Goal: Information Seeking & Learning: Compare options

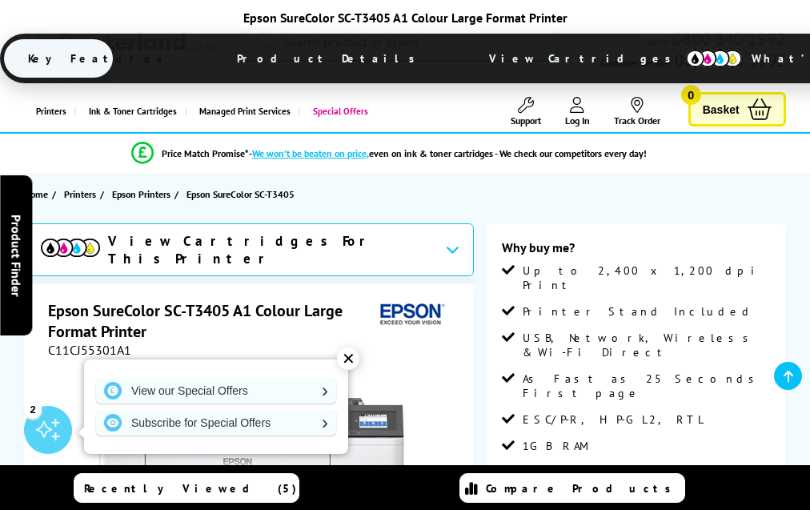
scroll to position [2248, 0]
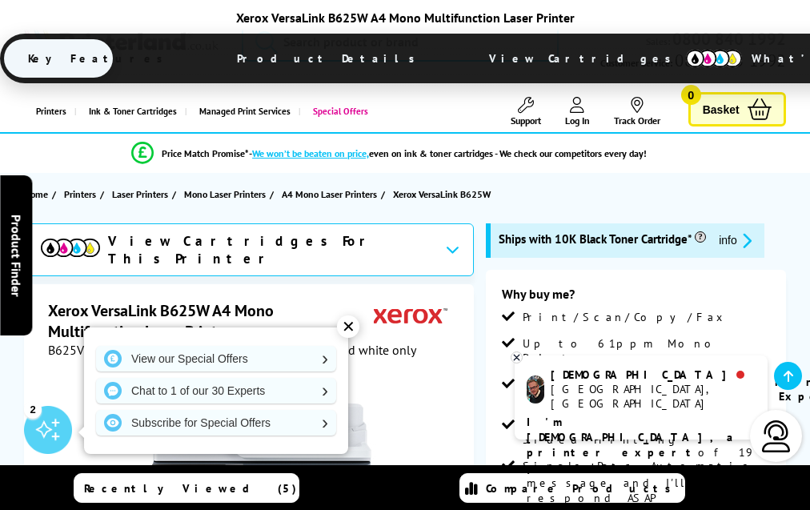
scroll to position [2931, 0]
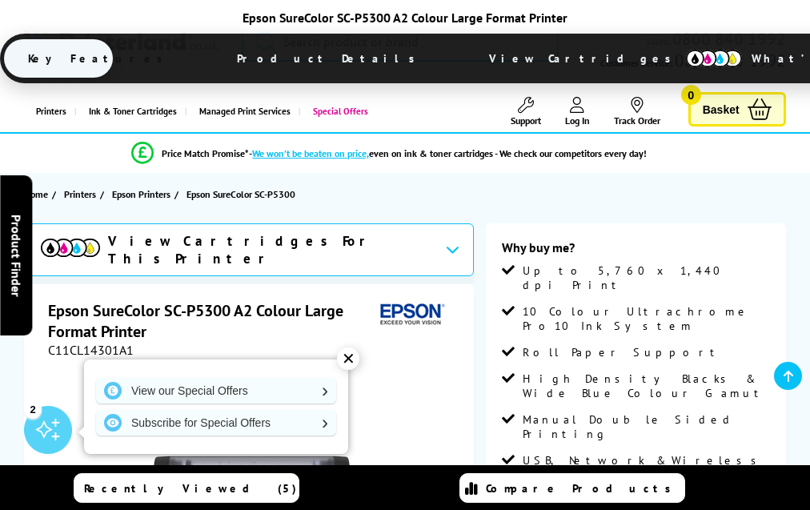
scroll to position [1992, 0]
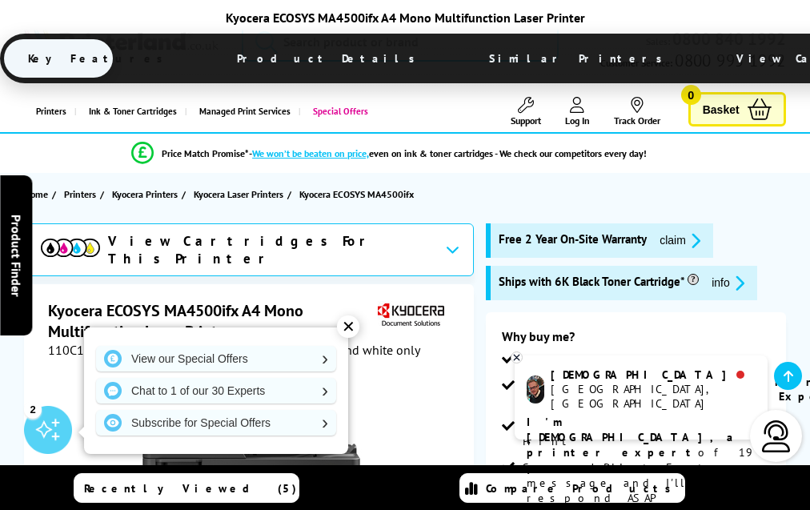
scroll to position [3390, 0]
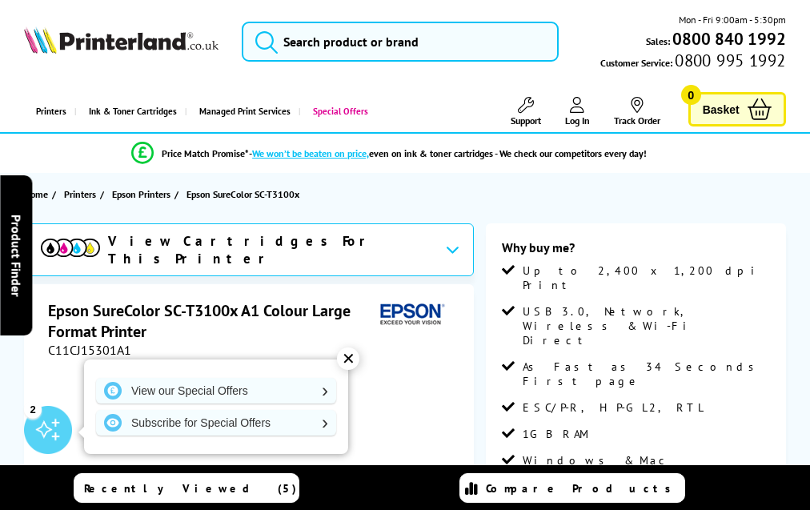
scroll to position [1942, 0]
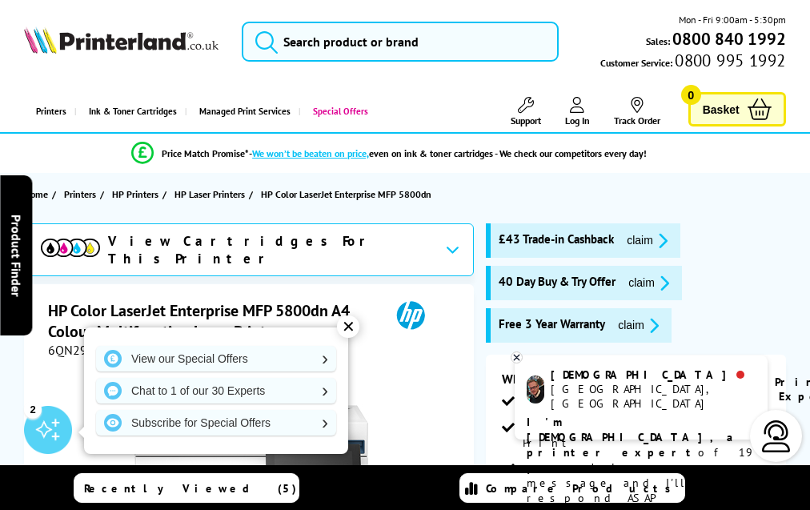
scroll to position [4293, 0]
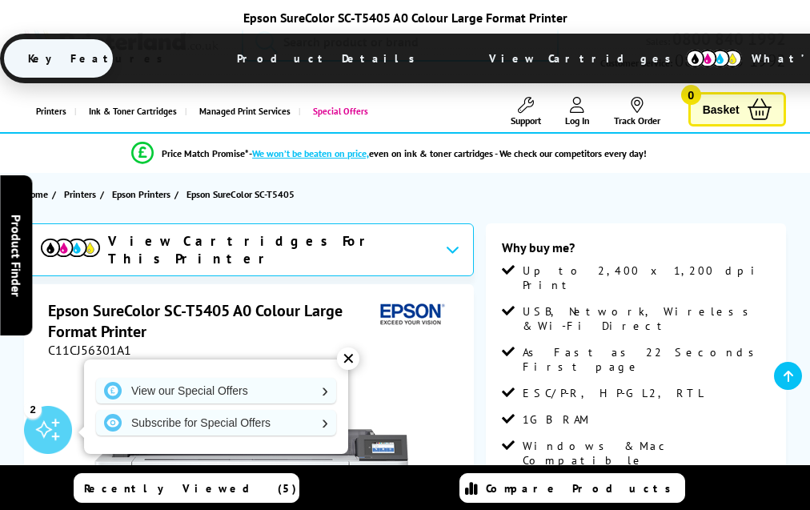
scroll to position [2353, 0]
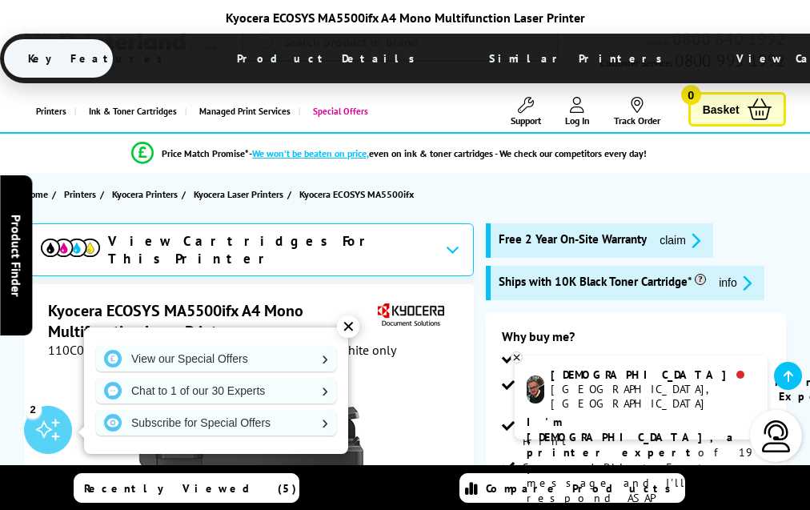
scroll to position [3166, 0]
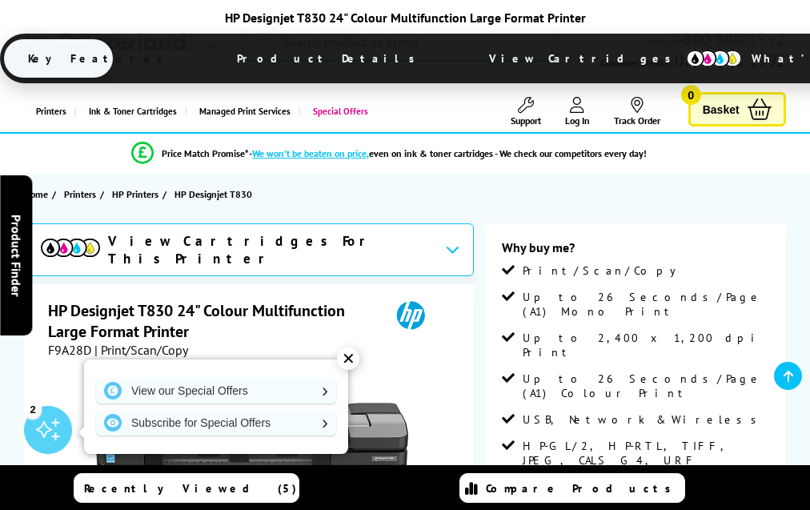
scroll to position [2022, 0]
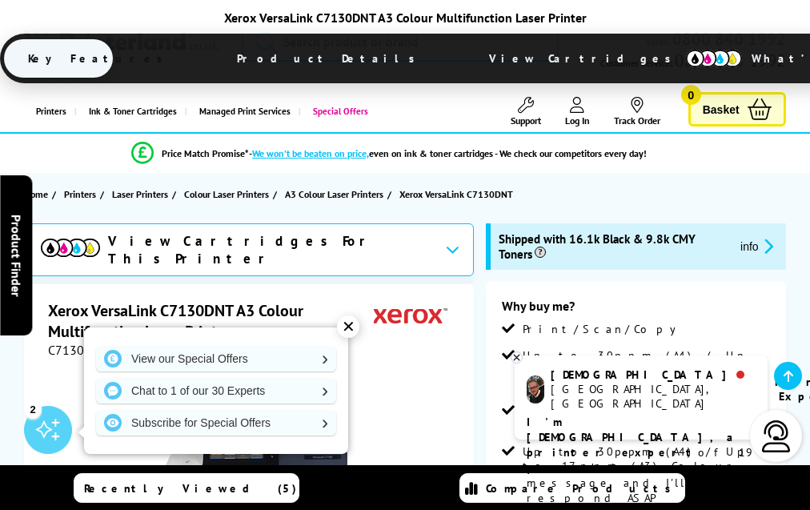
scroll to position [3275, 0]
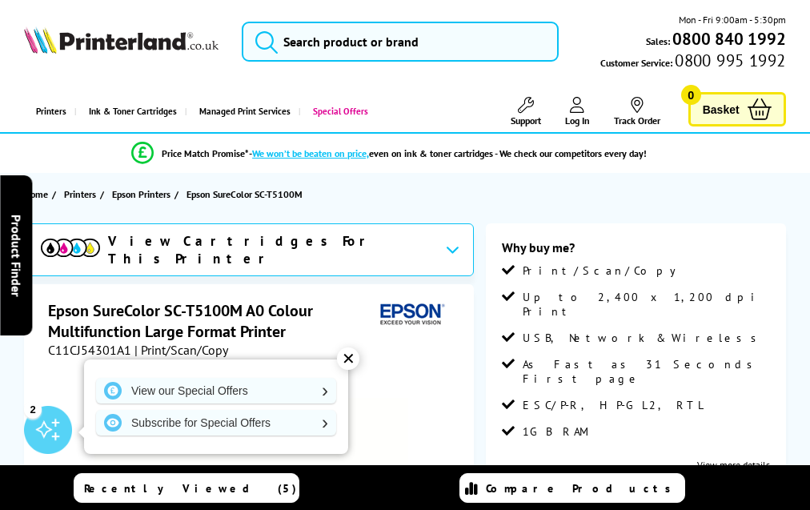
scroll to position [2558, 0]
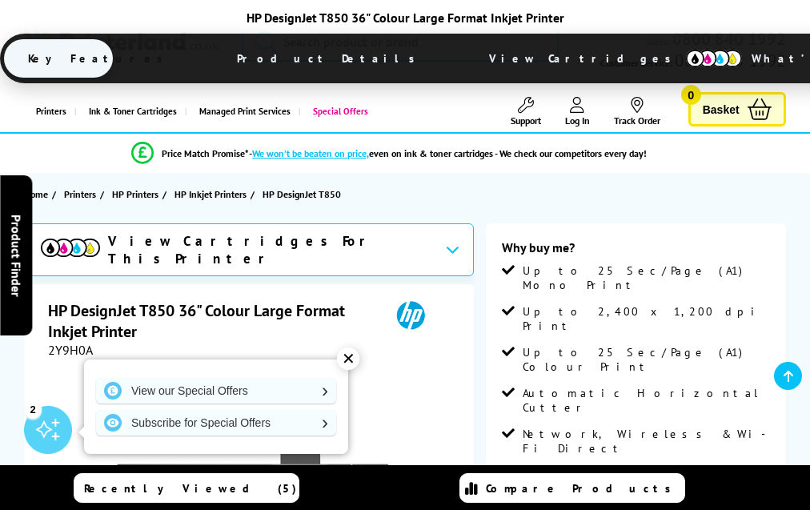
scroll to position [2751, 0]
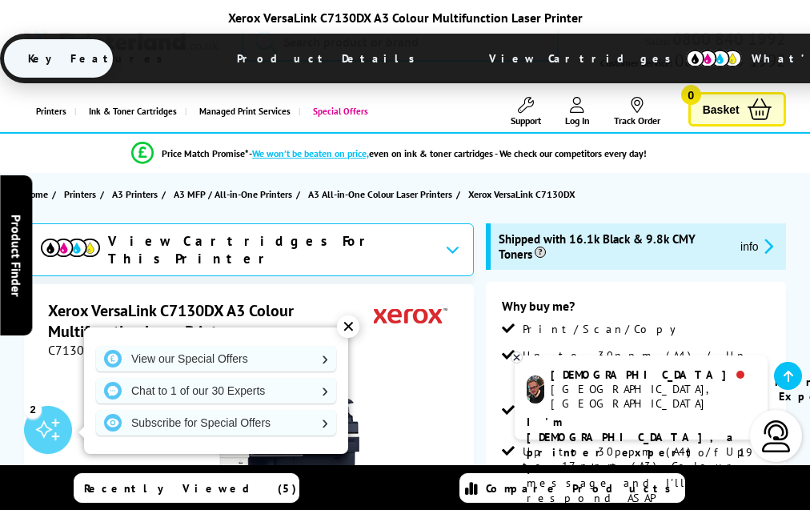
scroll to position [3275, 0]
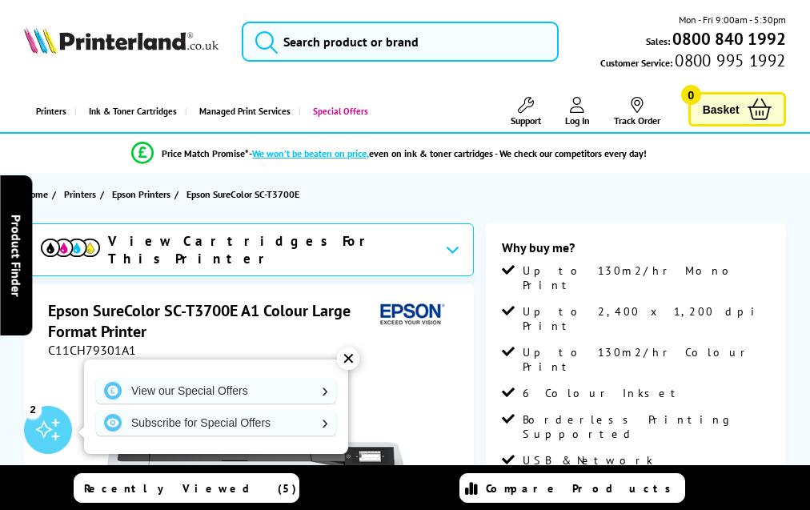
scroll to position [2018, 0]
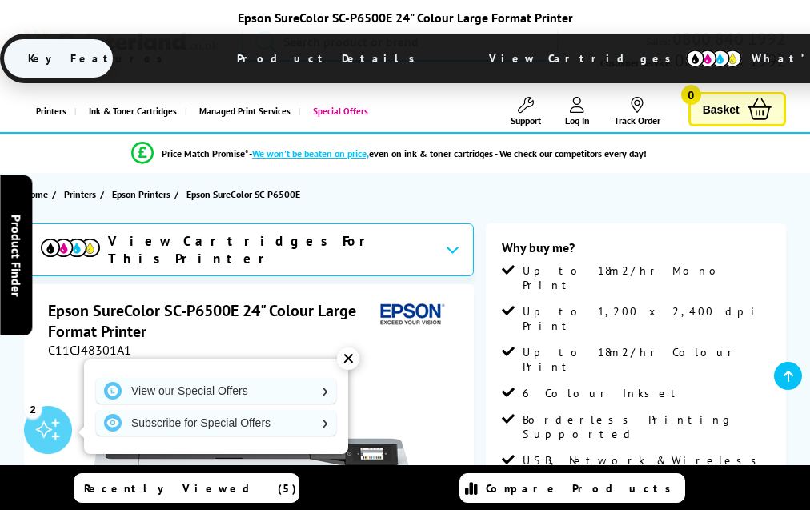
scroll to position [1992, 0]
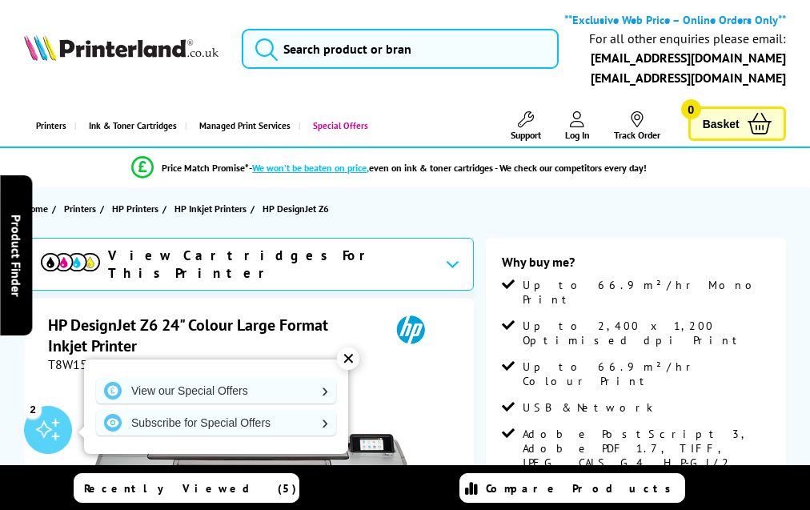
scroll to position [2120, 0]
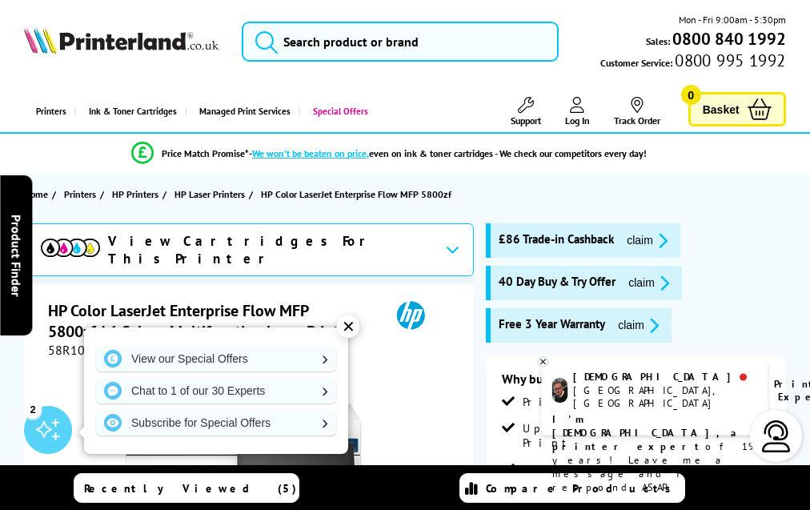
scroll to position [4396, 0]
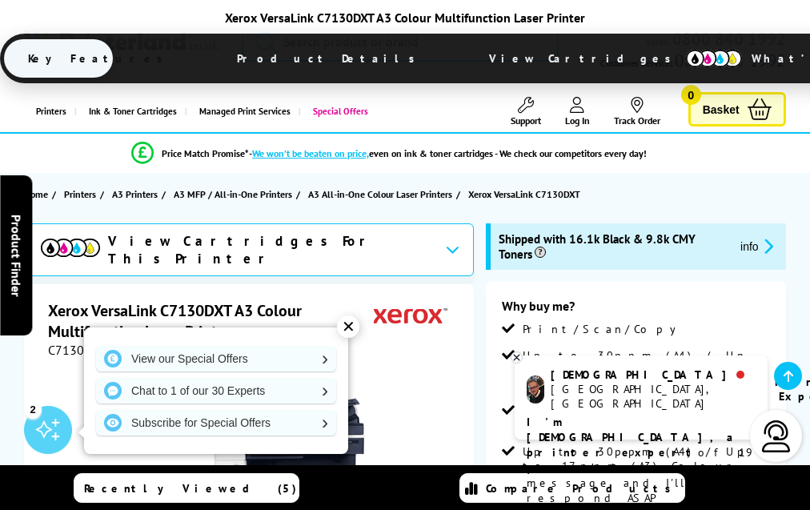
scroll to position [3275, 0]
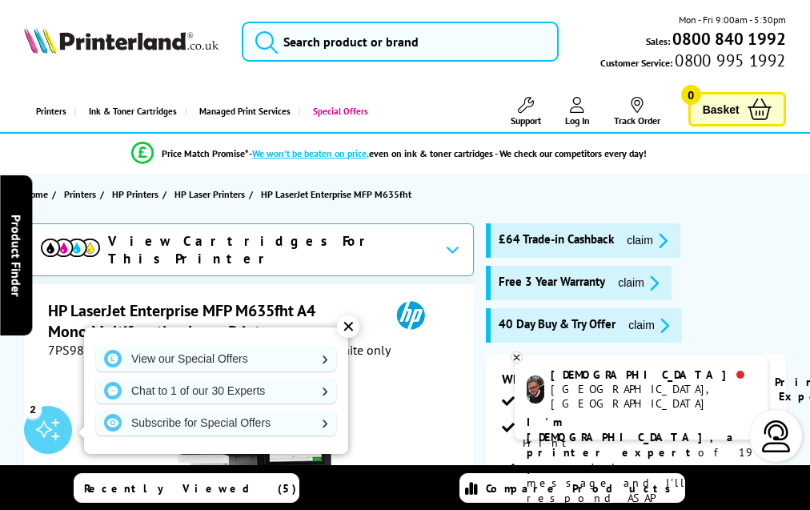
scroll to position [3642, 0]
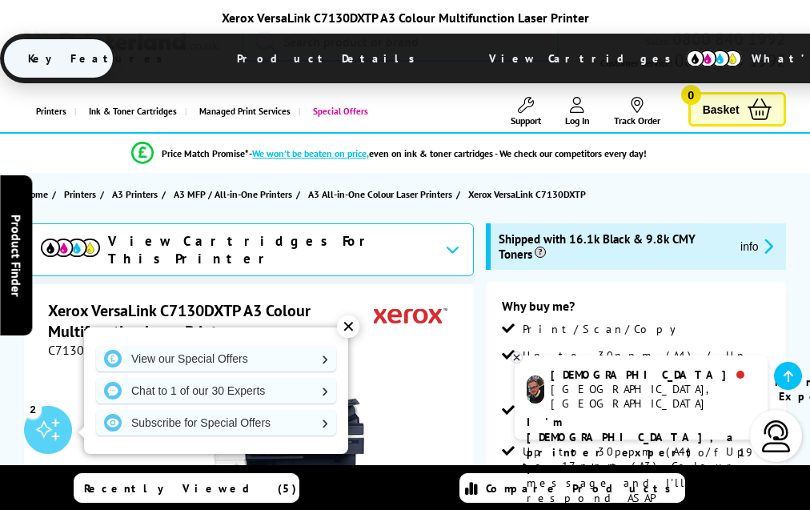
scroll to position [3259, 0]
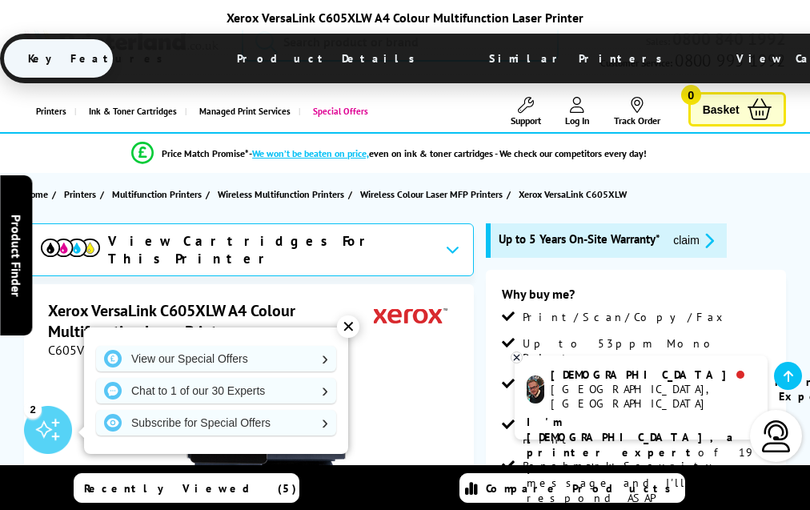
scroll to position [4674, 0]
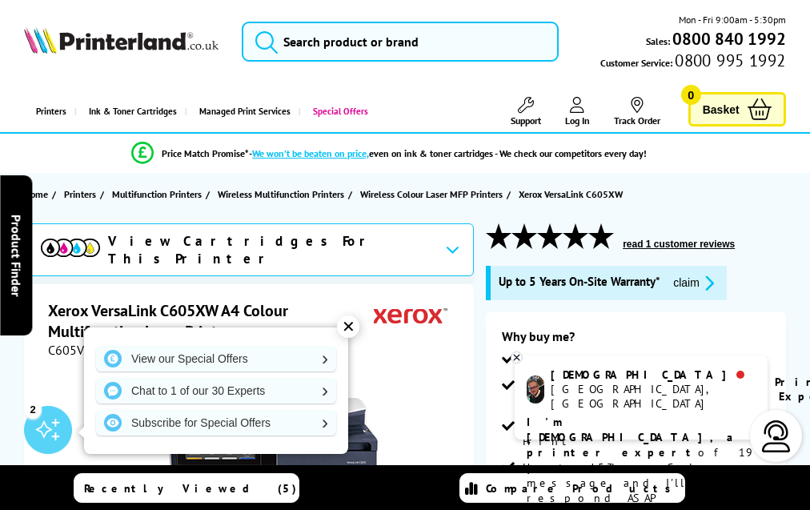
scroll to position [4812, 0]
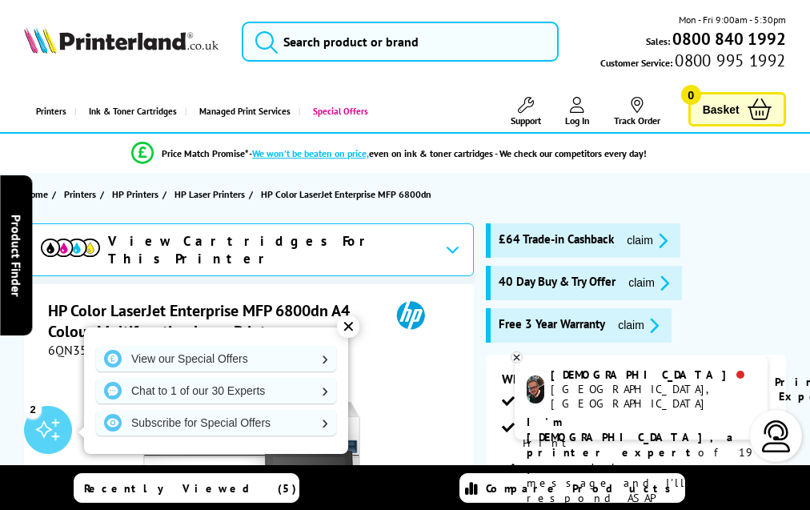
scroll to position [4441, 0]
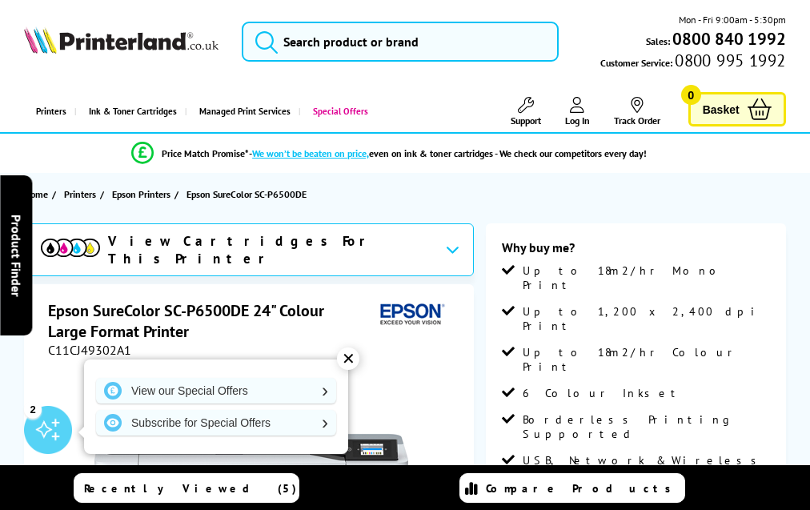
scroll to position [2032, 0]
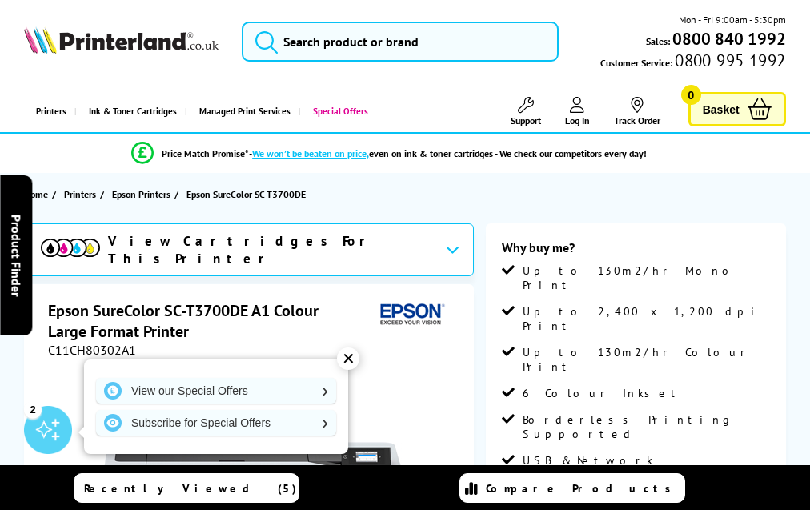
scroll to position [2018, 0]
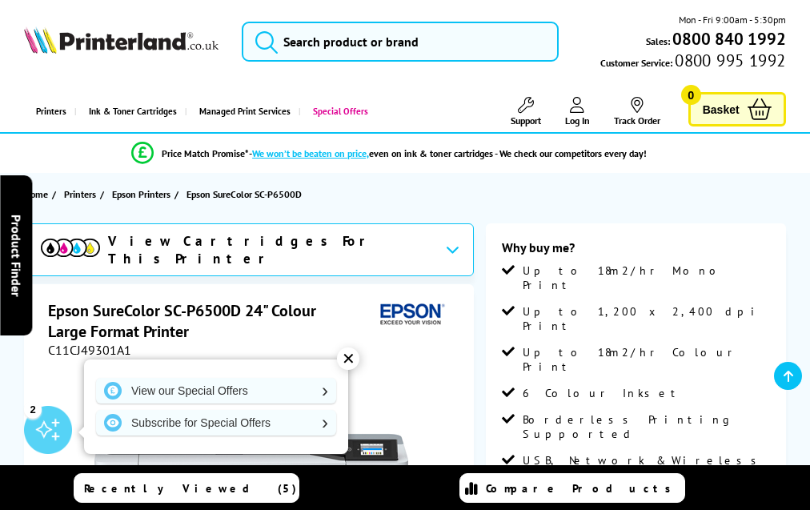
scroll to position [2048, 0]
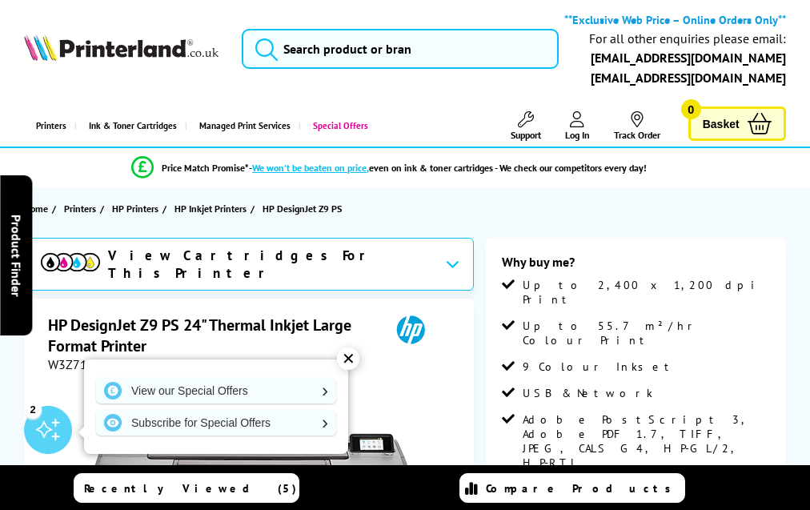
scroll to position [1990, 0]
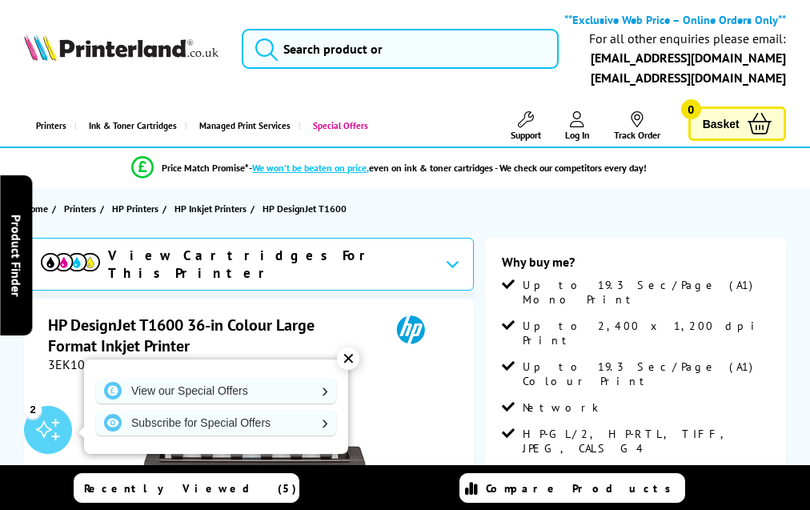
scroll to position [2425, 0]
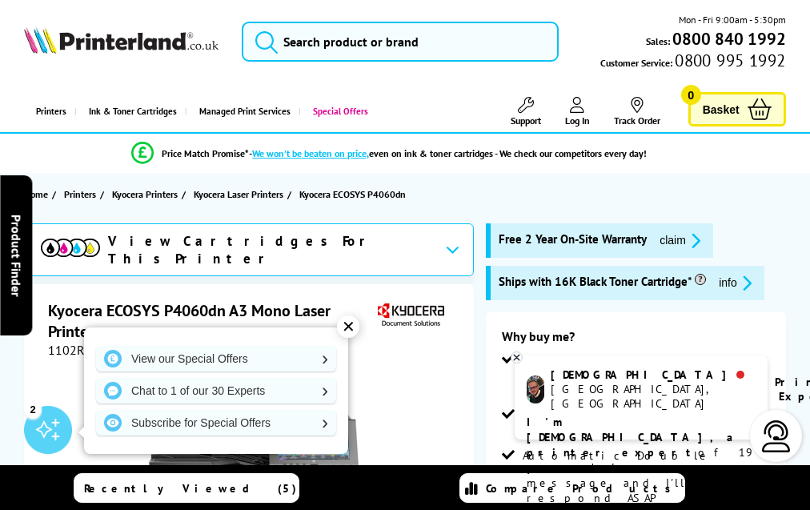
scroll to position [2567, 0]
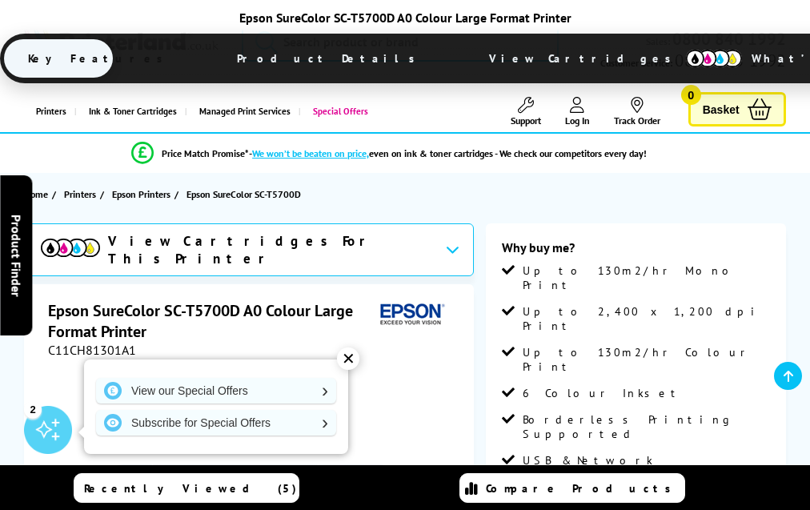
scroll to position [2032, 0]
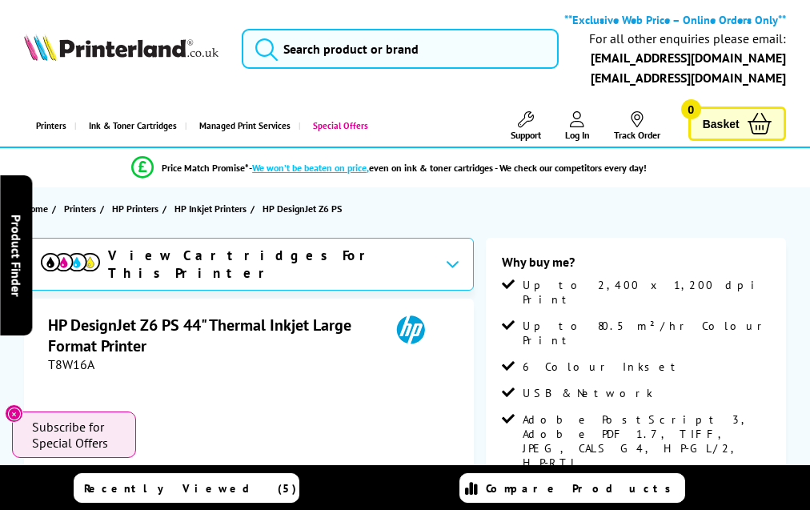
scroll to position [1948, 0]
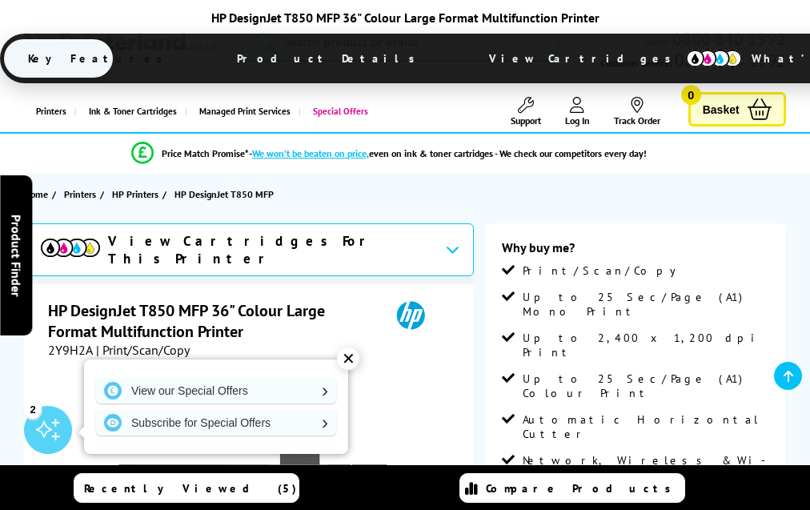
scroll to position [2874, 0]
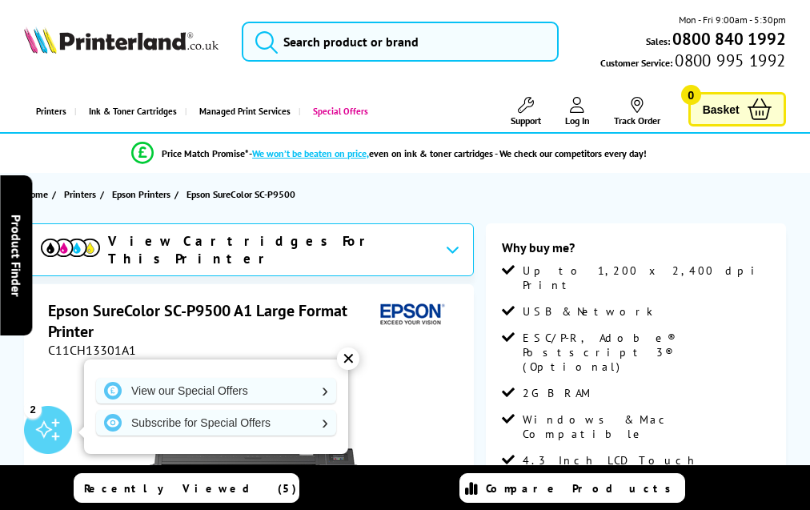
scroll to position [1783, 0]
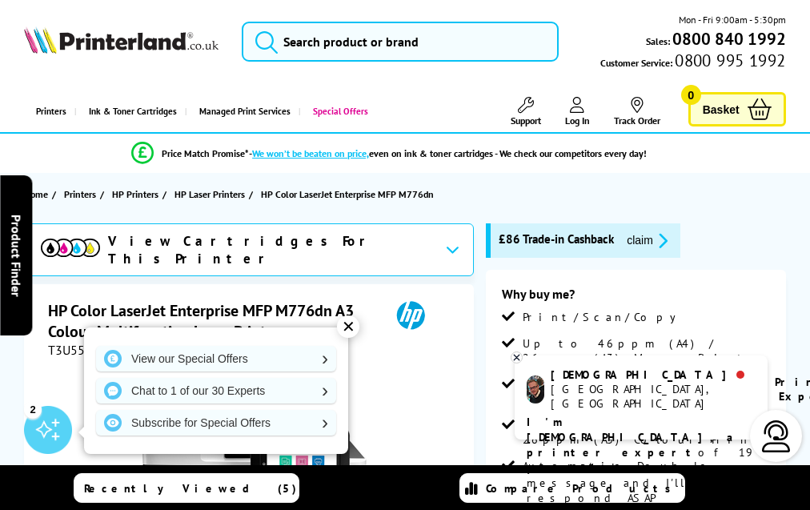
scroll to position [4159, 0]
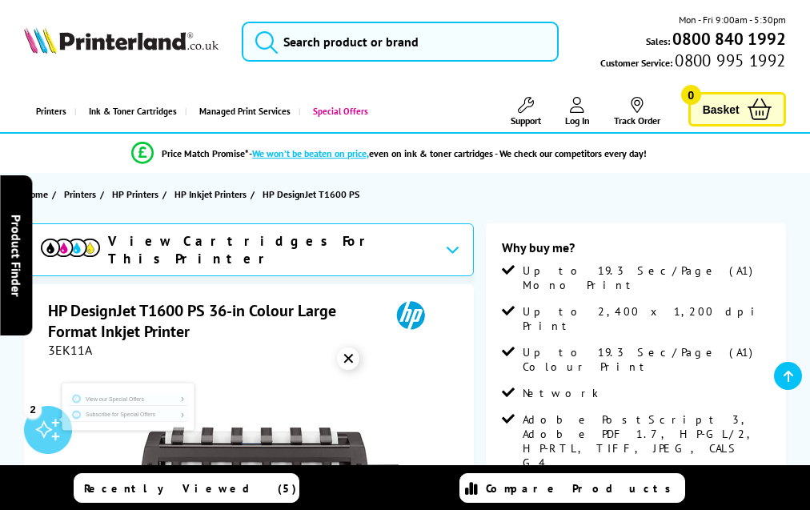
scroll to position [2442, 0]
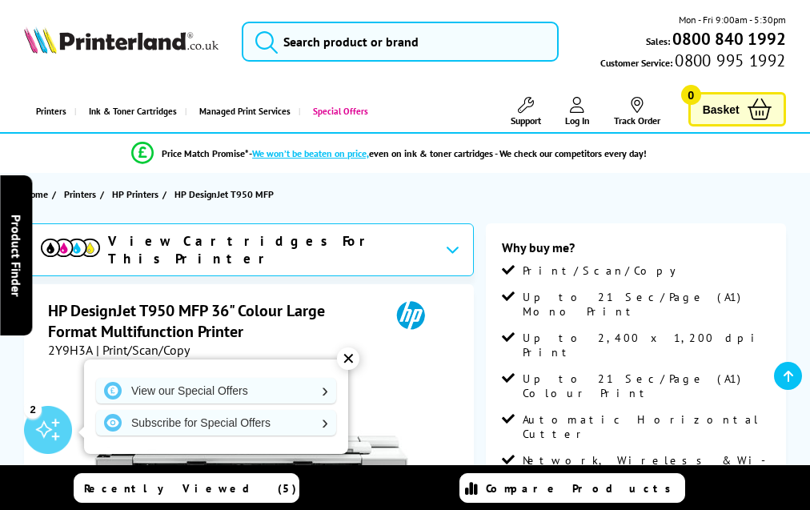
scroll to position [2874, 0]
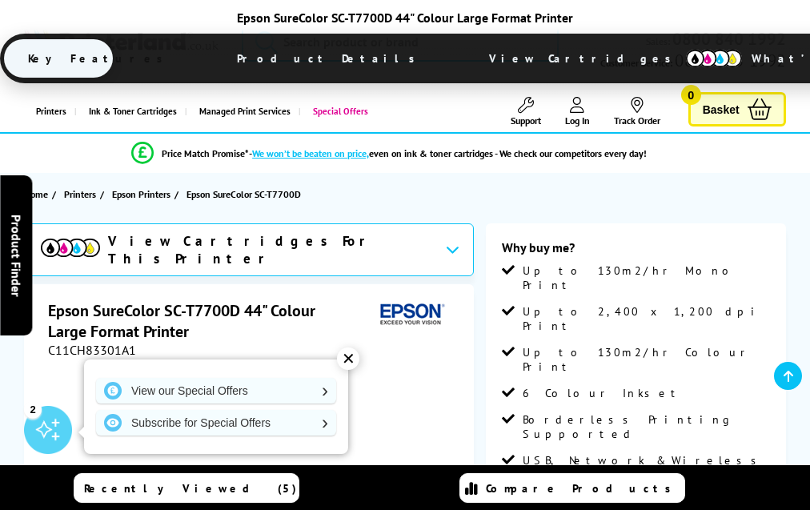
scroll to position [2032, 0]
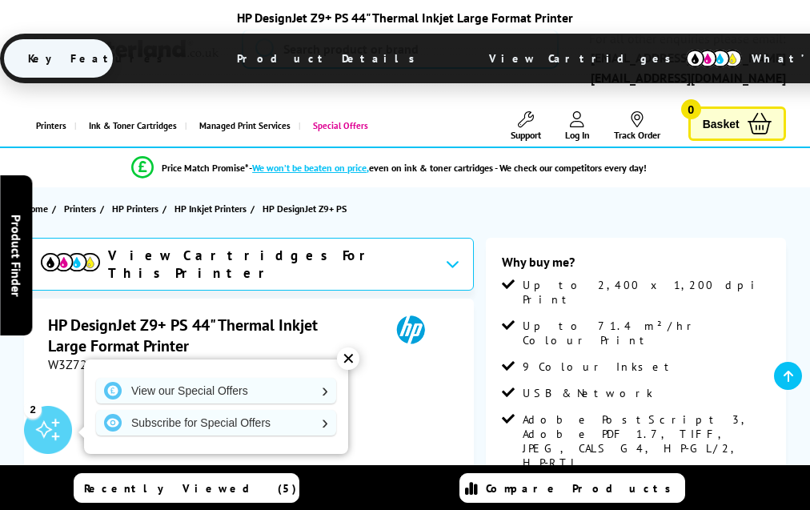
scroll to position [2022, 0]
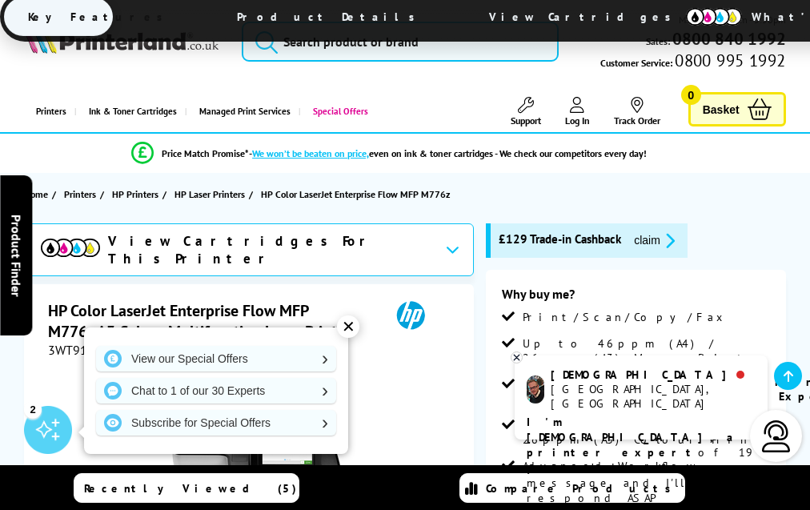
scroll to position [4215, 0]
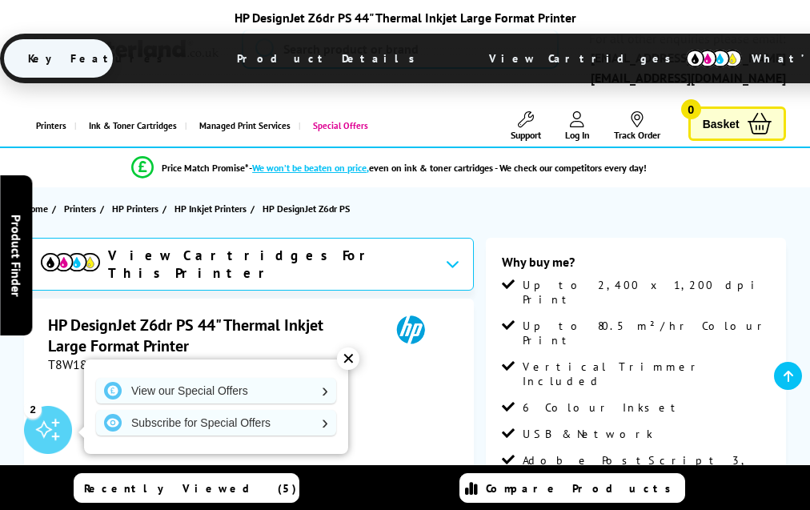
scroll to position [1980, 0]
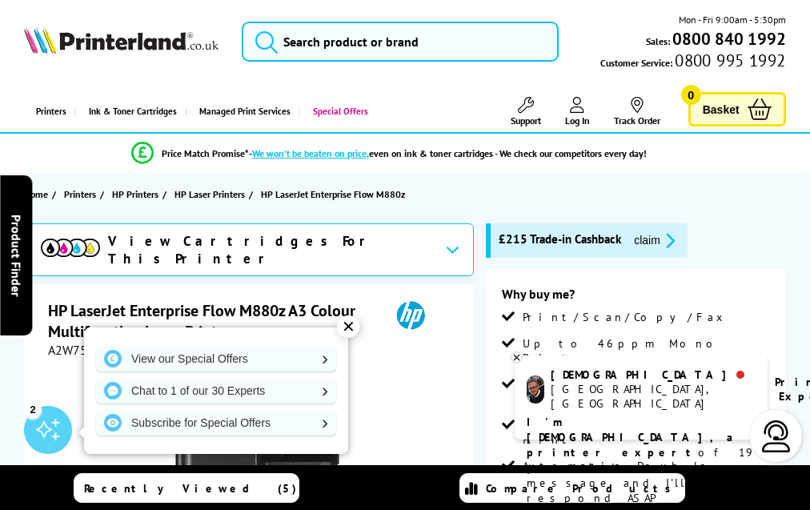
scroll to position [3198, 0]
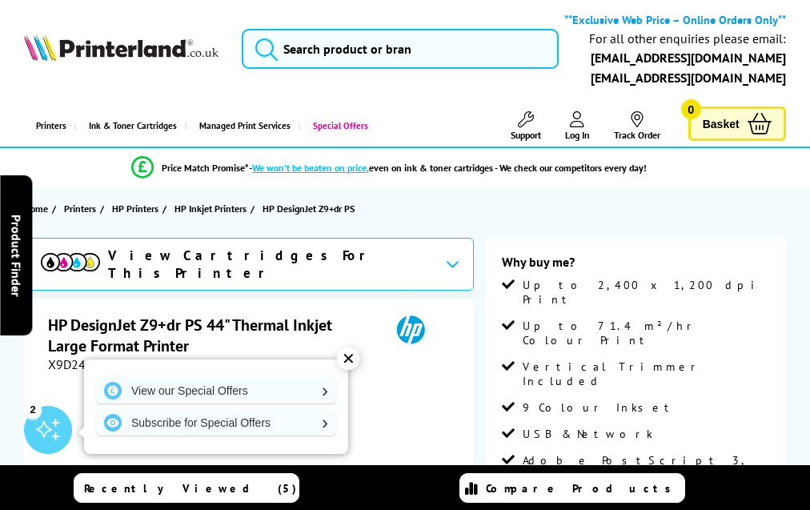
scroll to position [2022, 0]
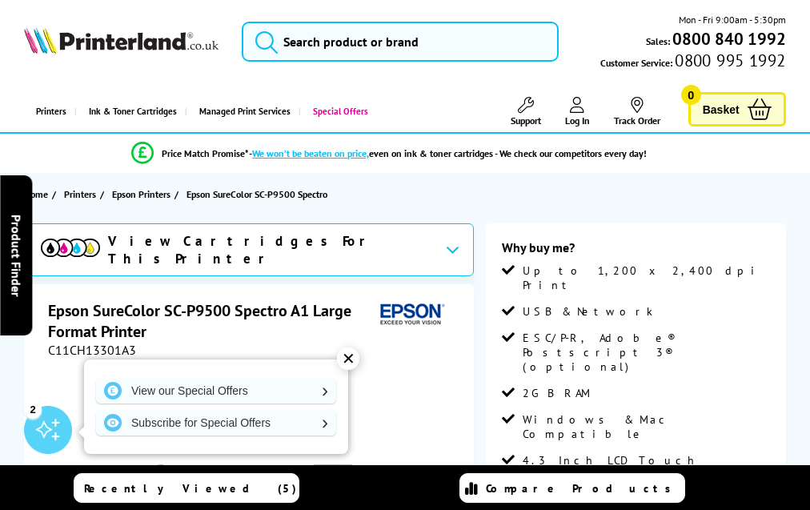
scroll to position [1808, 0]
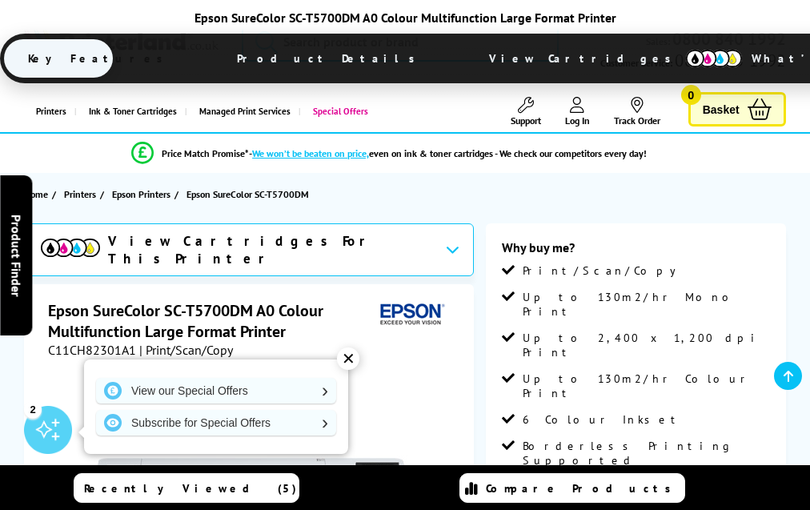
scroll to position [2171, 0]
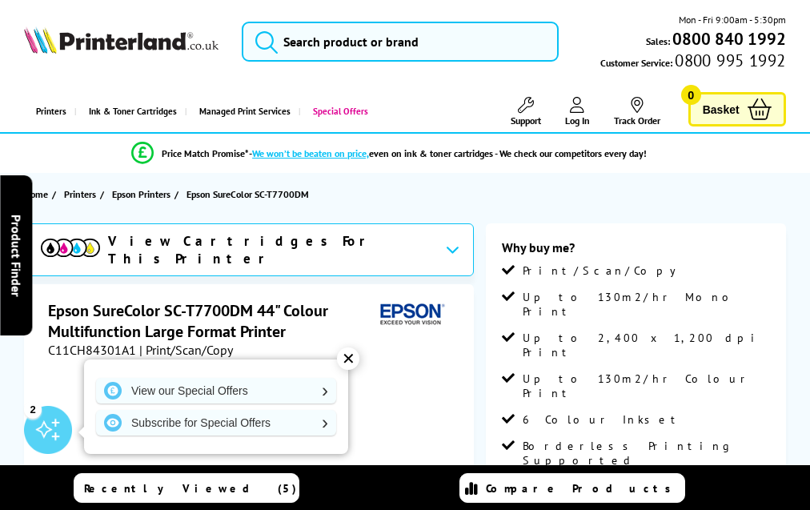
scroll to position [2203, 0]
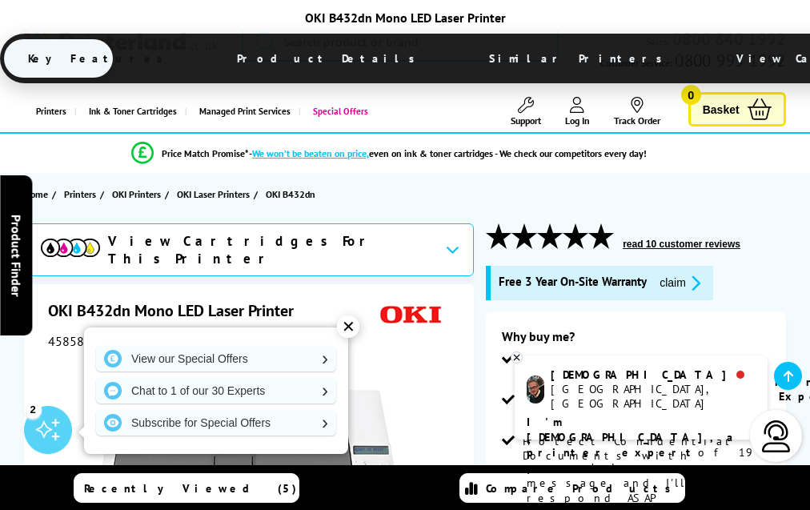
scroll to position [2681, 0]
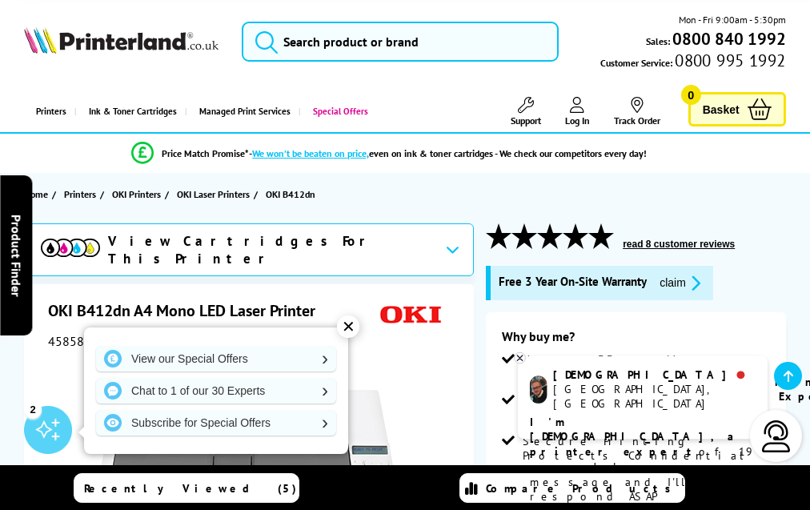
scroll to position [2798, 0]
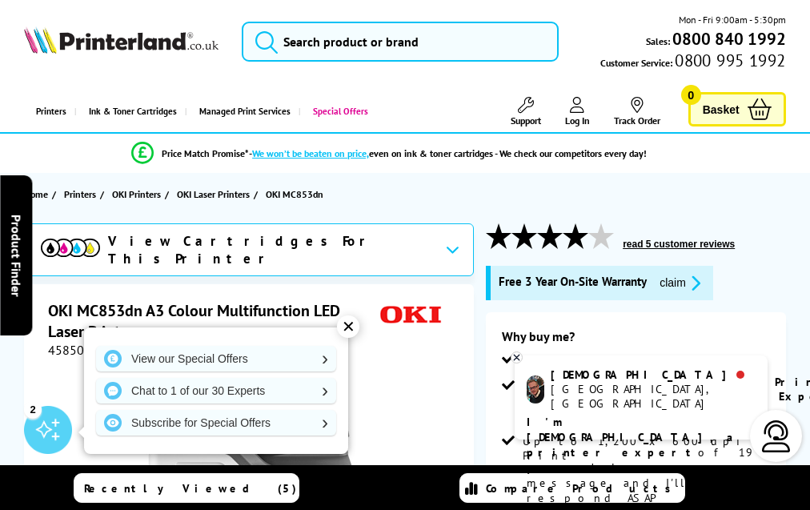
scroll to position [3431, 0]
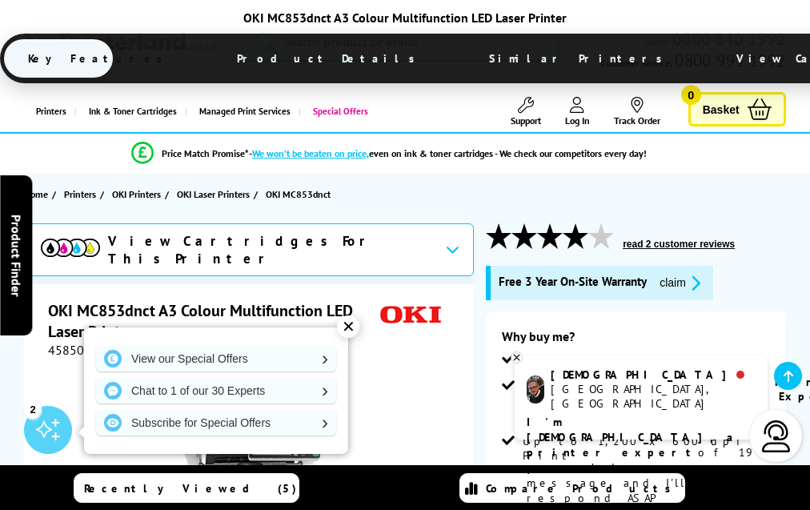
scroll to position [3298, 0]
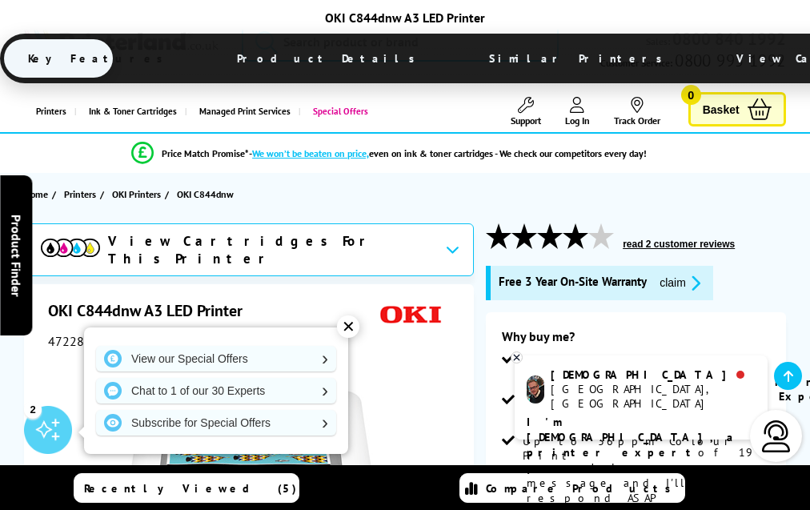
scroll to position [2484, 0]
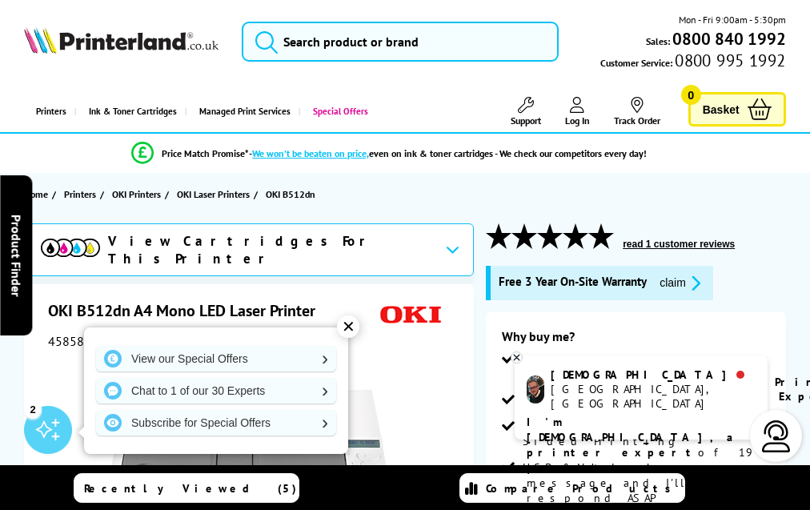
scroll to position [2316, 0]
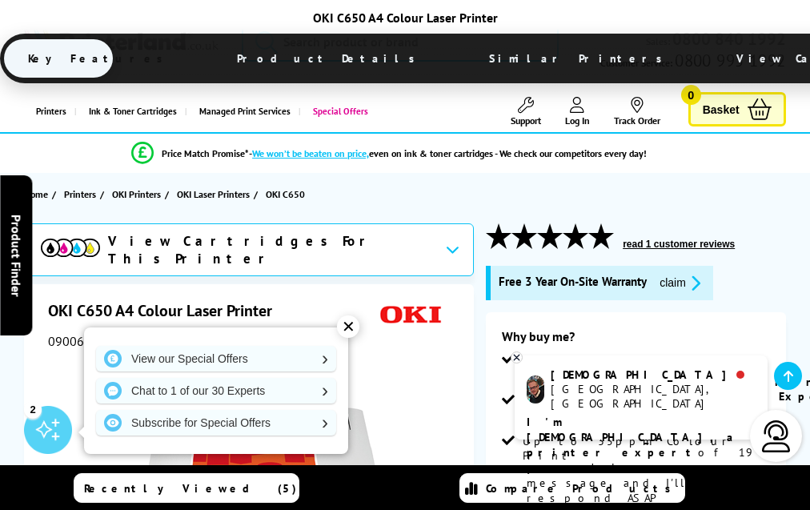
scroll to position [2770, 0]
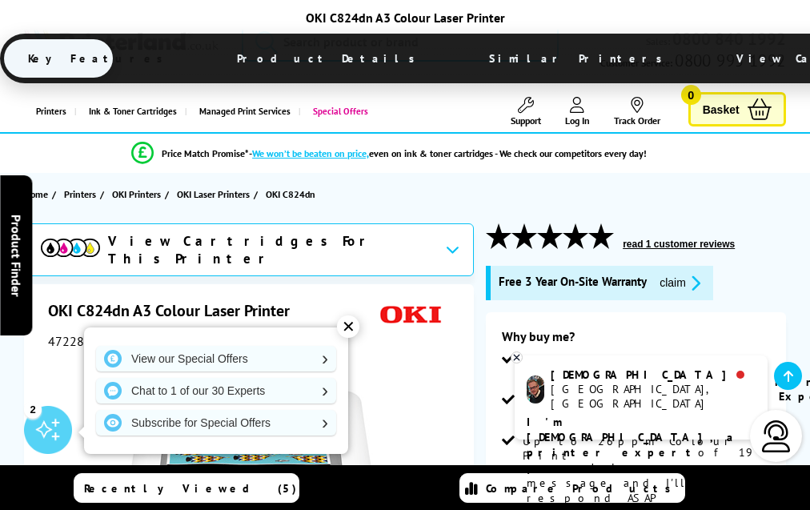
scroll to position [3066, 0]
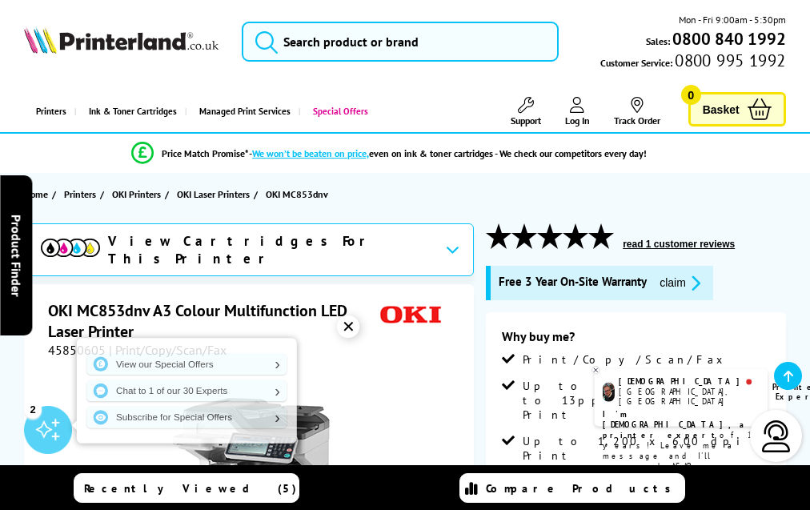
scroll to position [3471, 0]
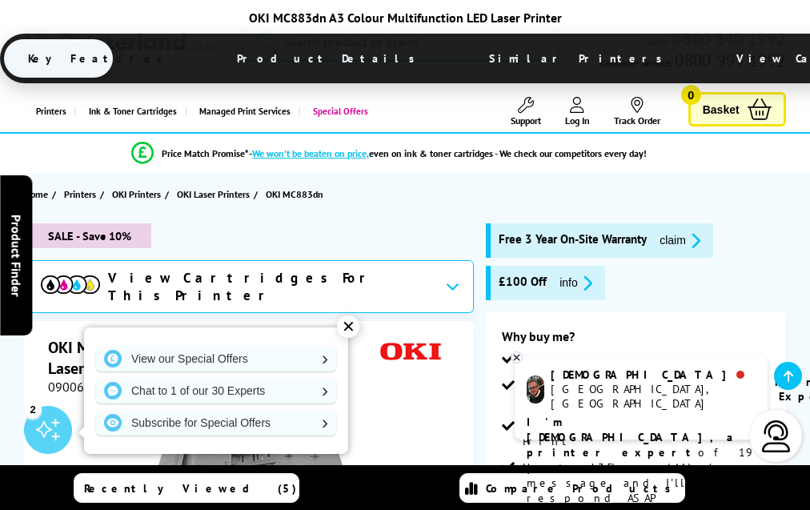
scroll to position [3683, 0]
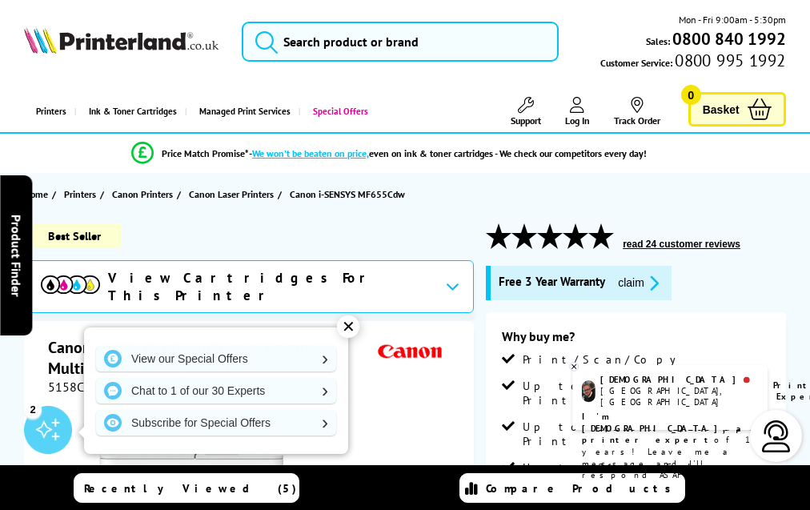
scroll to position [4423, 0]
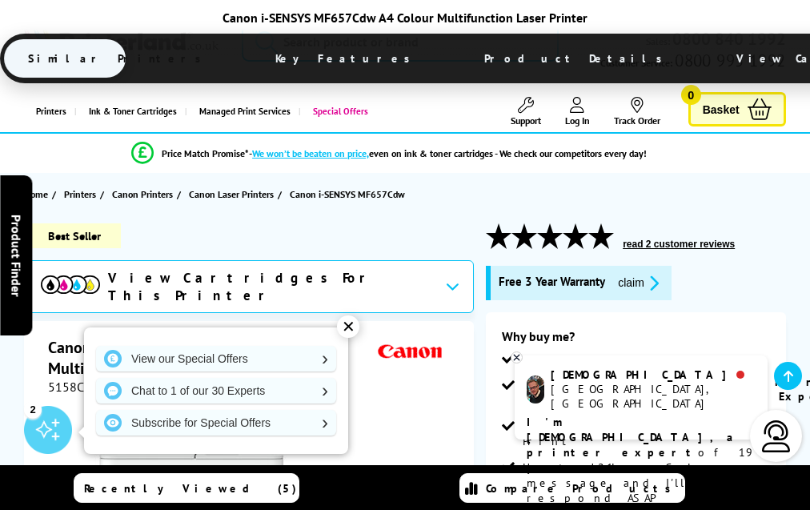
scroll to position [4512, 0]
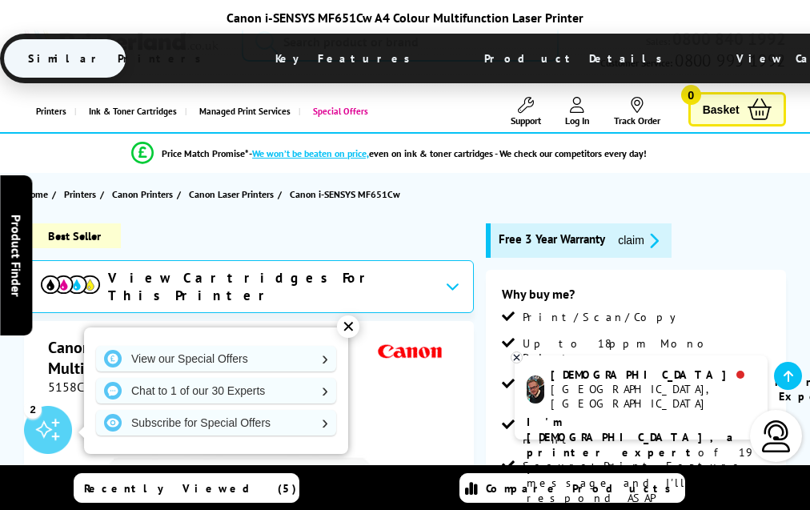
scroll to position [4095, 0]
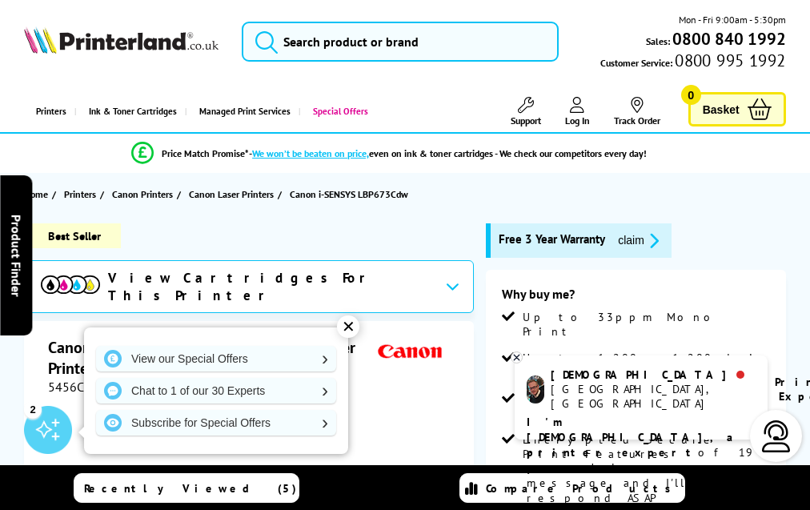
scroll to position [3810, 0]
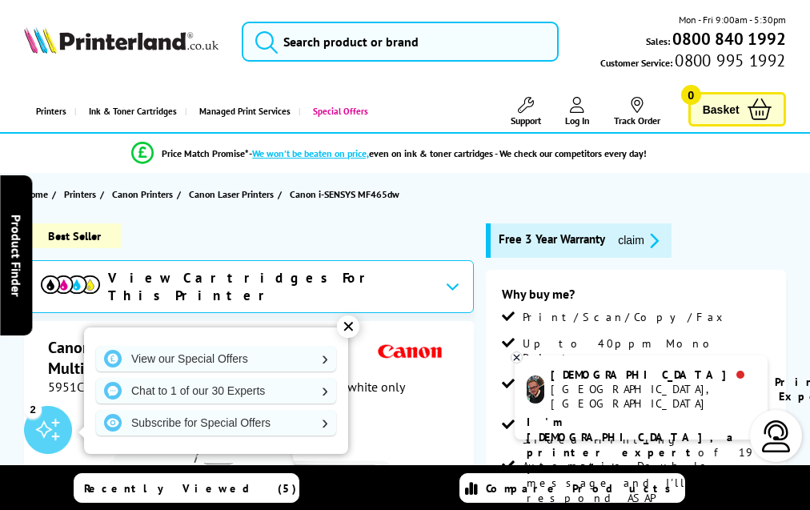
scroll to position [3610, 0]
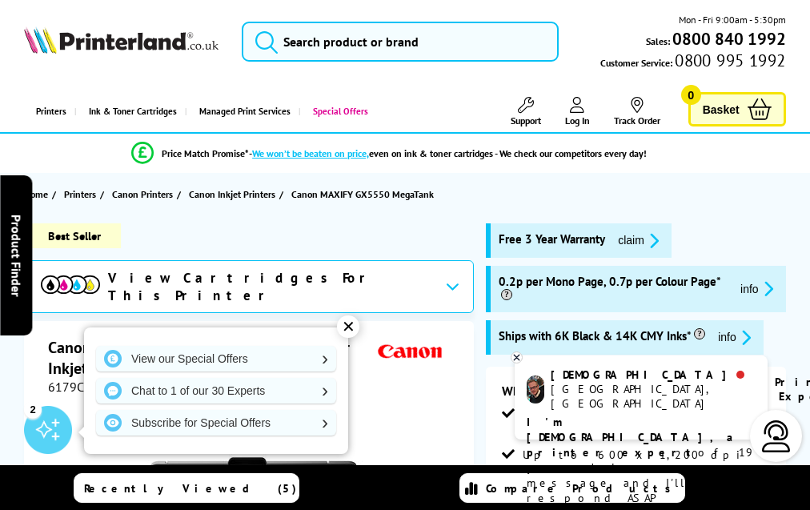
scroll to position [3174, 0]
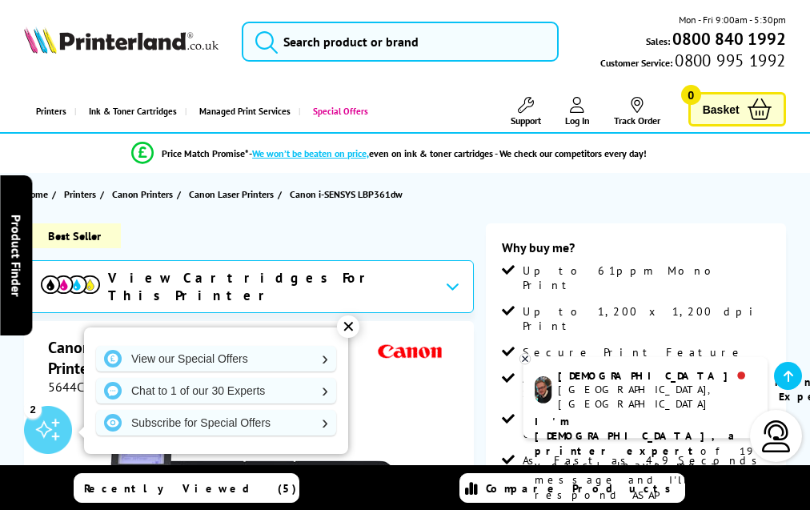
scroll to position [3173, 0]
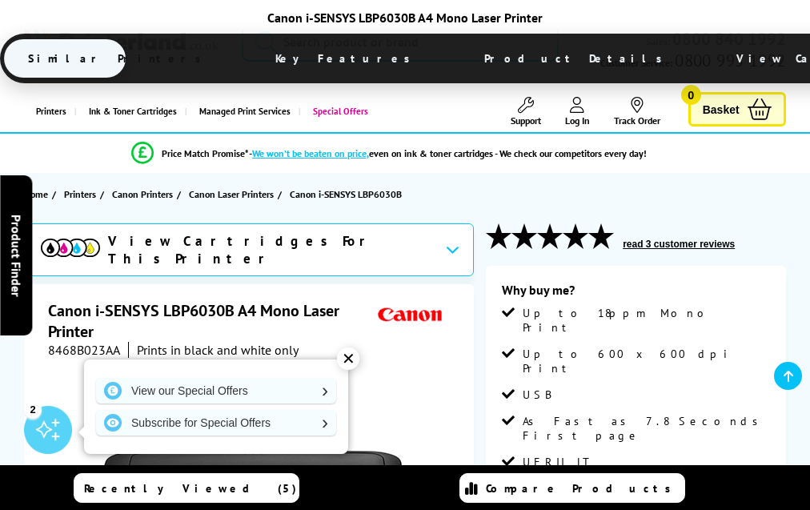
scroll to position [2895, 0]
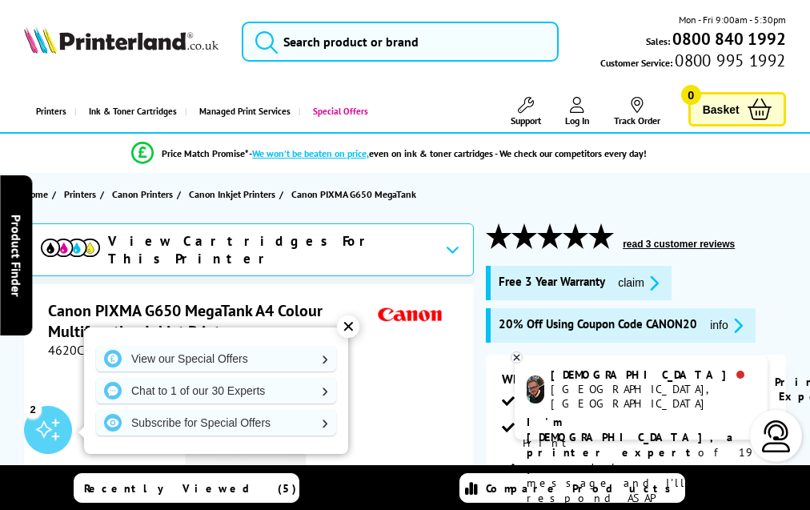
scroll to position [3322, 0]
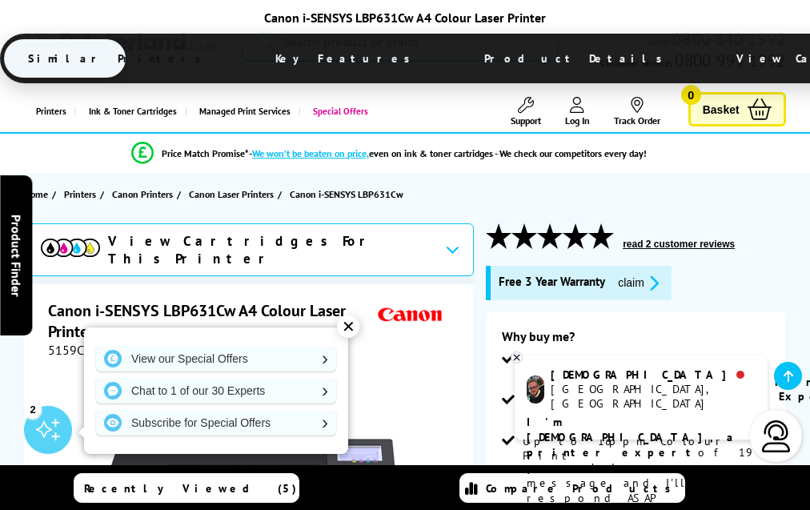
scroll to position [3759, 0]
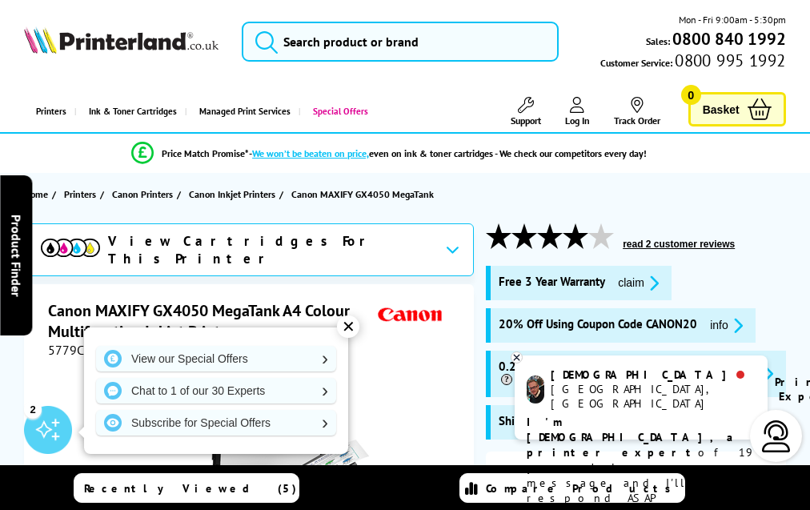
scroll to position [3675, 0]
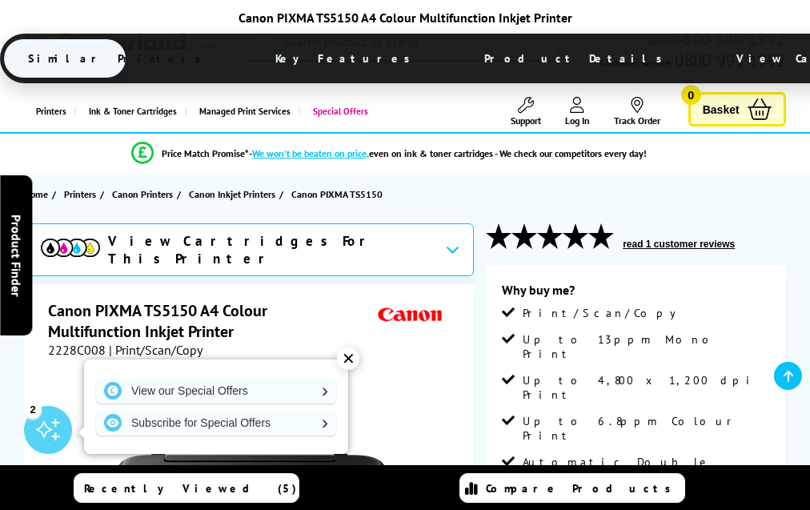
scroll to position [3562, 0]
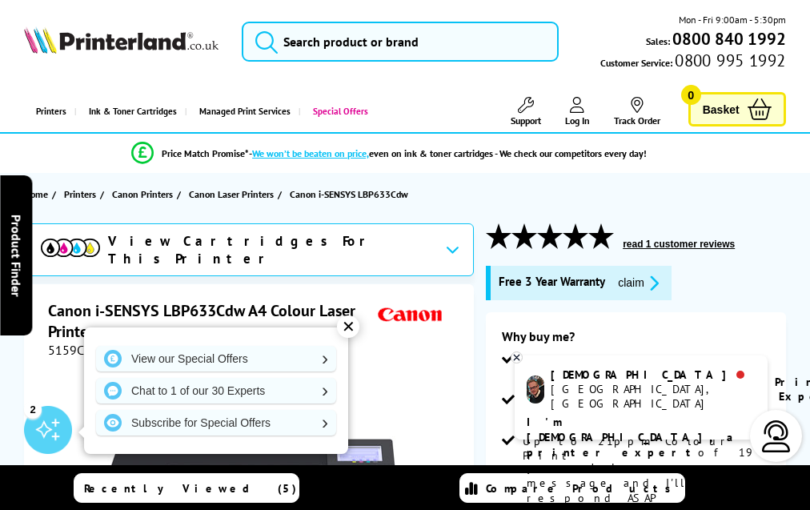
scroll to position [4009, 0]
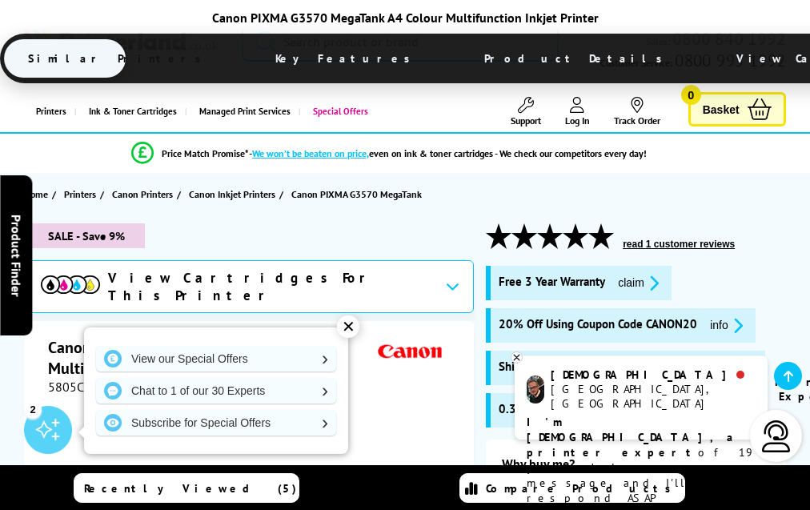
scroll to position [3666, 0]
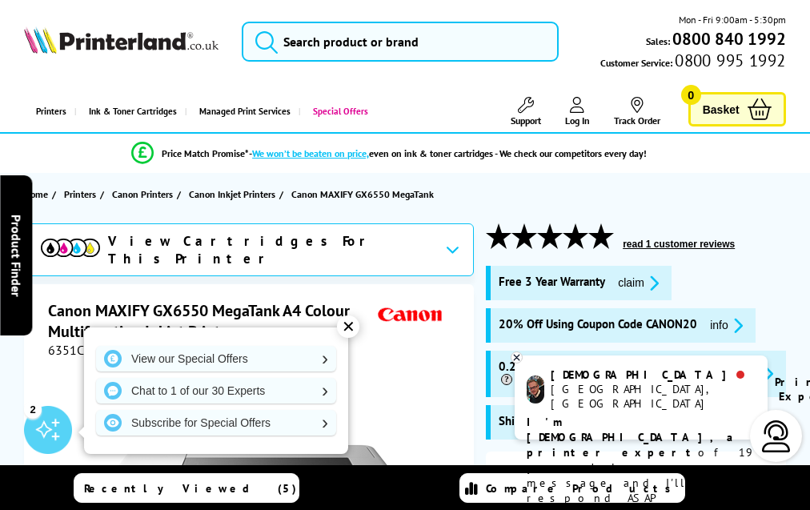
scroll to position [3846, 0]
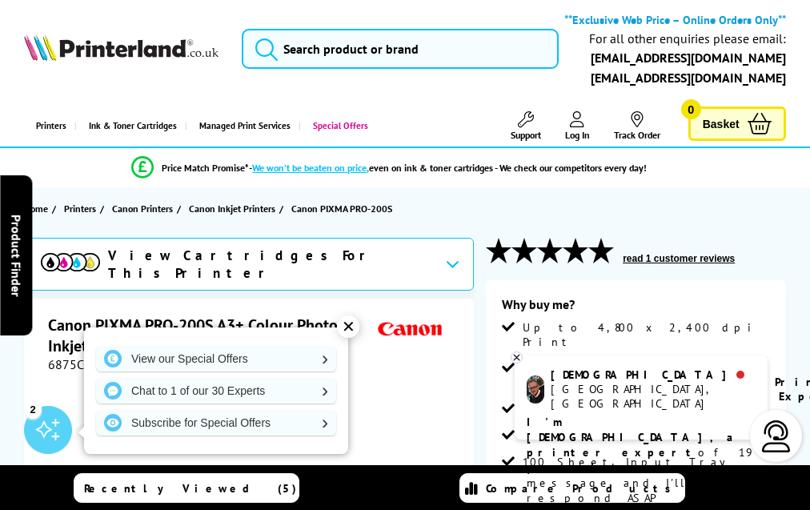
scroll to position [2816, 0]
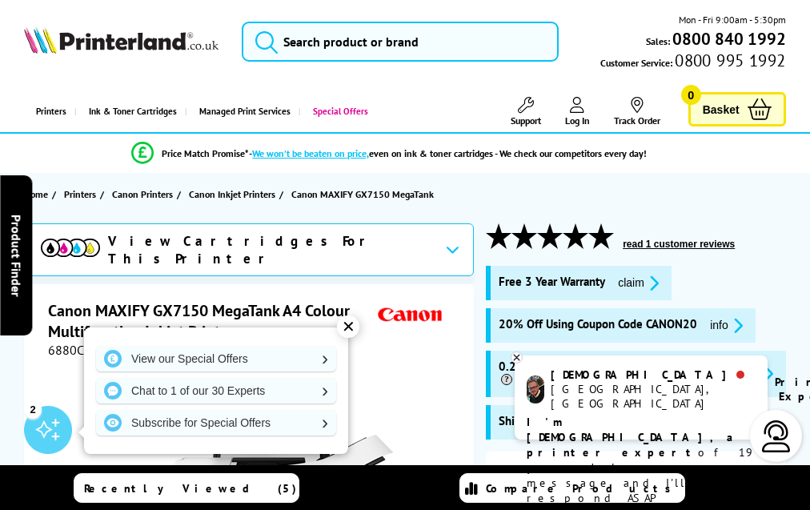
scroll to position [3849, 0]
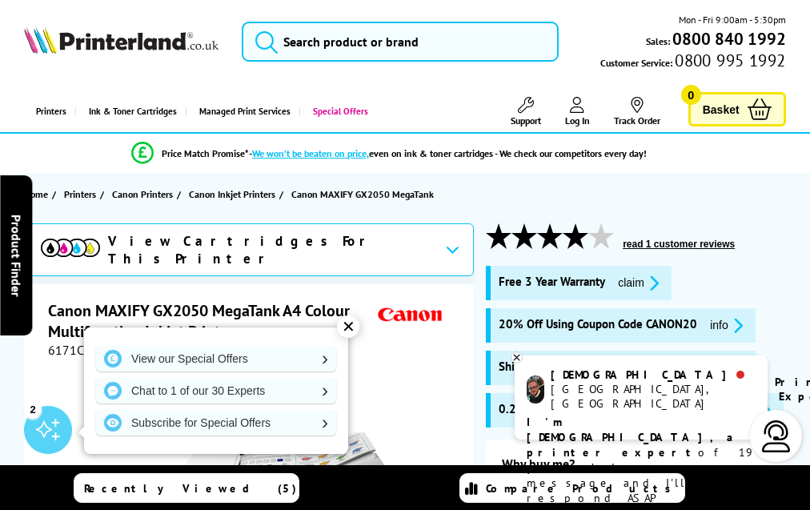
scroll to position [3573, 0]
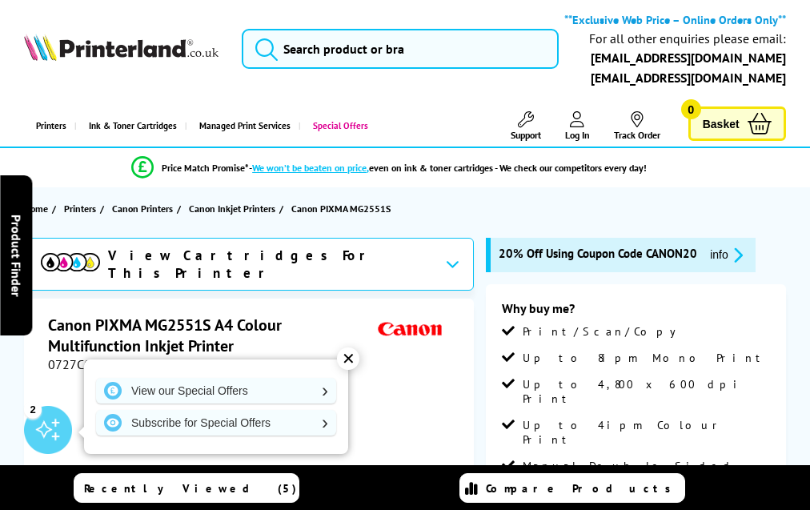
scroll to position [3134, 0]
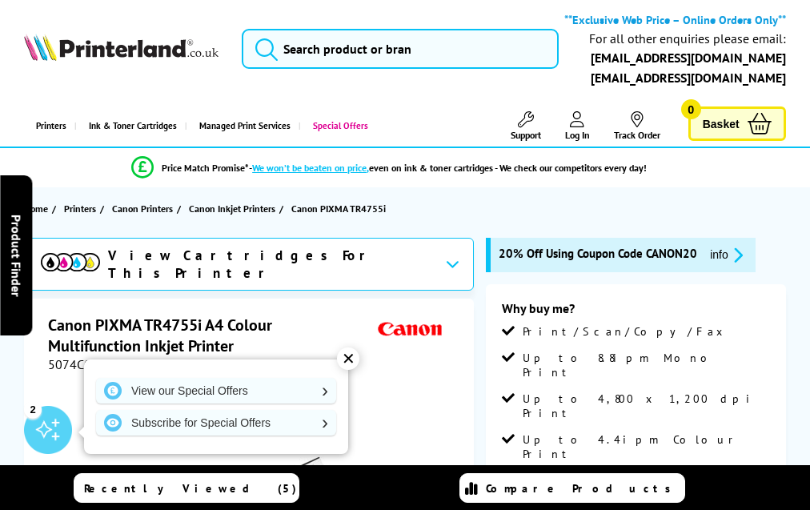
scroll to position [3279, 0]
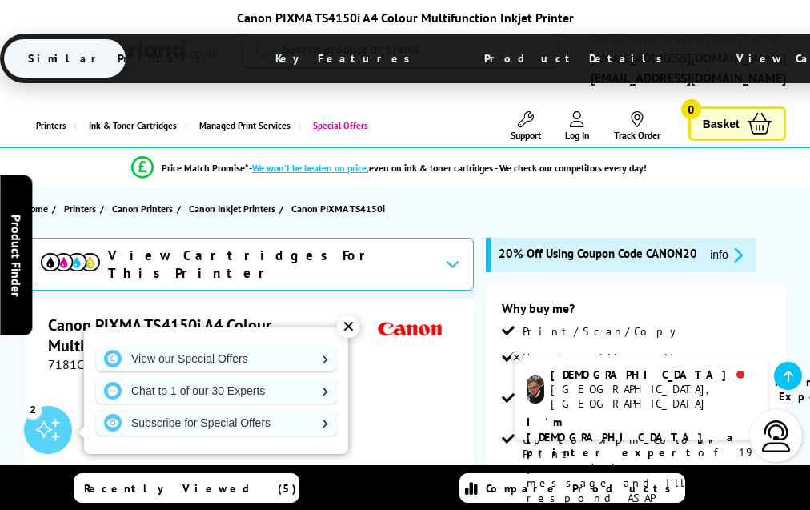
scroll to position [3254, 0]
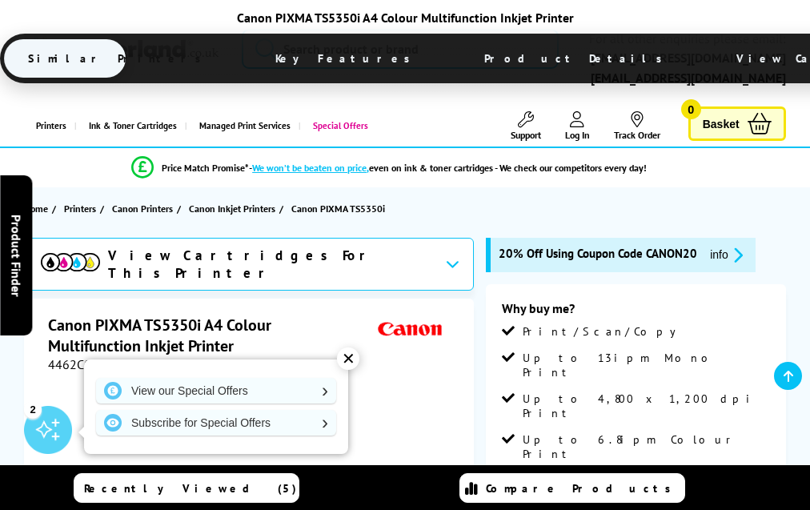
scroll to position [3237, 0]
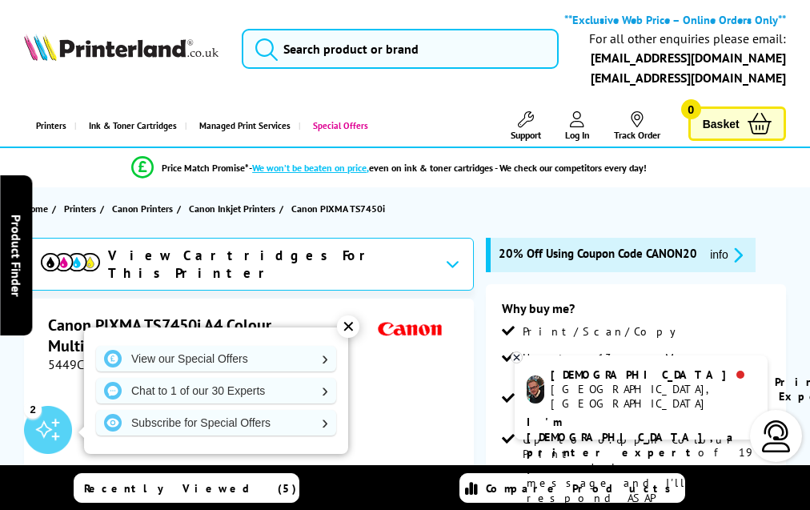
scroll to position [3325, 0]
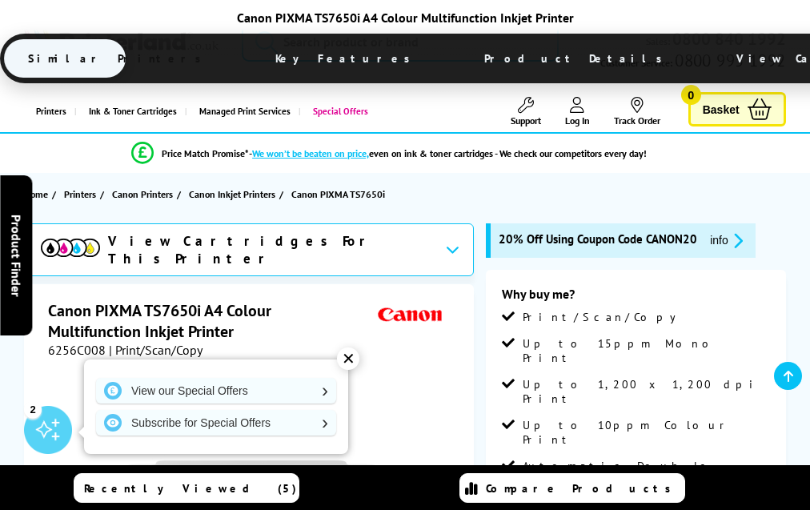
scroll to position [3548, 0]
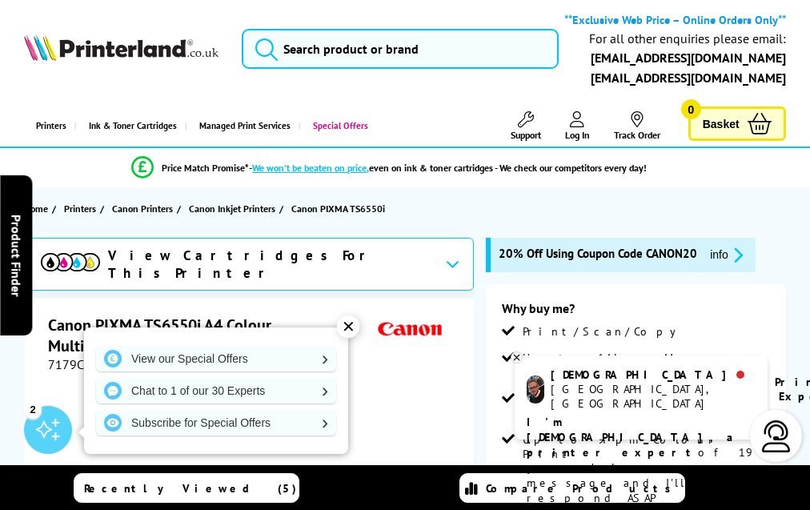
scroll to position [3296, 0]
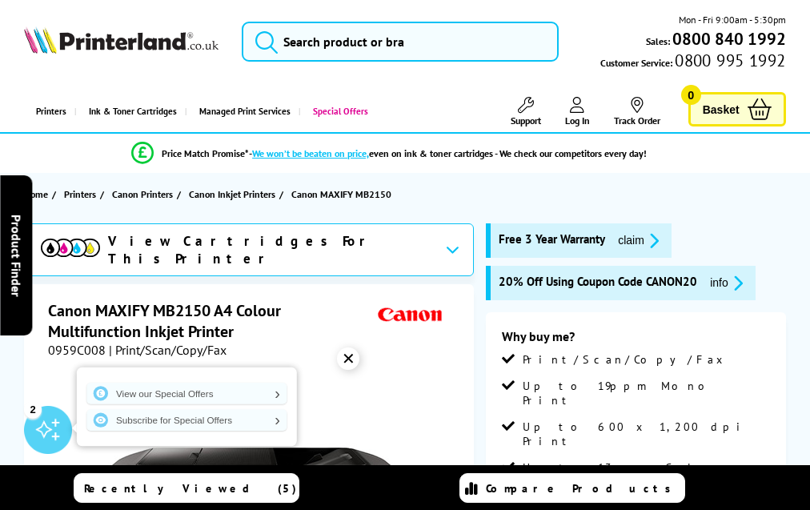
scroll to position [3482, 0]
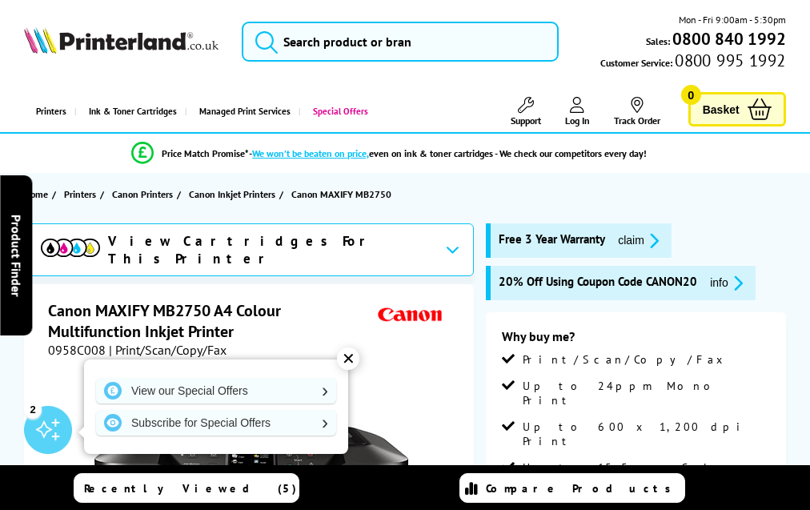
scroll to position [3482, 0]
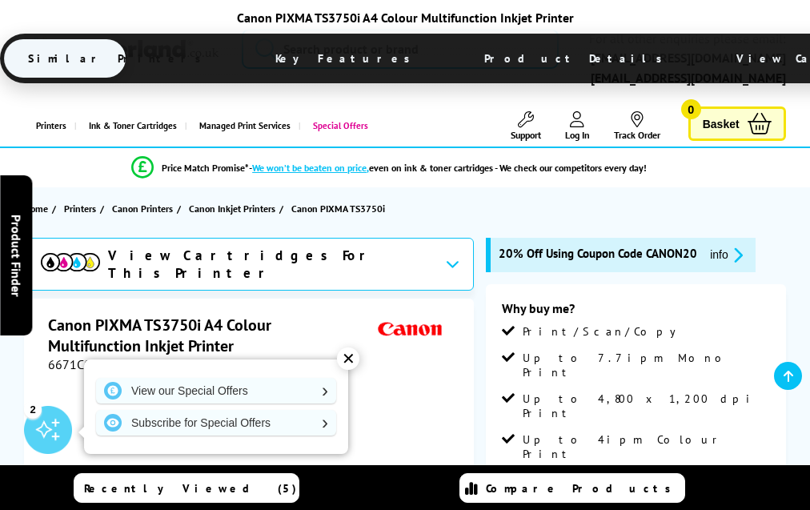
scroll to position [3170, 0]
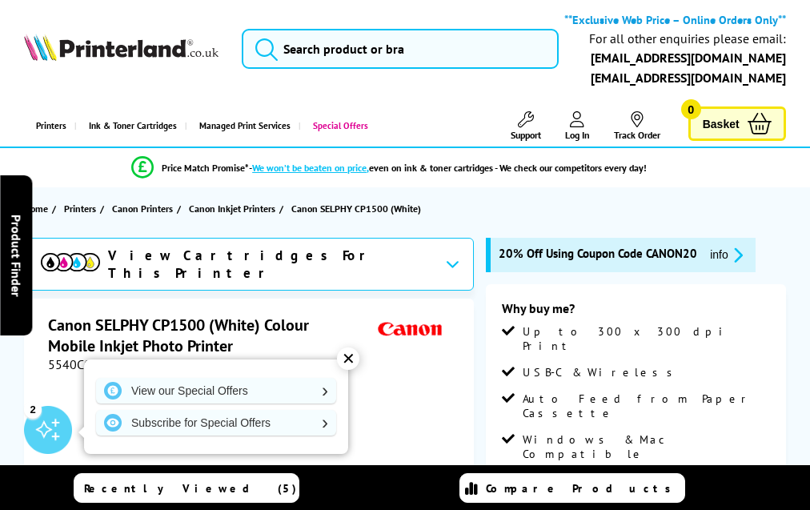
scroll to position [1827, 0]
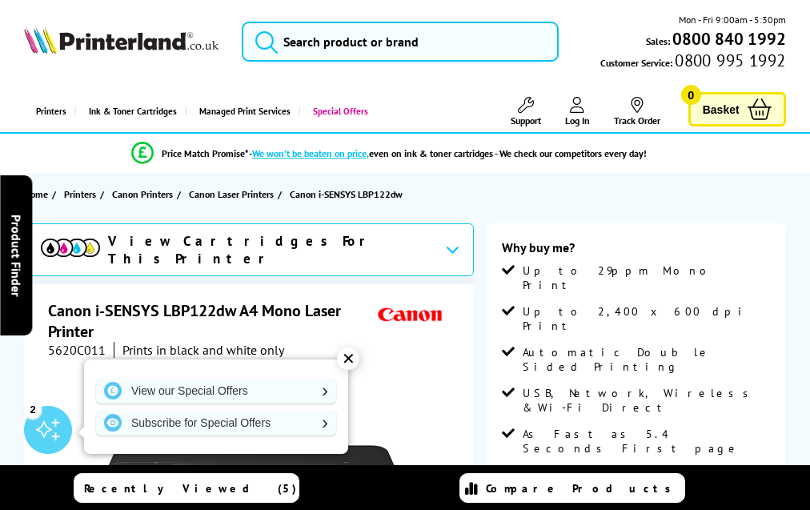
scroll to position [3025, 0]
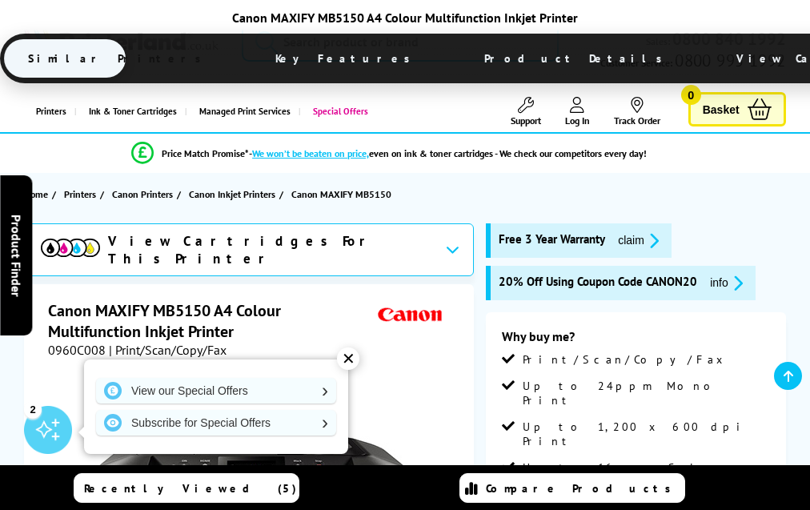
scroll to position [3481, 0]
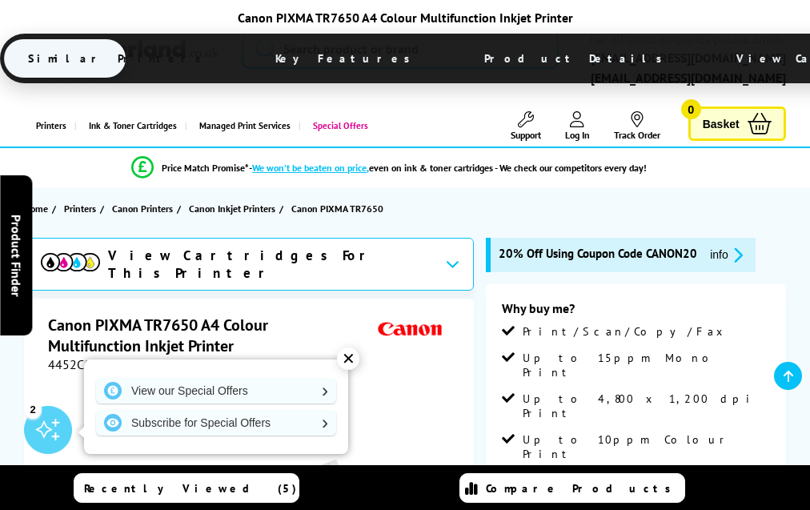
scroll to position [3786, 0]
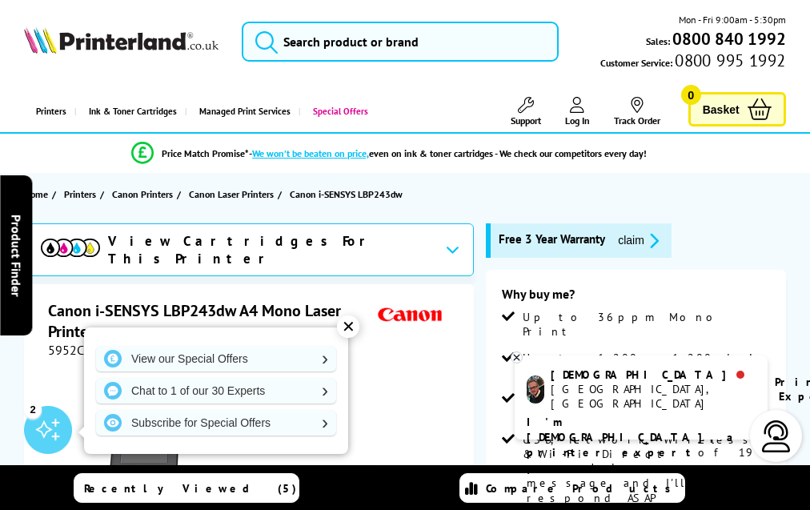
scroll to position [3081, 0]
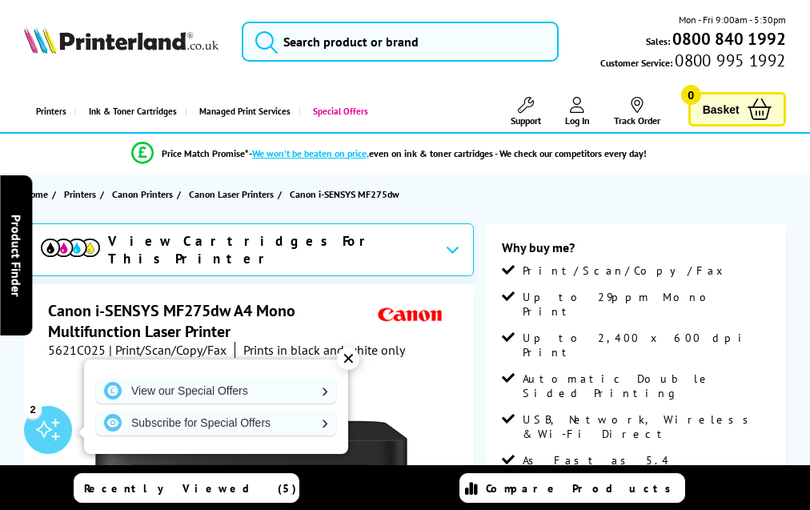
scroll to position [3376, 0]
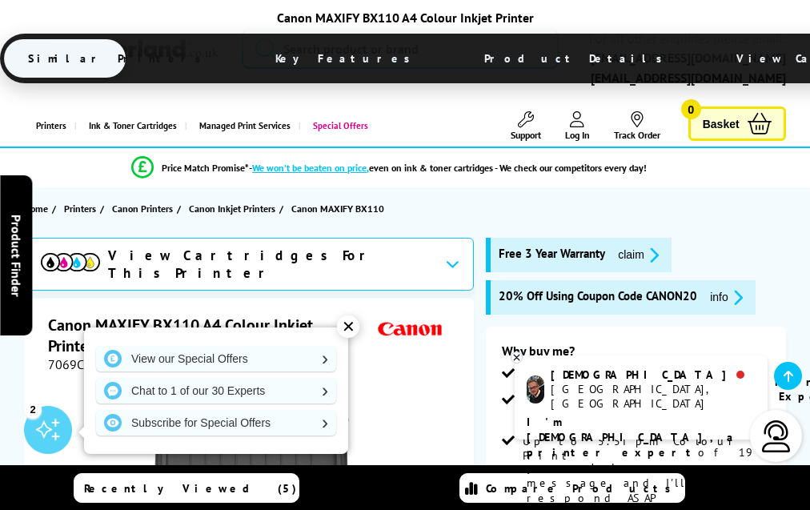
scroll to position [3173, 0]
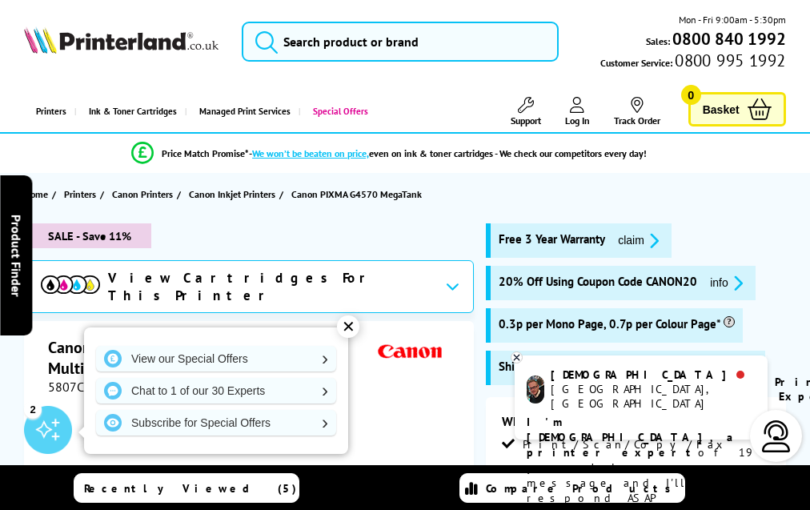
scroll to position [3408, 0]
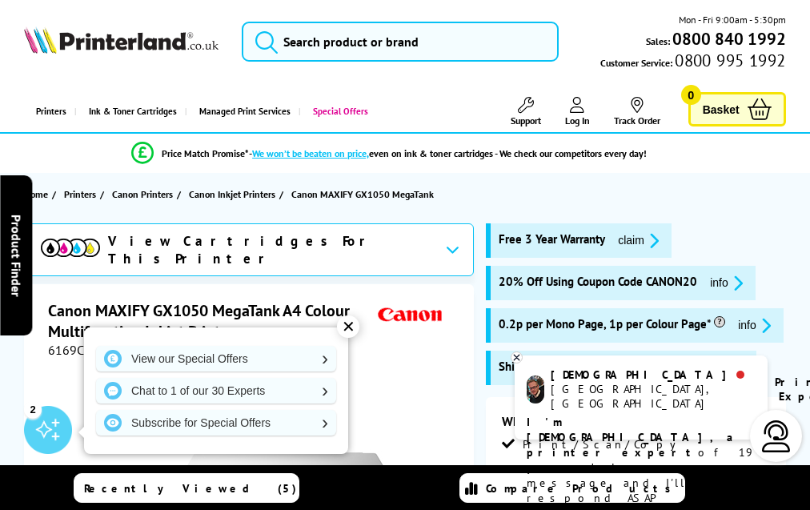
scroll to position [3588, 0]
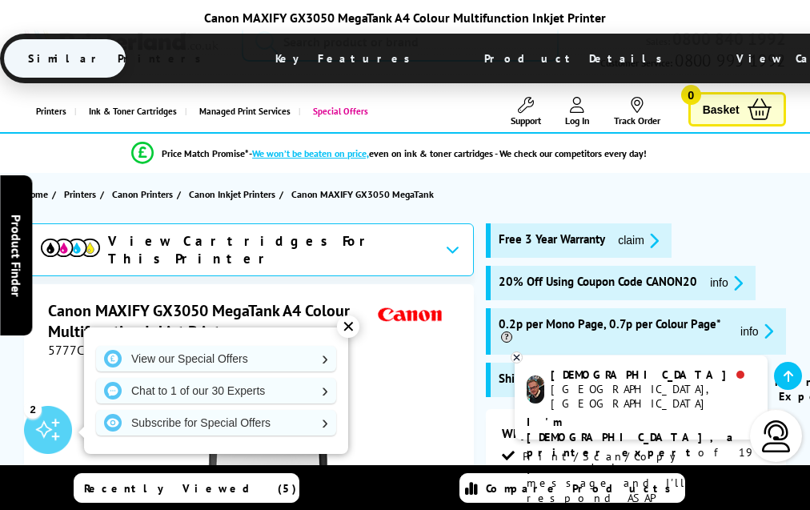
scroll to position [3566, 0]
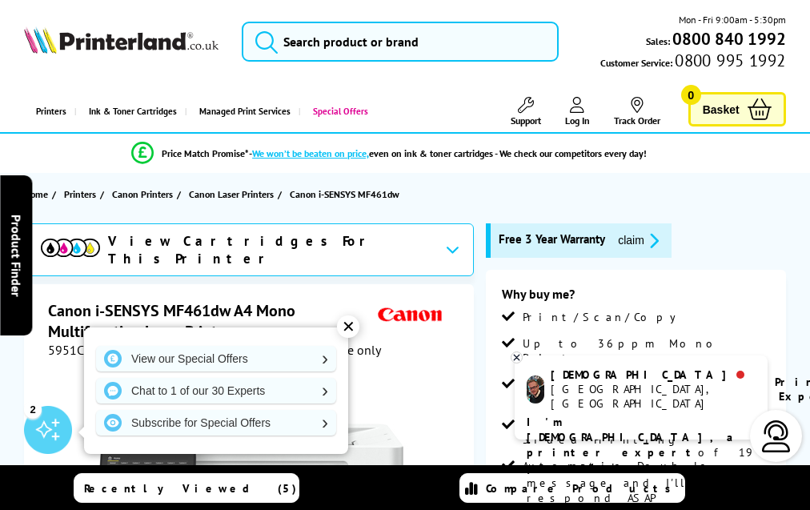
scroll to position [3442, 0]
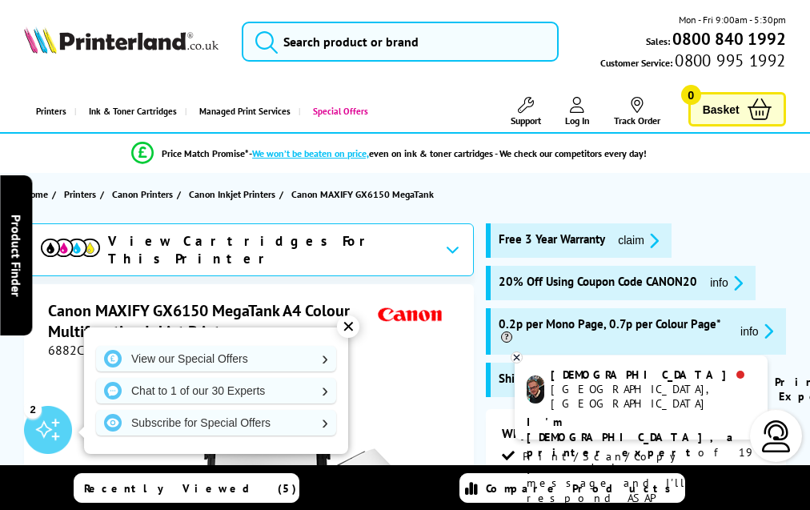
scroll to position [3510, 0]
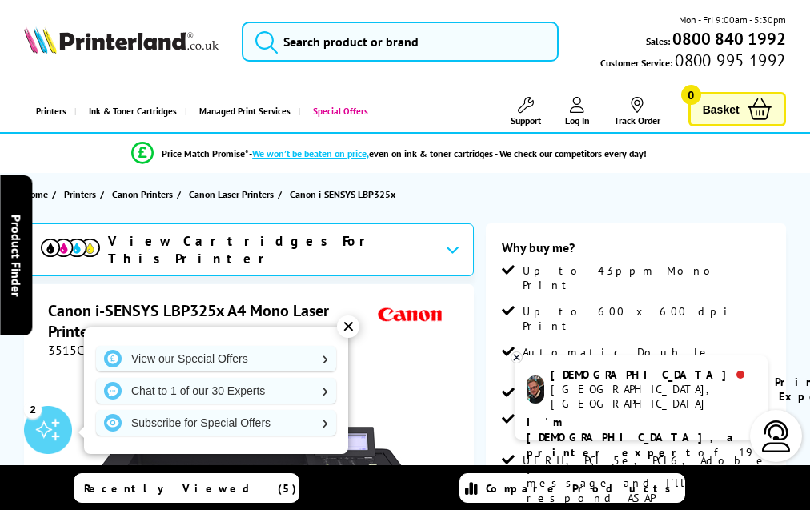
scroll to position [3105, 0]
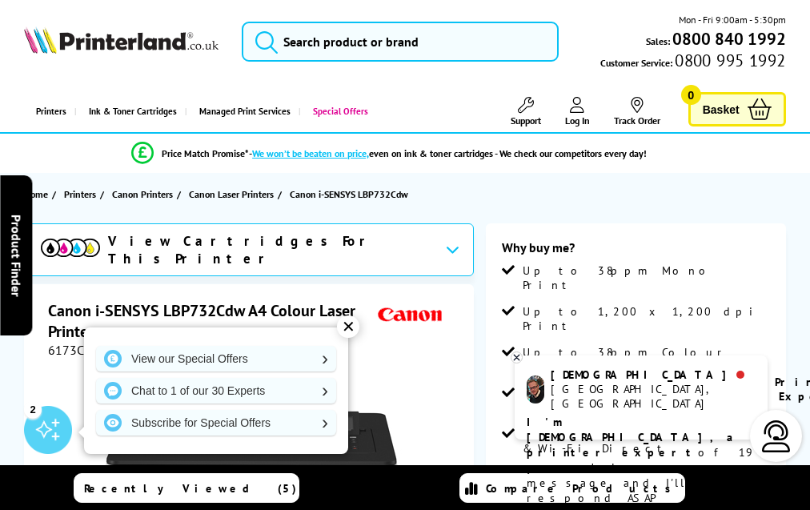
scroll to position [3606, 0]
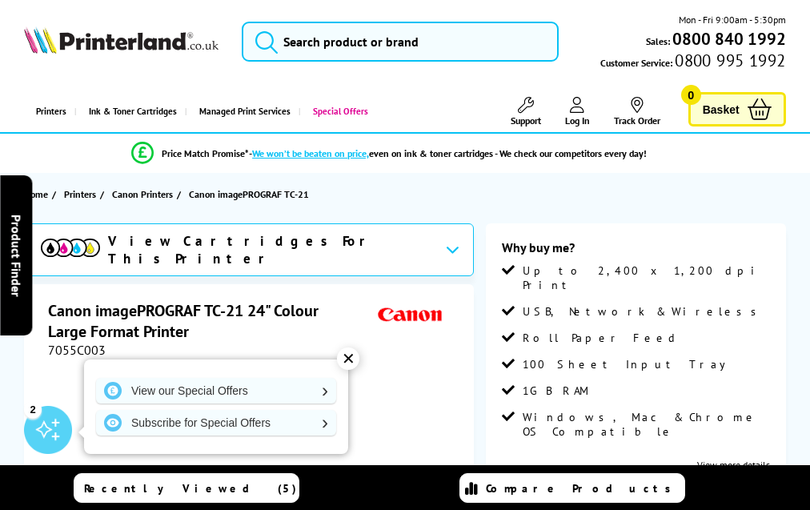
scroll to position [2600, 0]
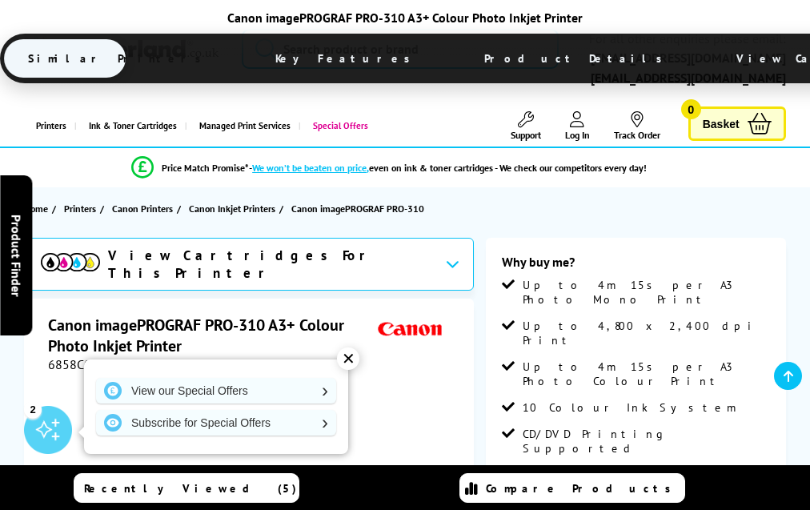
scroll to position [2615, 0]
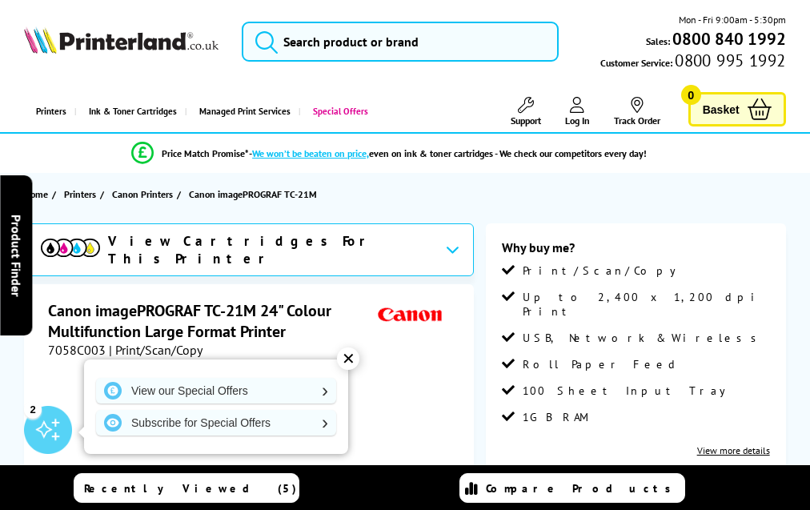
scroll to position [2664, 0]
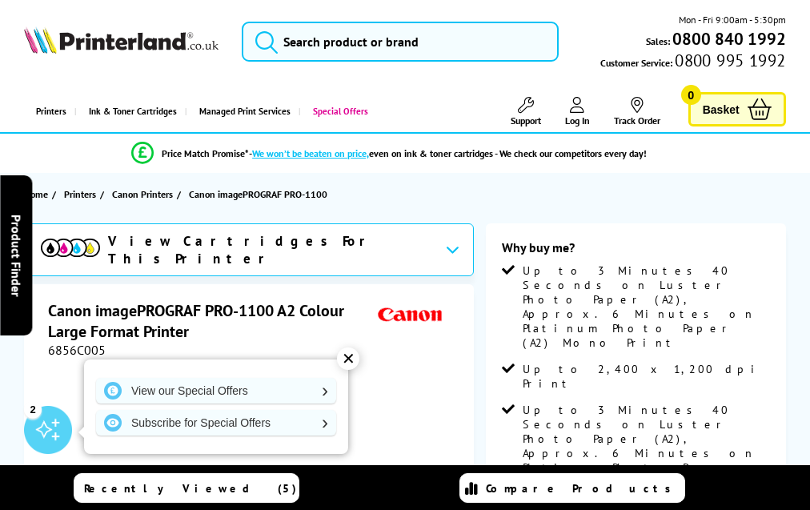
scroll to position [1971, 0]
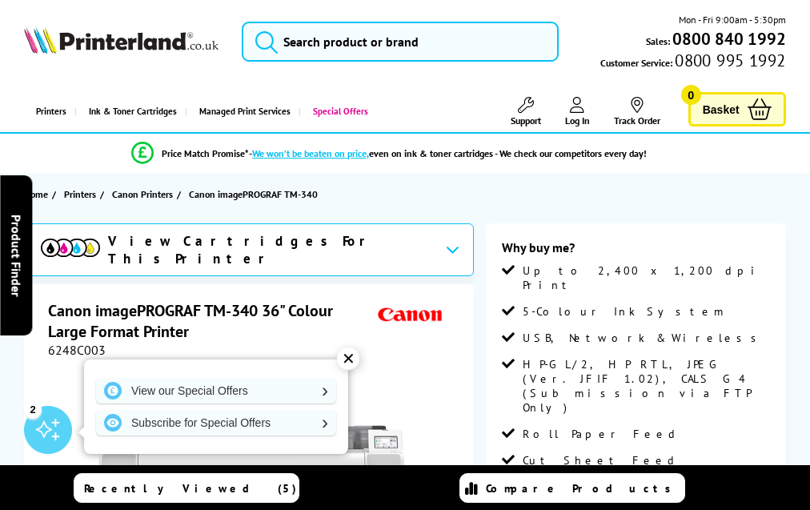
scroll to position [2208, 0]
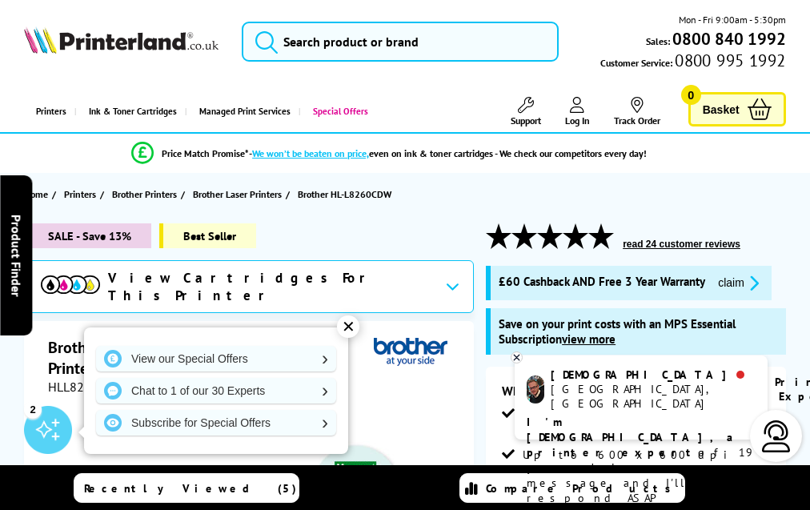
scroll to position [4651, 0]
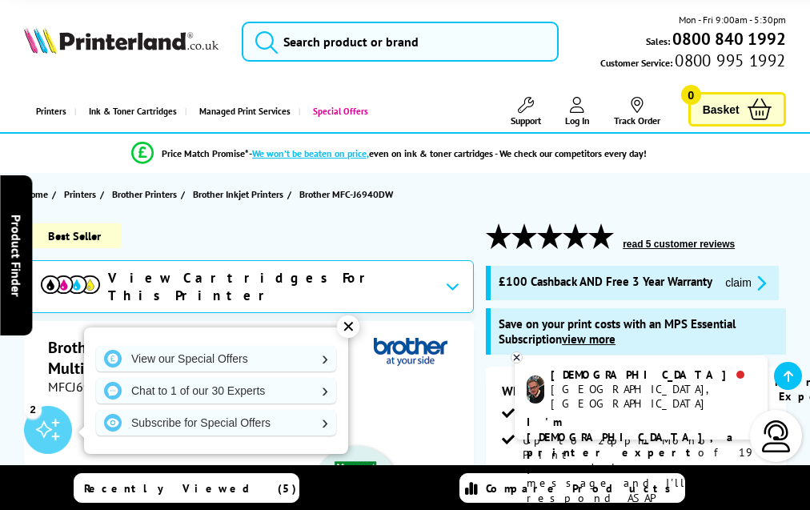
scroll to position [5010, 0]
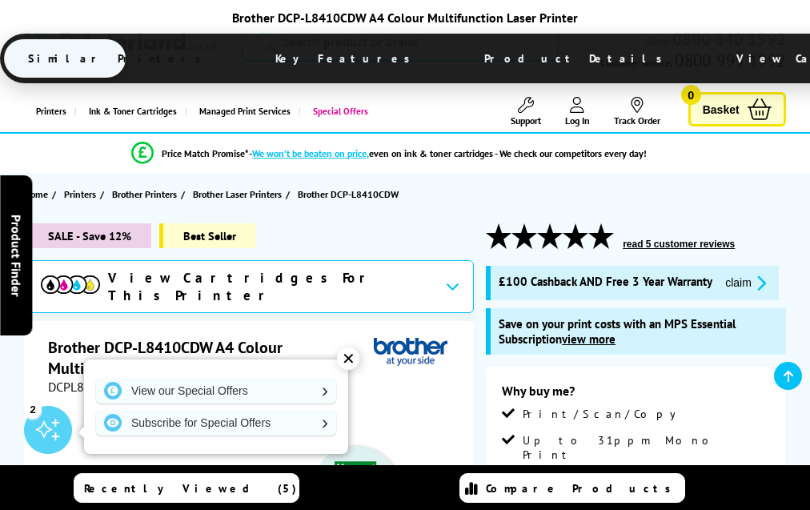
scroll to position [4783, 0]
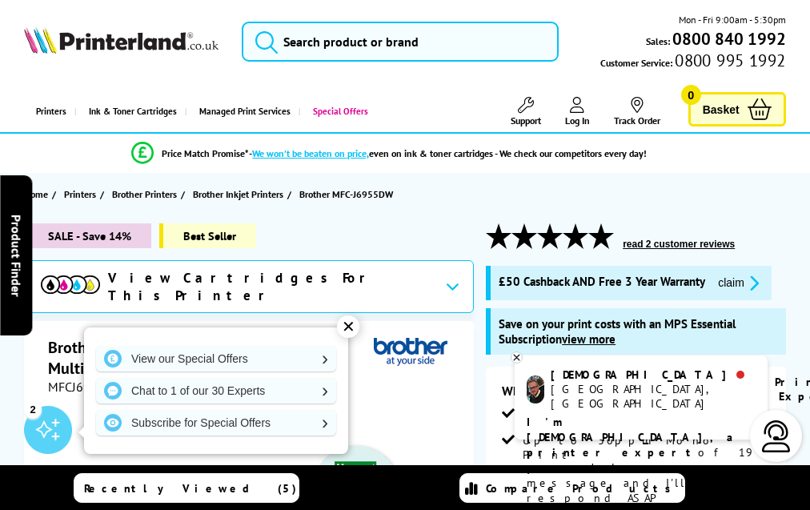
scroll to position [4914, 0]
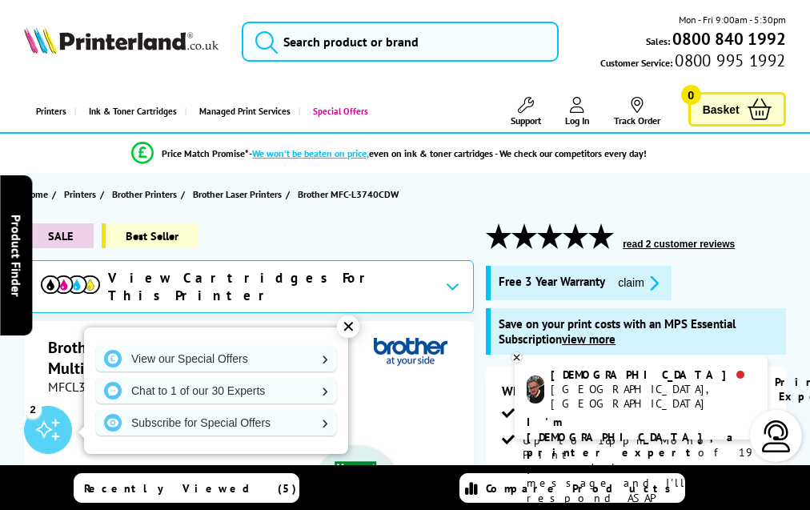
scroll to position [5247, 0]
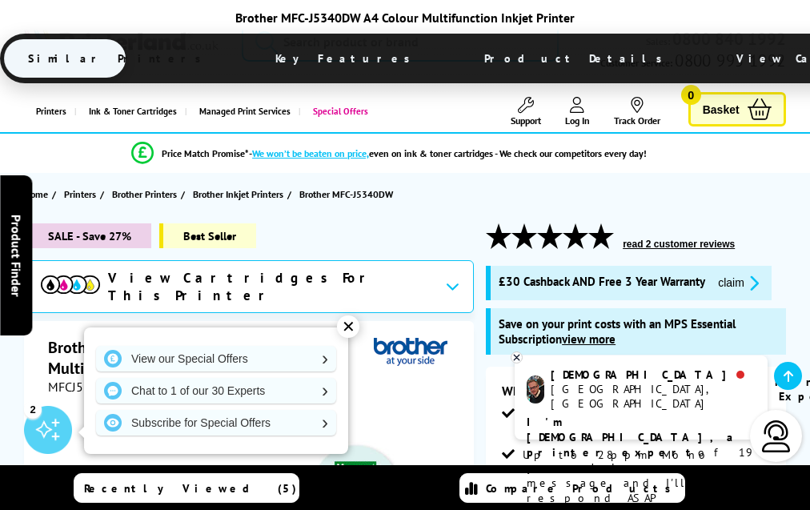
scroll to position [5161, 0]
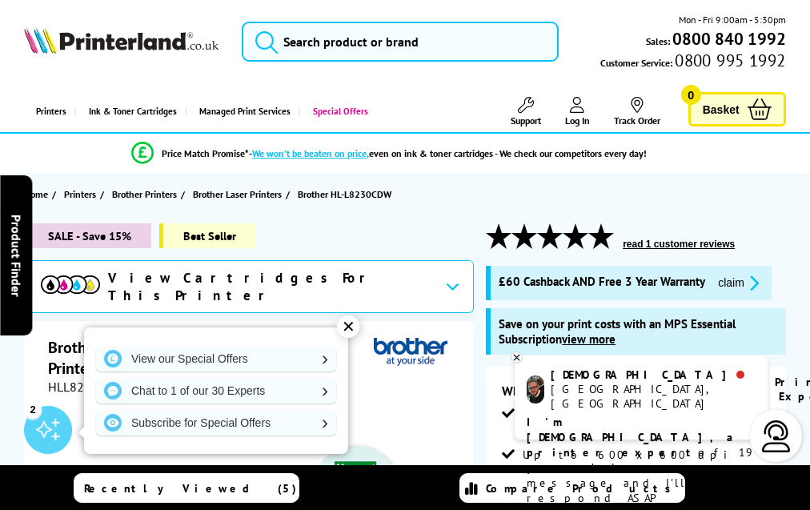
scroll to position [5061, 0]
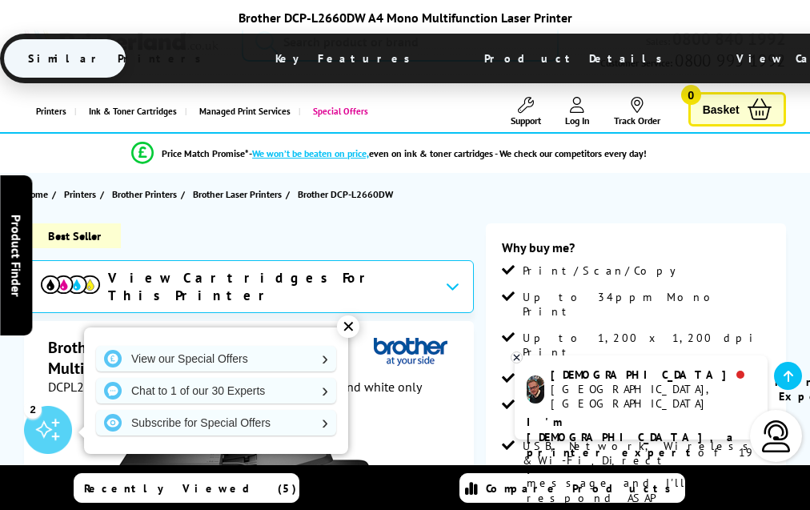
scroll to position [3720, 0]
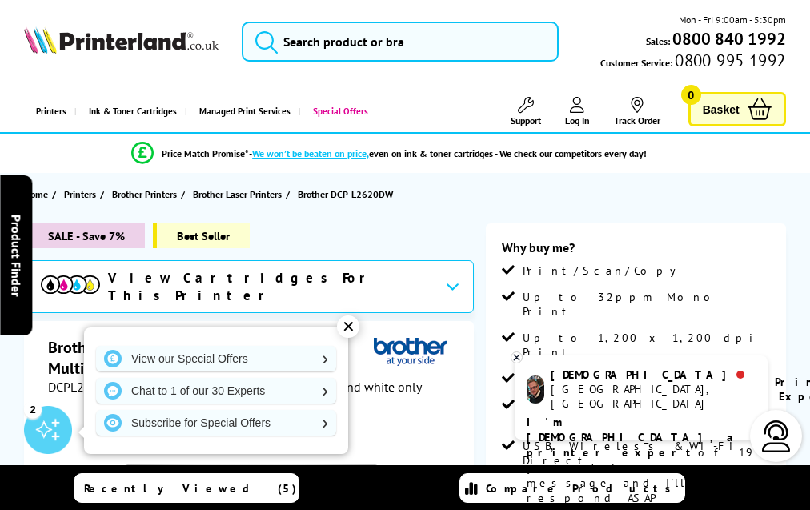
scroll to position [3794, 0]
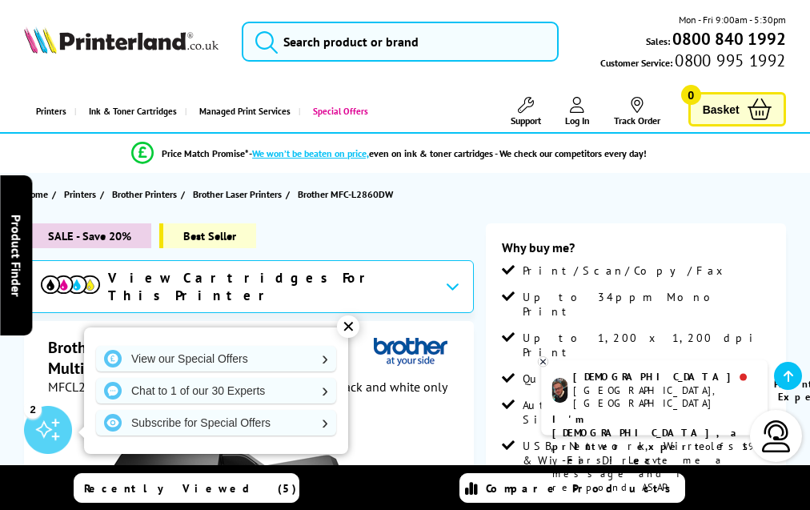
scroll to position [3629, 0]
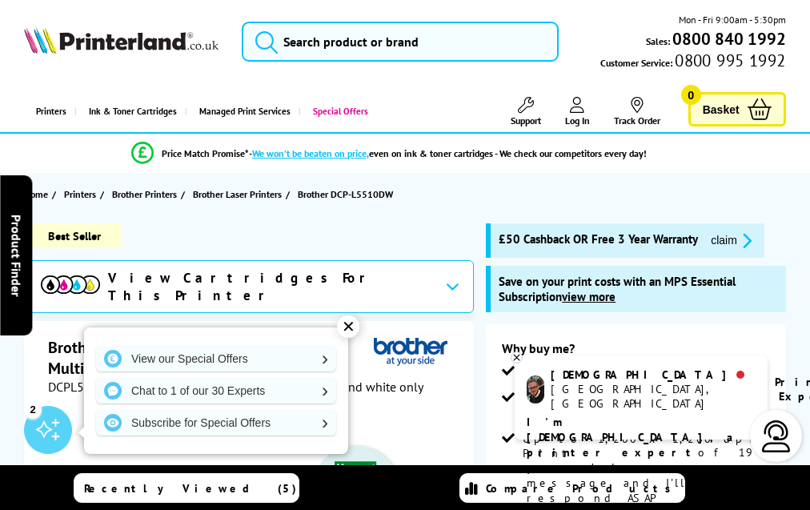
scroll to position [4718, 0]
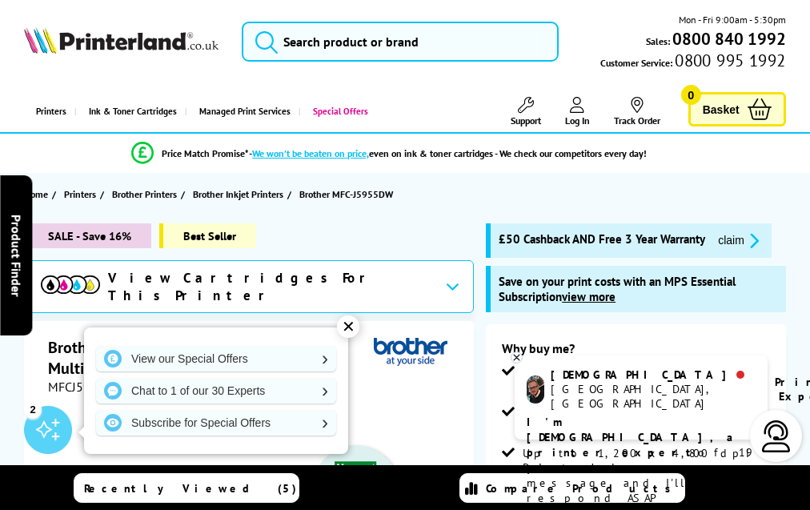
scroll to position [5069, 0]
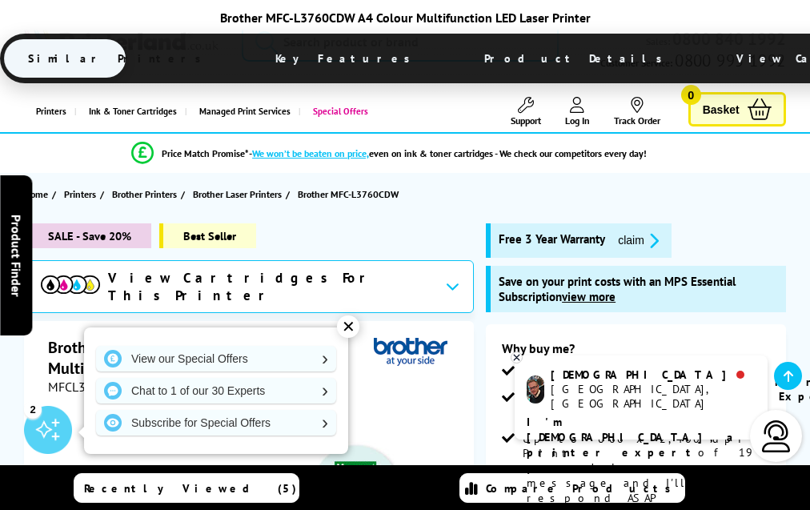
scroll to position [5212, 0]
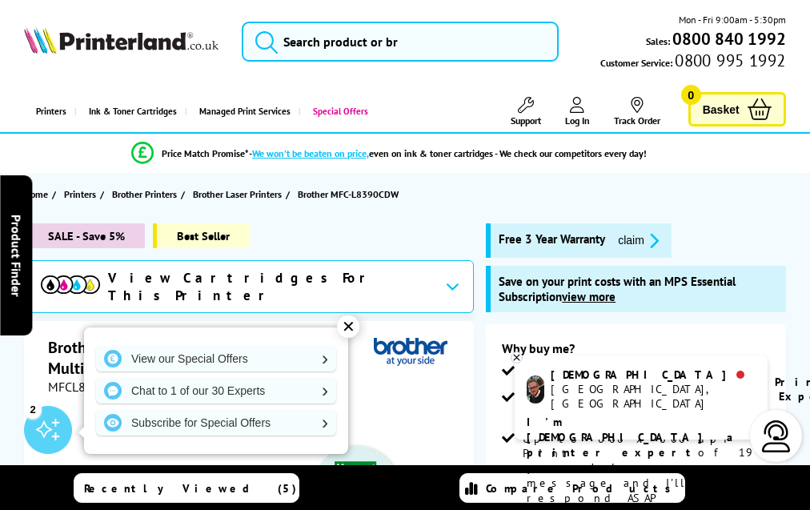
scroll to position [5434, 0]
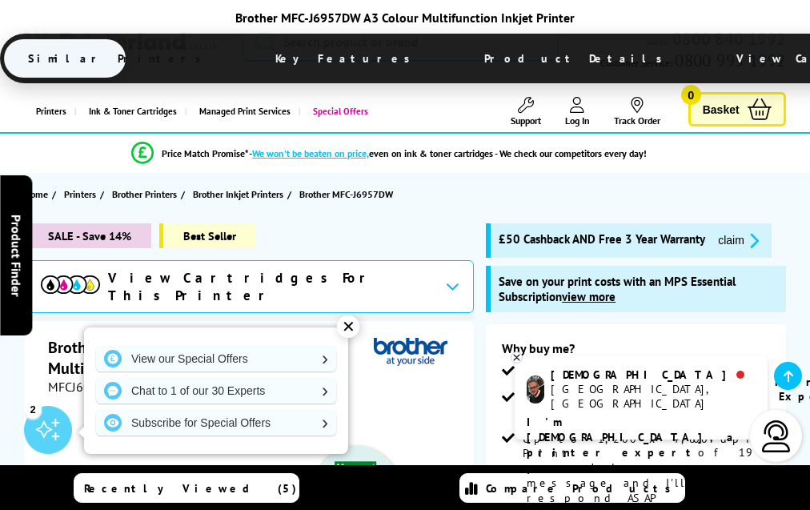
scroll to position [5002, 0]
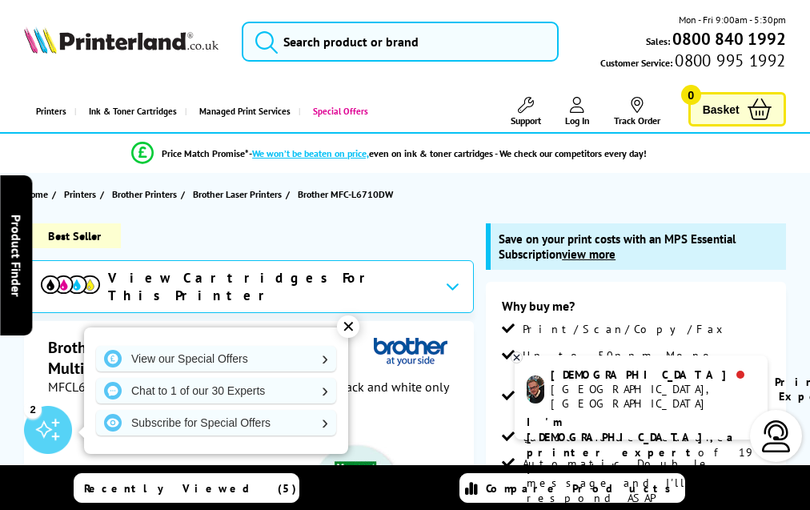
scroll to position [4572, 0]
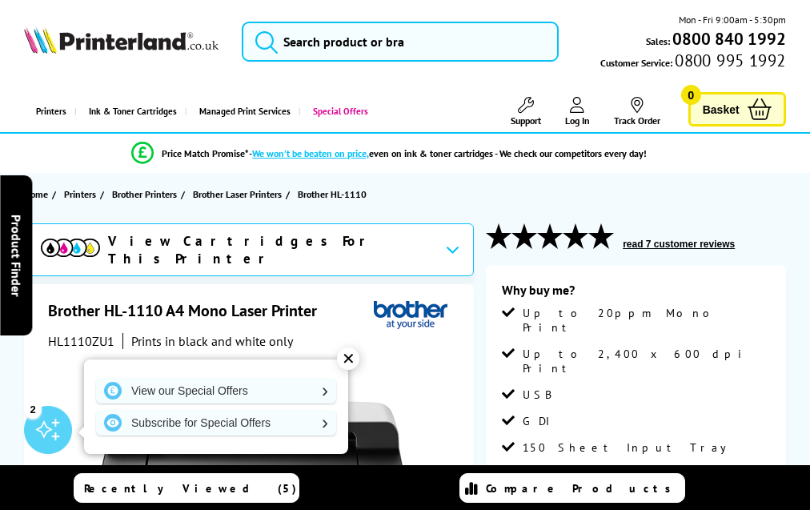
scroll to position [2638, 0]
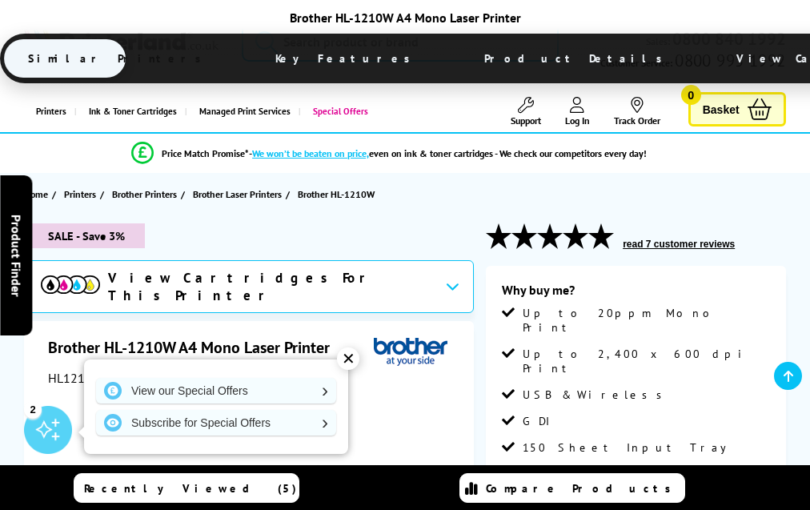
scroll to position [2796, 0]
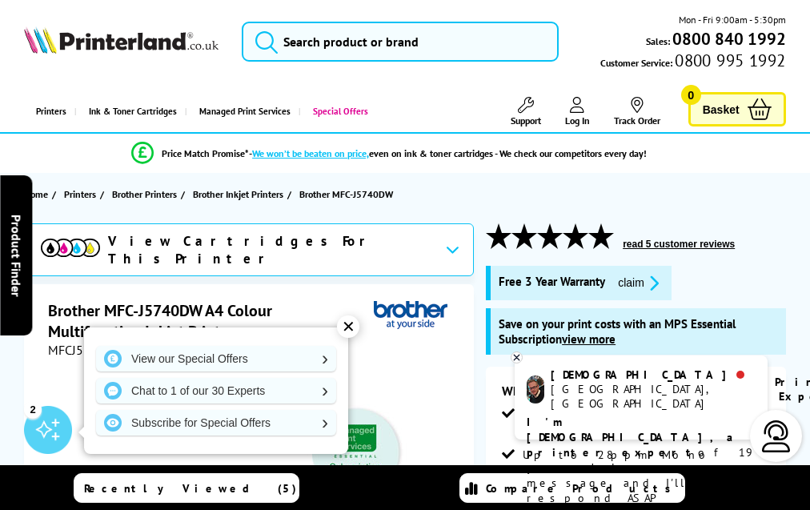
scroll to position [4969, 0]
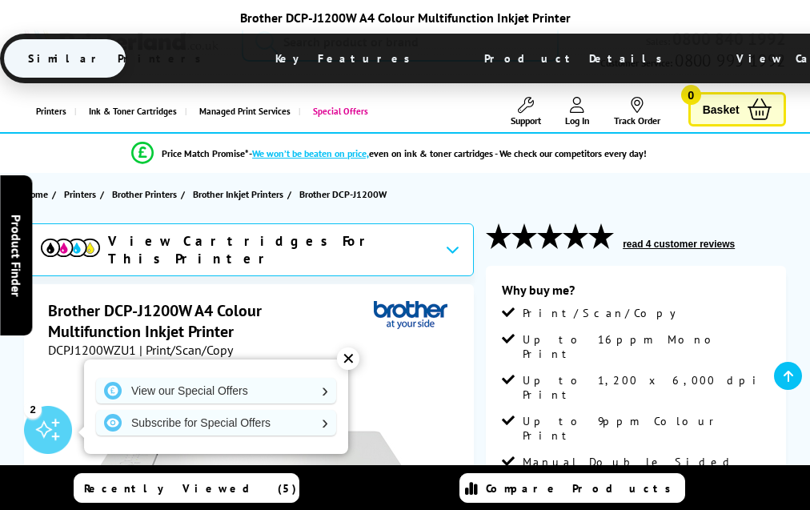
scroll to position [3292, 0]
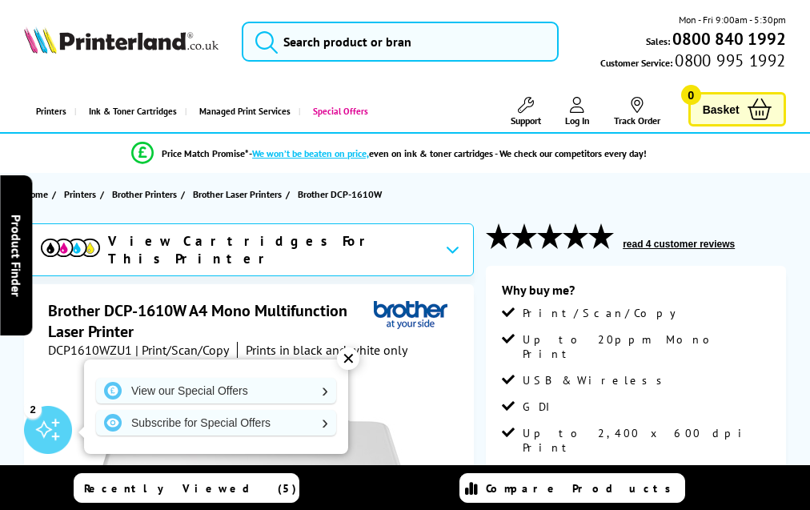
scroll to position [2971, 0]
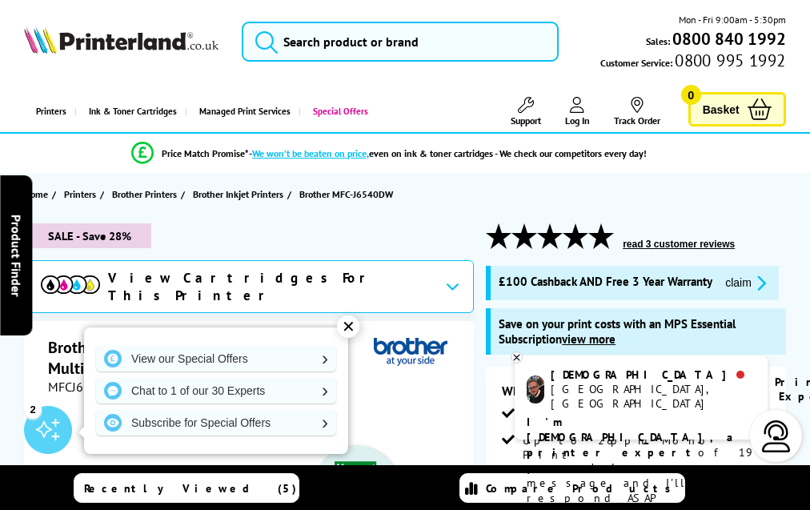
scroll to position [4976, 0]
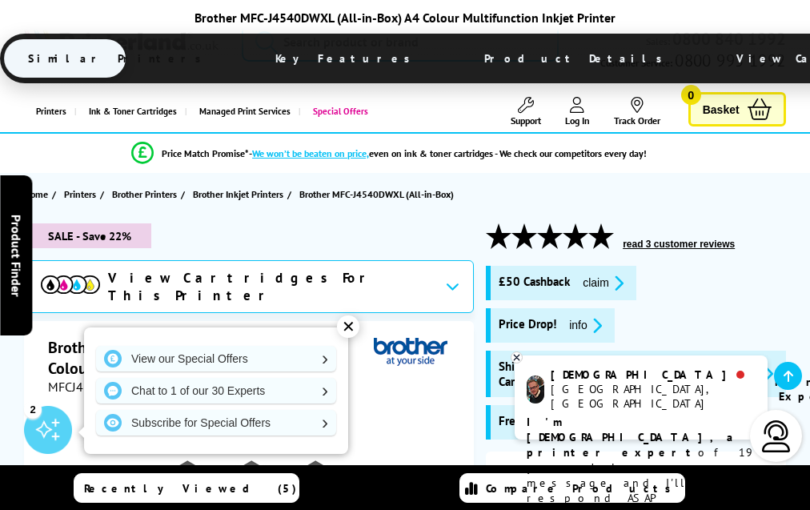
scroll to position [3682, 0]
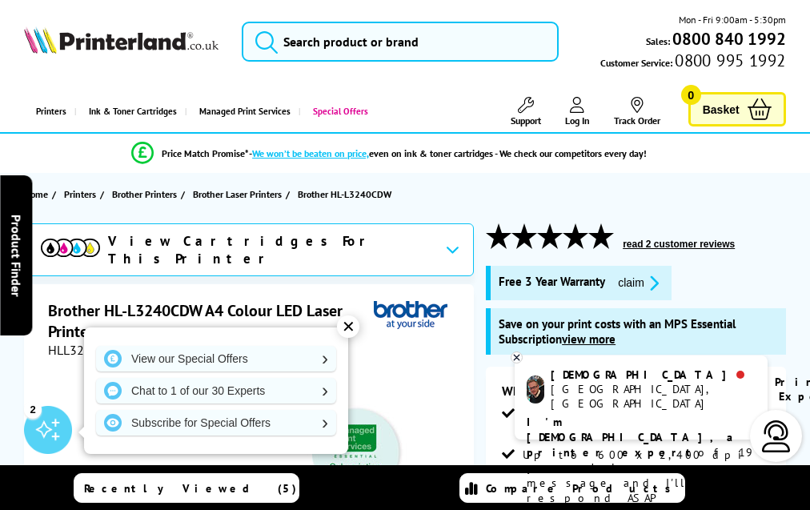
scroll to position [4941, 0]
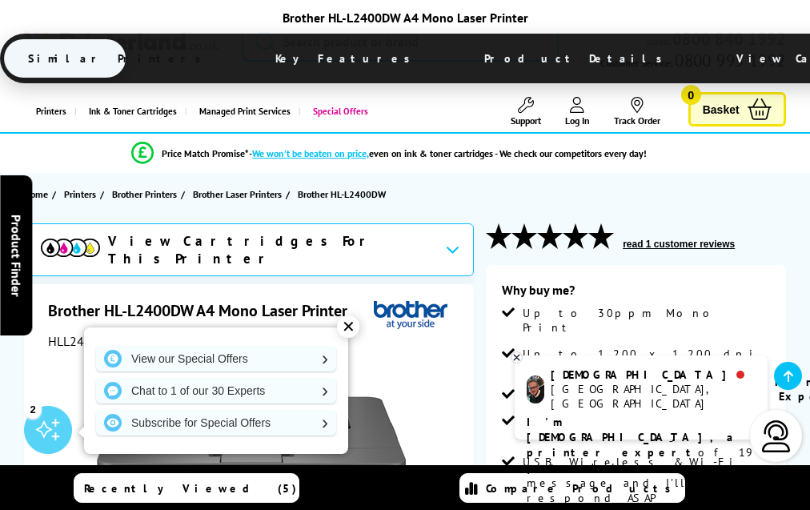
scroll to position [3210, 0]
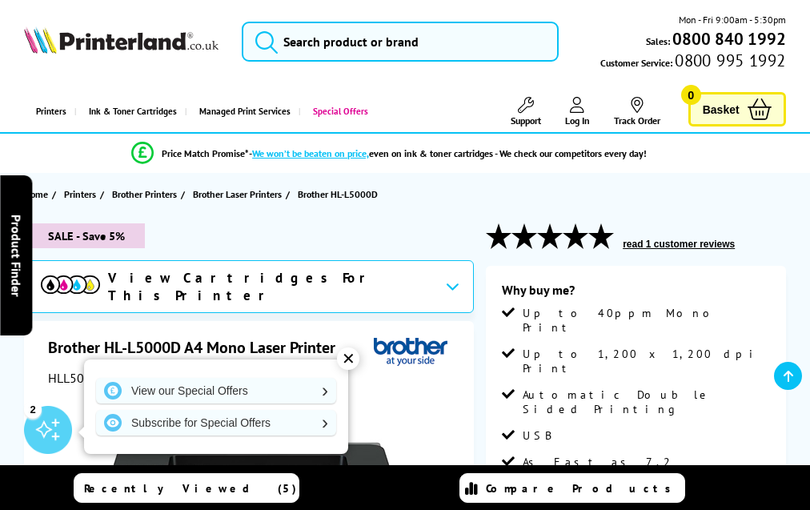
scroll to position [3184, 0]
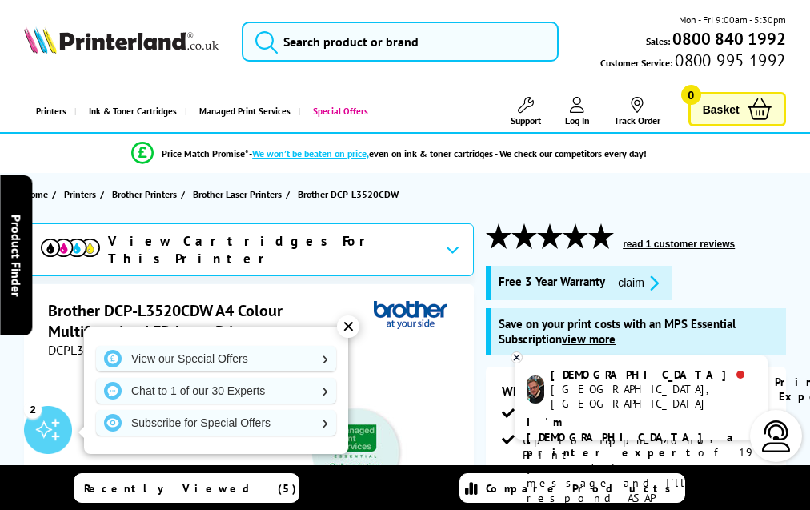
scroll to position [5129, 0]
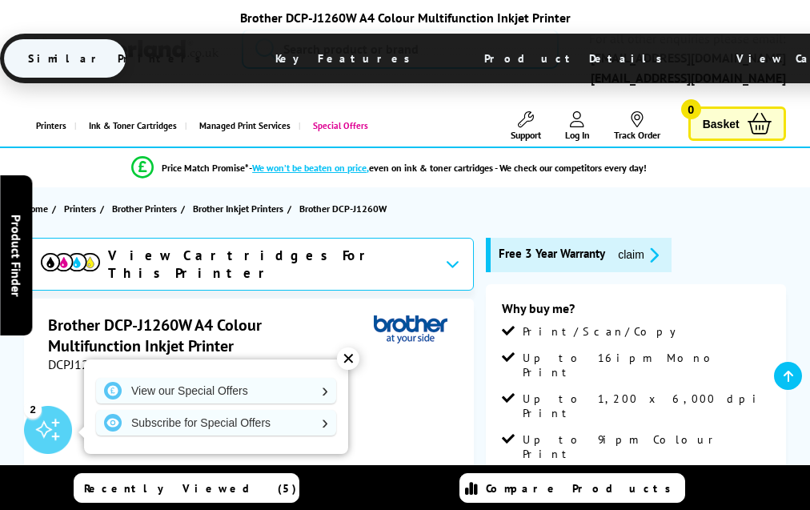
scroll to position [3516, 0]
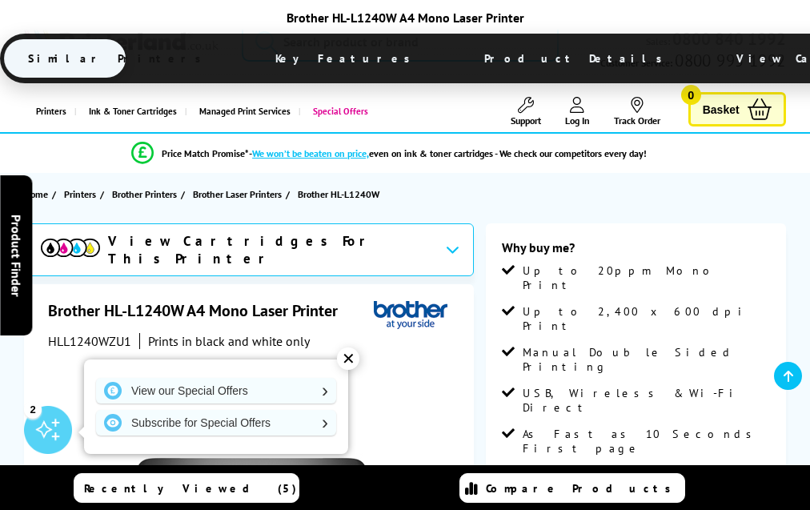
scroll to position [2853, 0]
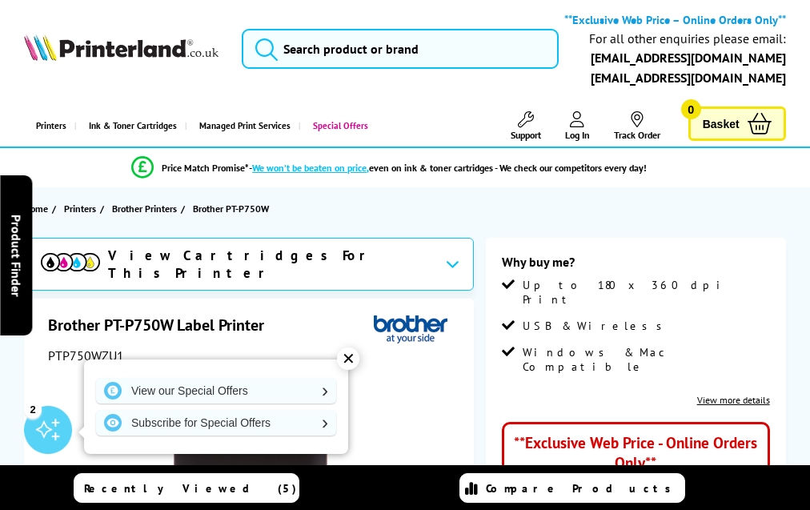
scroll to position [1395, 0]
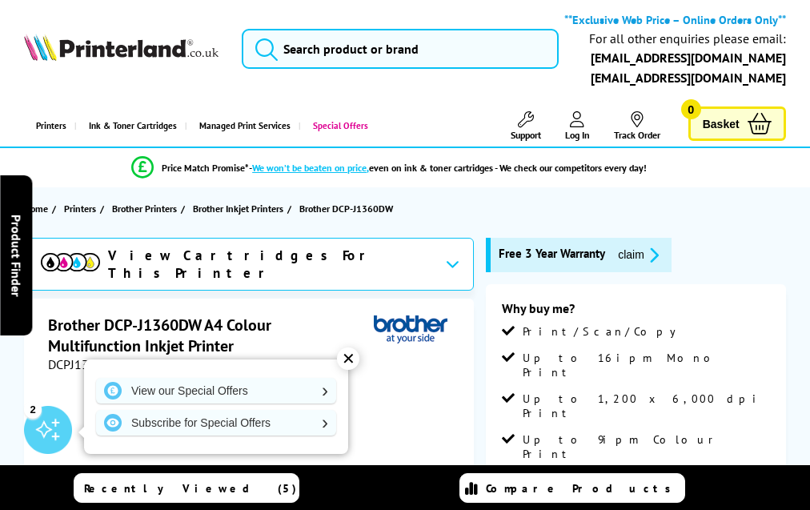
scroll to position [3638, 0]
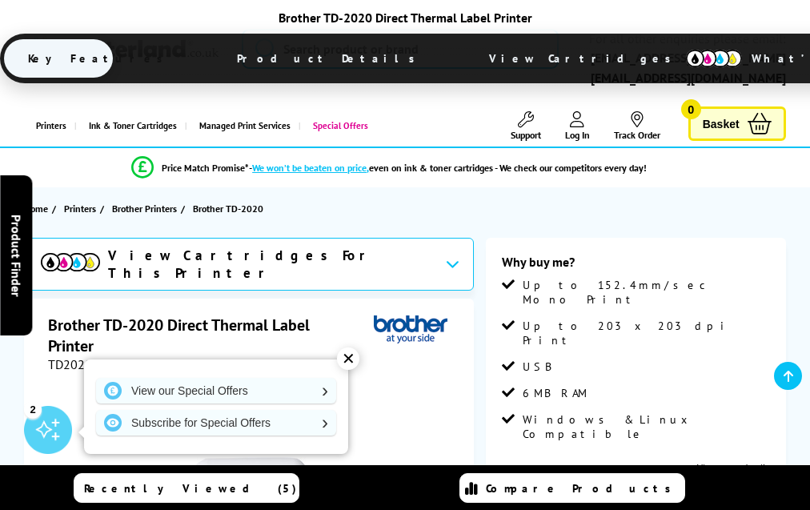
scroll to position [1600, 0]
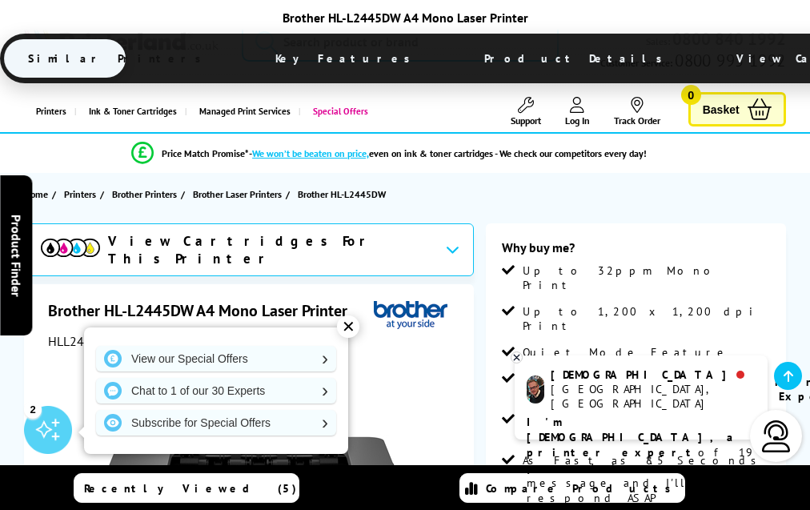
scroll to position [3286, 0]
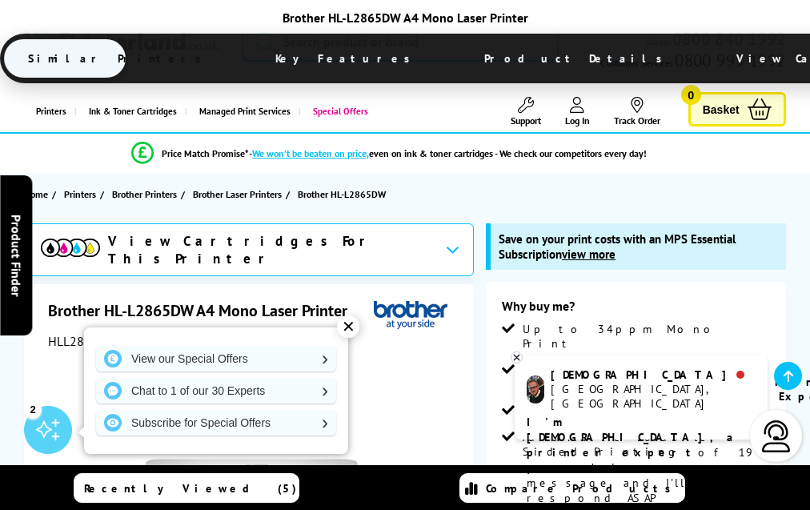
scroll to position [4175, 0]
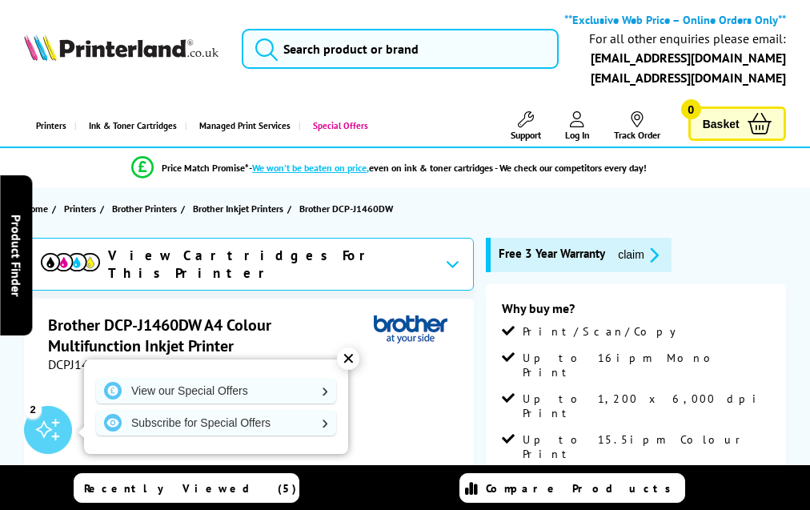
scroll to position [3607, 0]
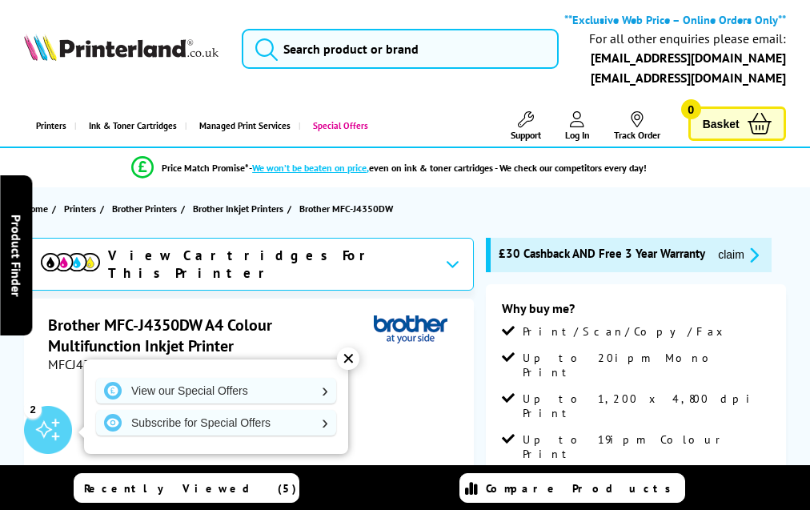
scroll to position [3784, 0]
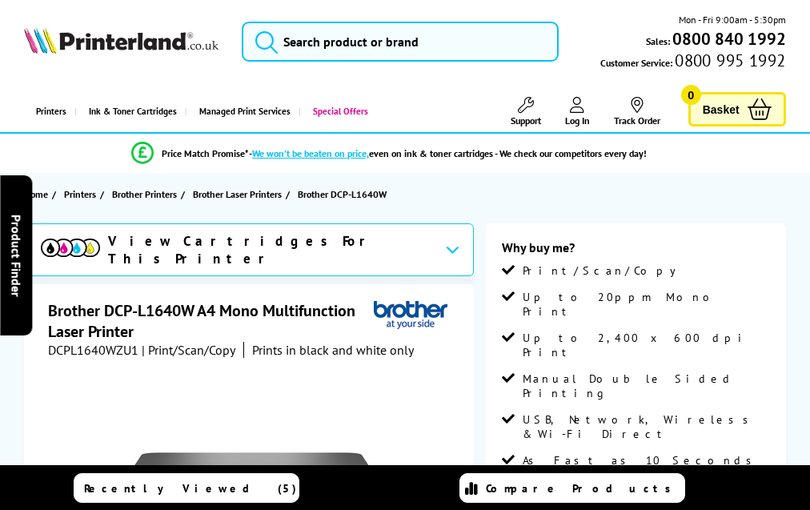
scroll to position [3078, 0]
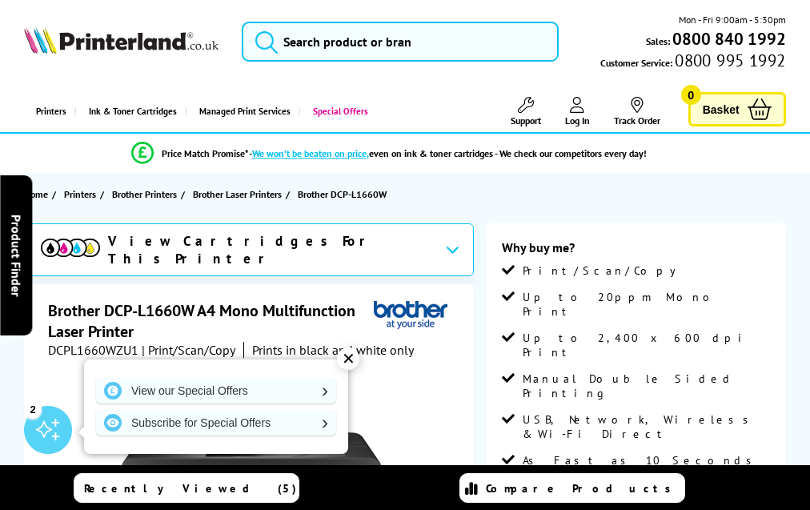
scroll to position [3110, 0]
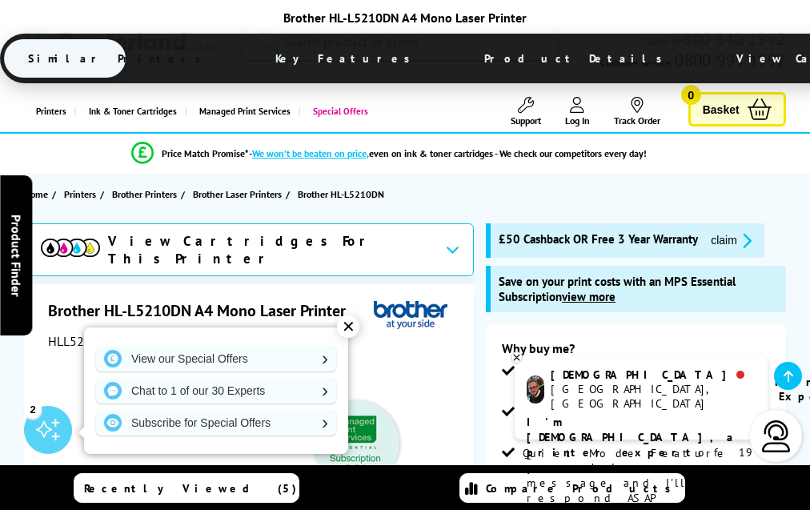
scroll to position [4583, 0]
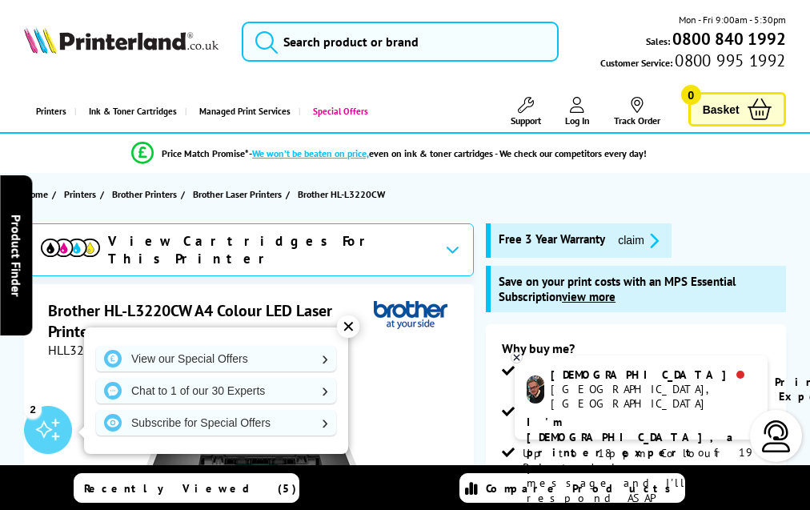
scroll to position [4643, 0]
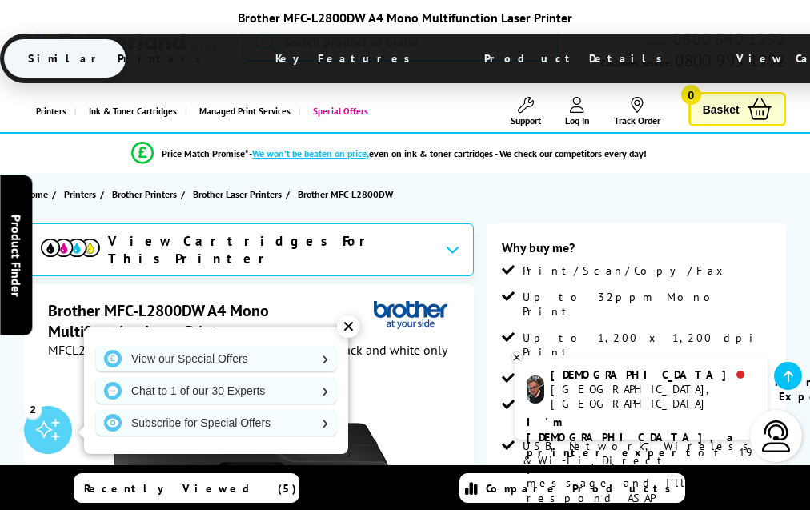
scroll to position [3592, 0]
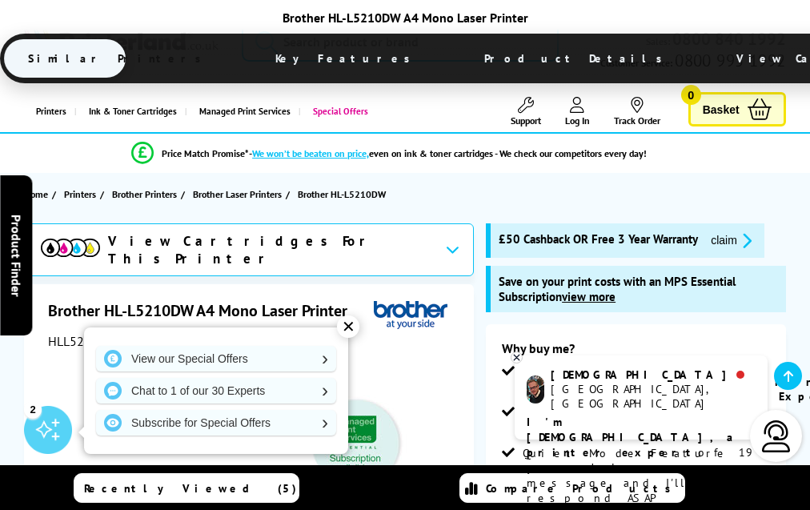
scroll to position [4583, 0]
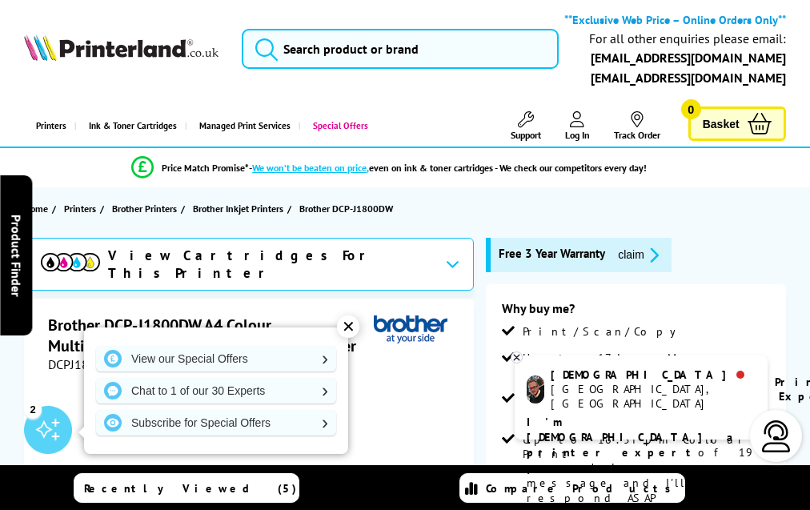
scroll to position [4022, 0]
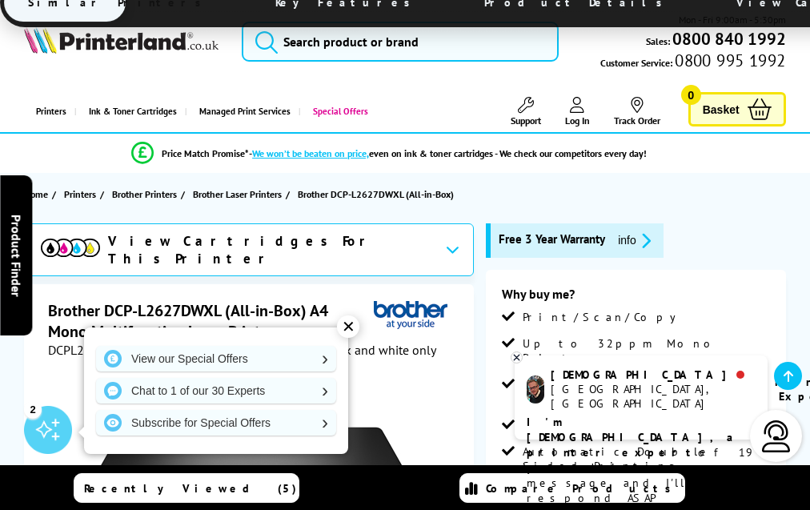
scroll to position [3453, 0]
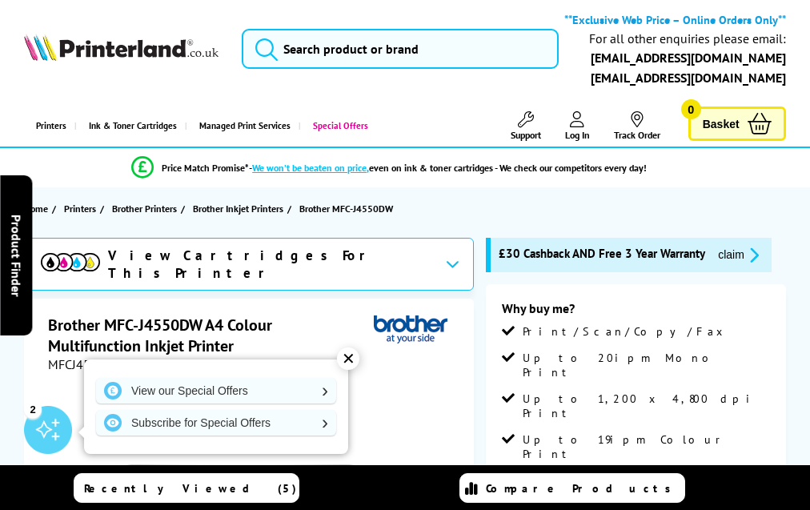
scroll to position [3840, 0]
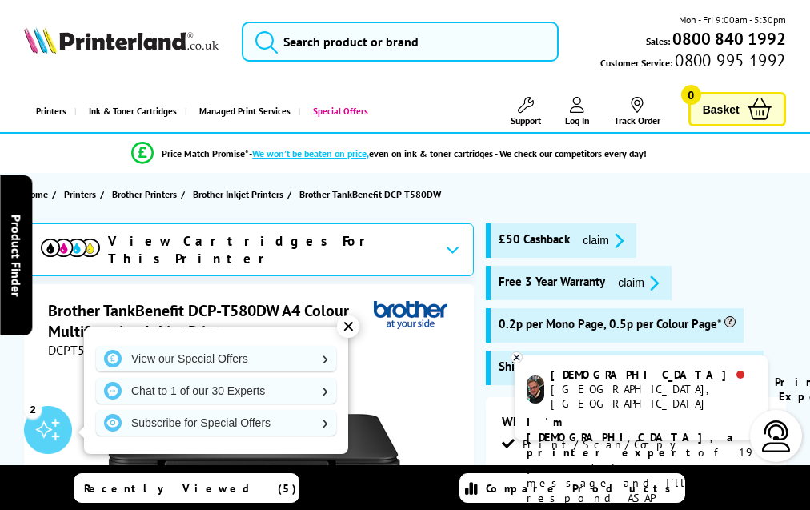
scroll to position [3753, 0]
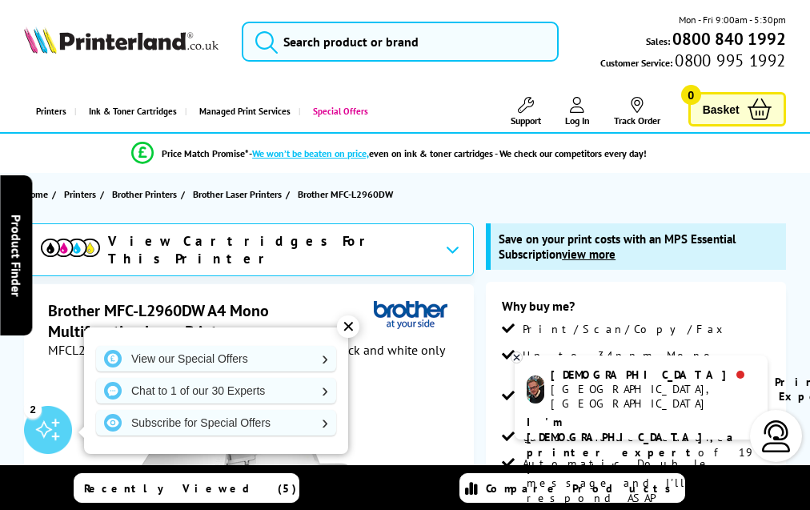
scroll to position [4727, 0]
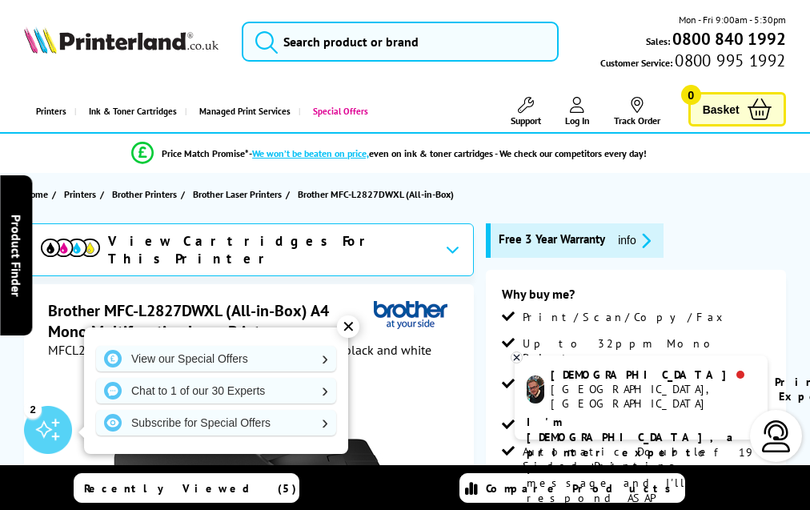
scroll to position [3394, 0]
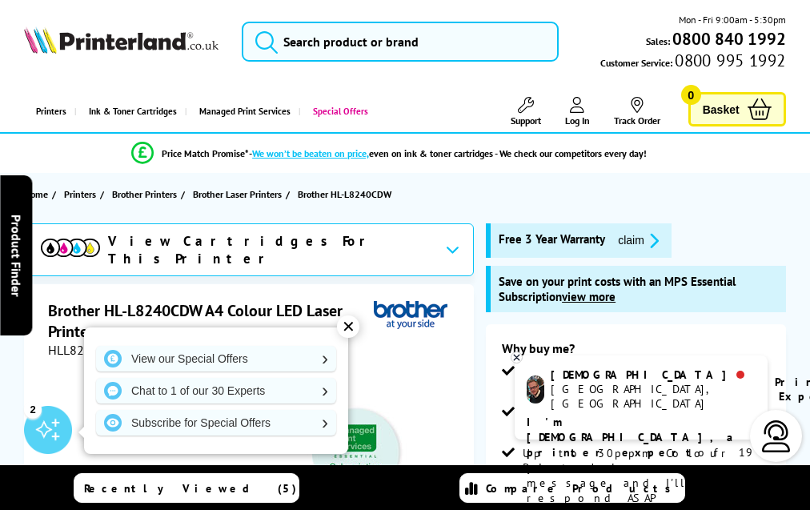
scroll to position [5060, 0]
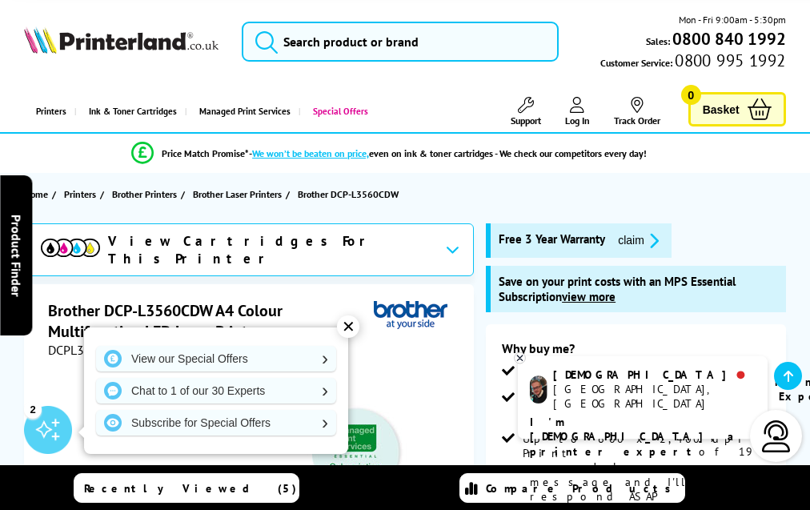
scroll to position [5119, 0]
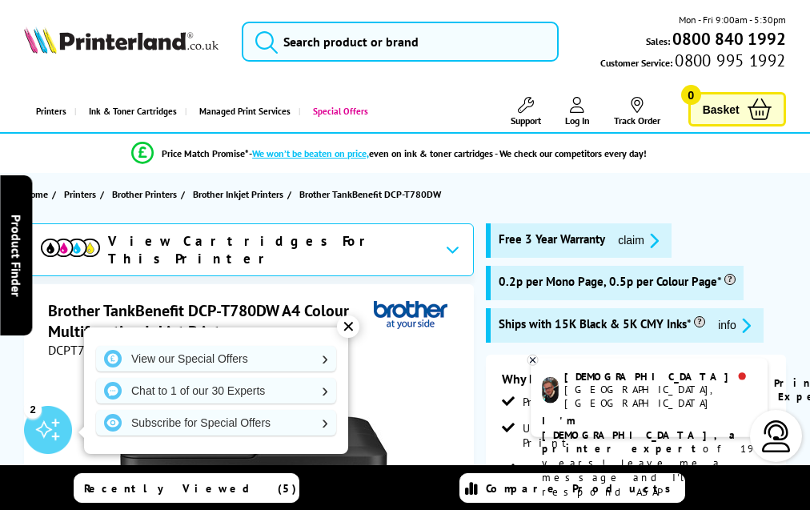
scroll to position [3727, 0]
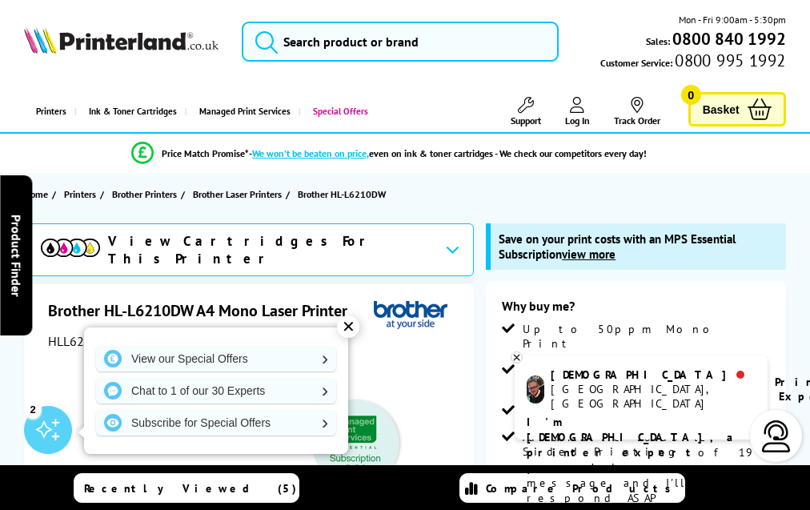
scroll to position [4211, 0]
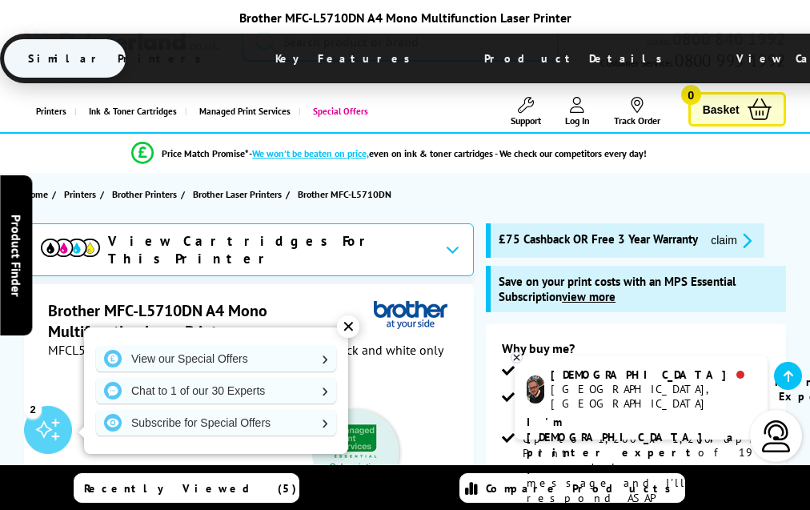
scroll to position [4898, 0]
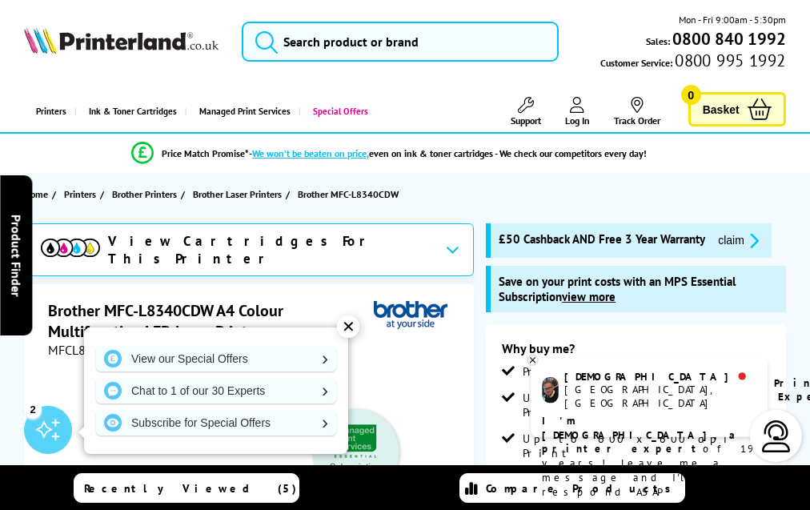
scroll to position [5400, 0]
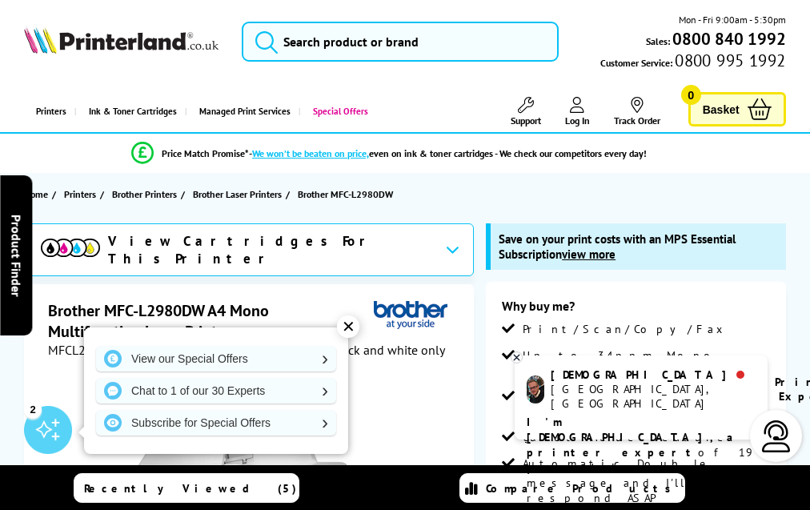
scroll to position [4727, 0]
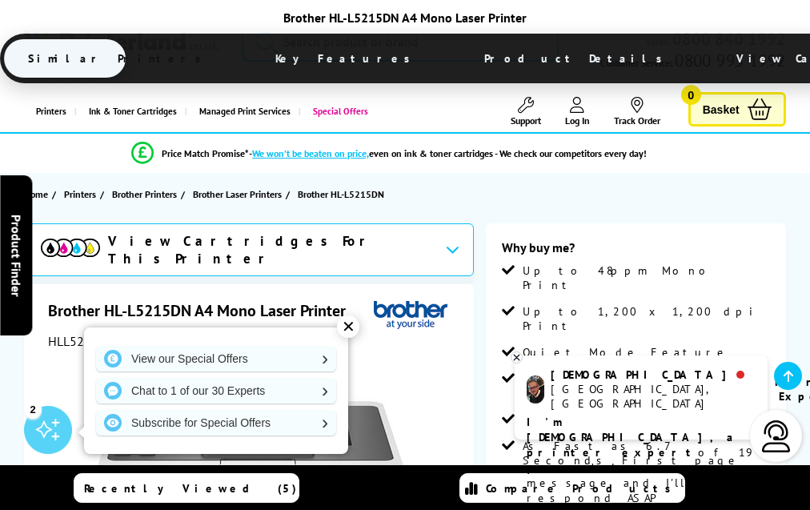
scroll to position [3633, 0]
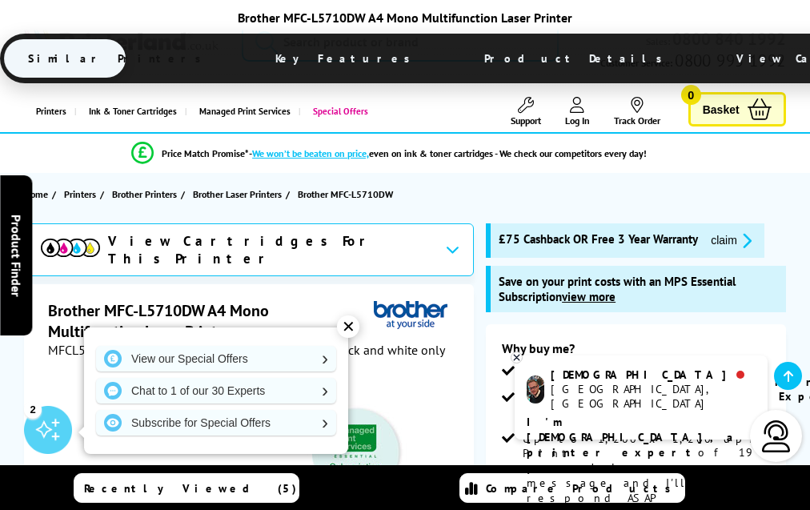
scroll to position [4896, 0]
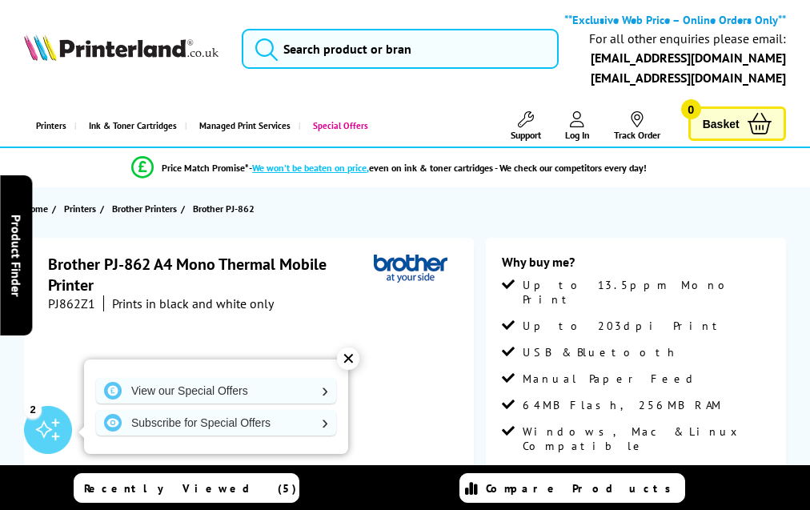
scroll to position [1948, 0]
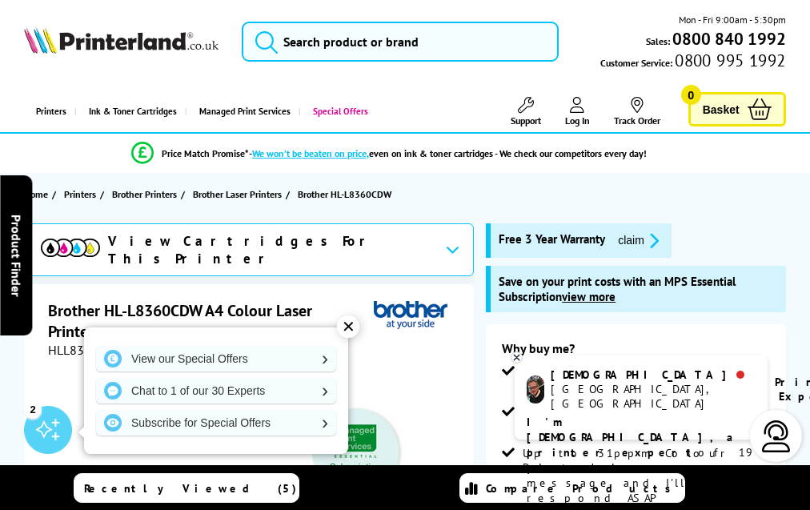
scroll to position [4532, 0]
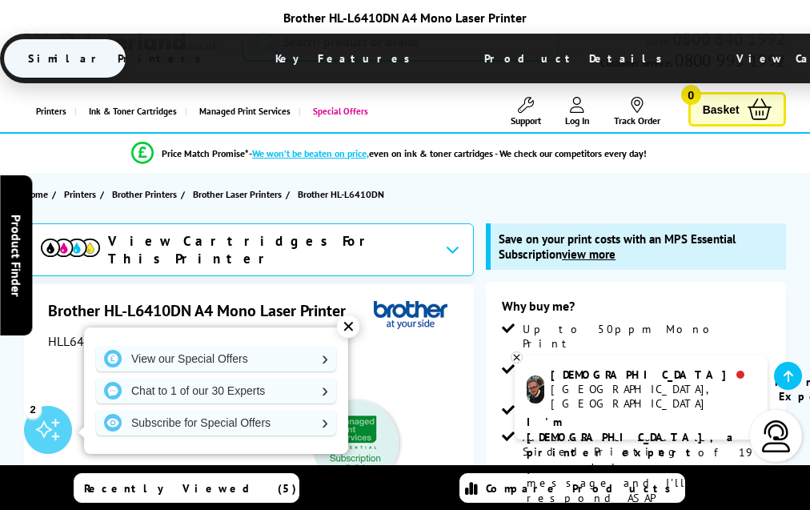
scroll to position [4475, 0]
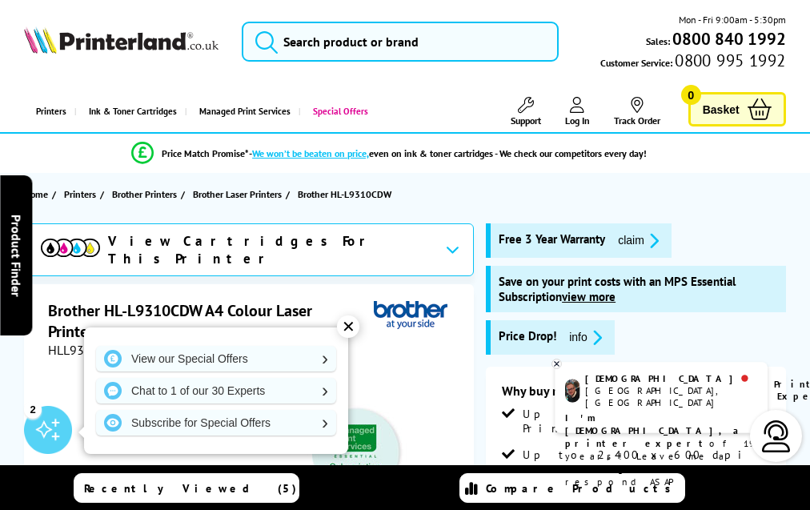
scroll to position [4231, 0]
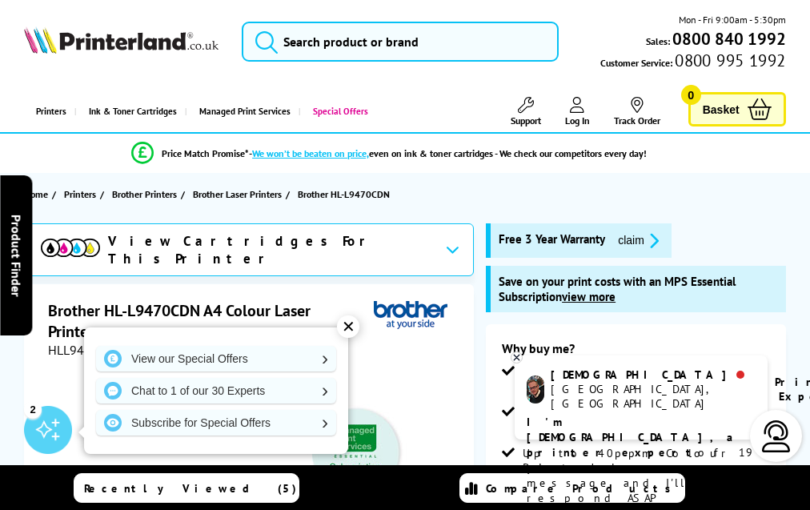
scroll to position [5256, 0]
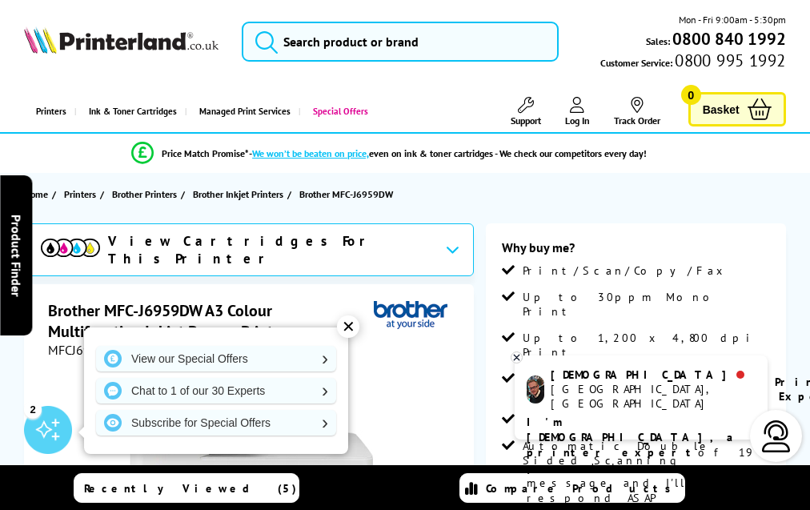
scroll to position [4103, 0]
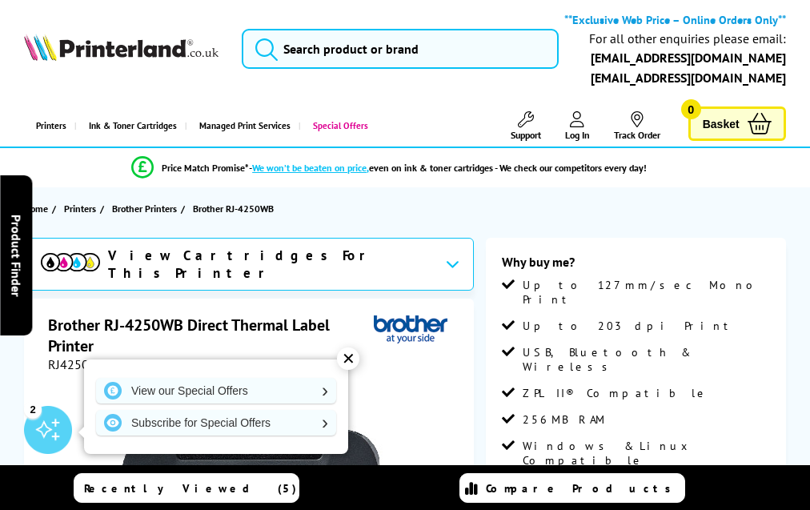
scroll to position [1584, 0]
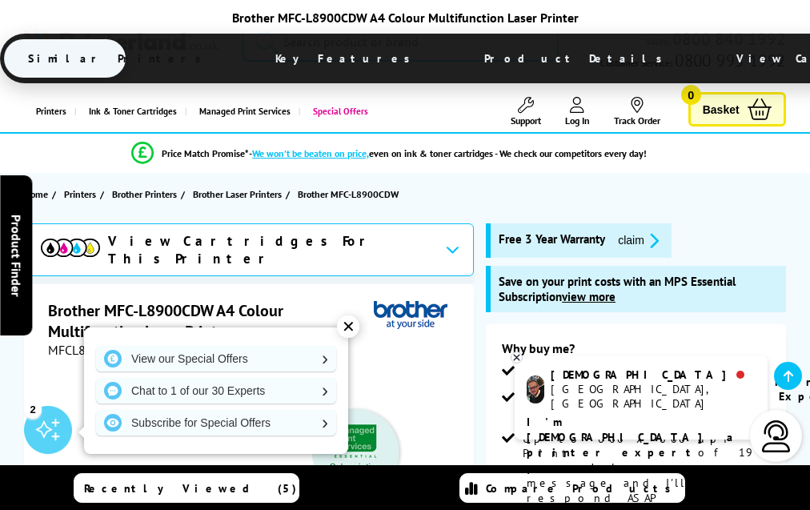
scroll to position [4805, 0]
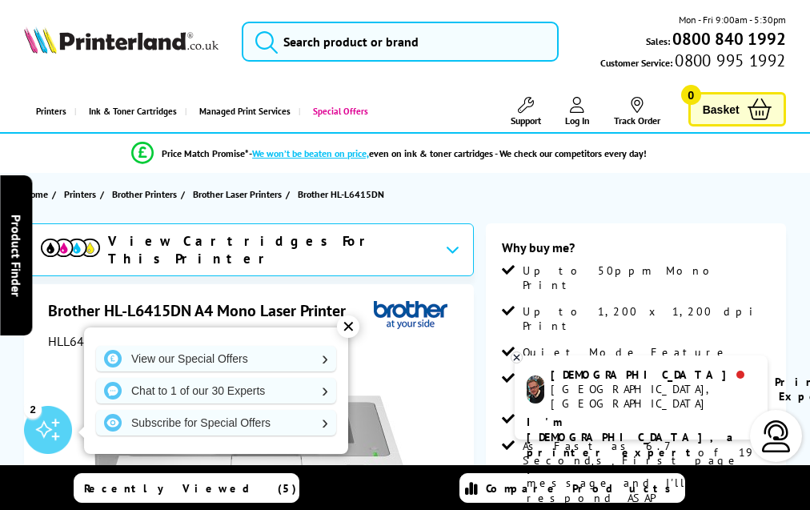
scroll to position [3661, 0]
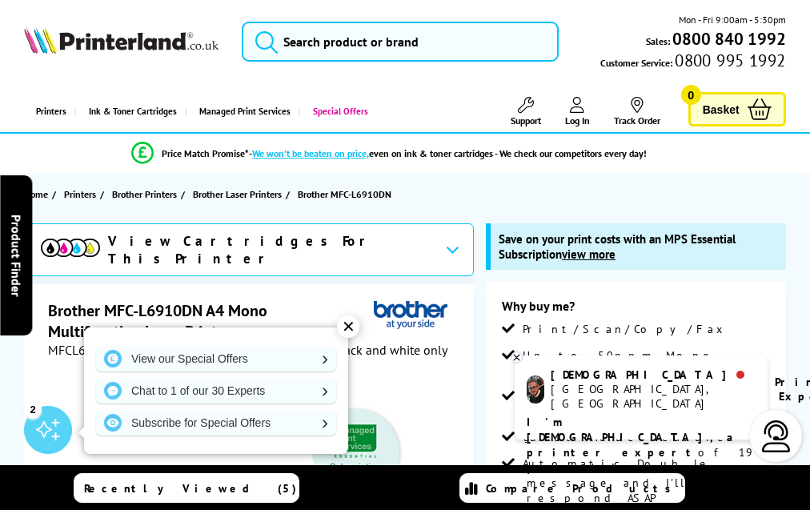
scroll to position [4794, 0]
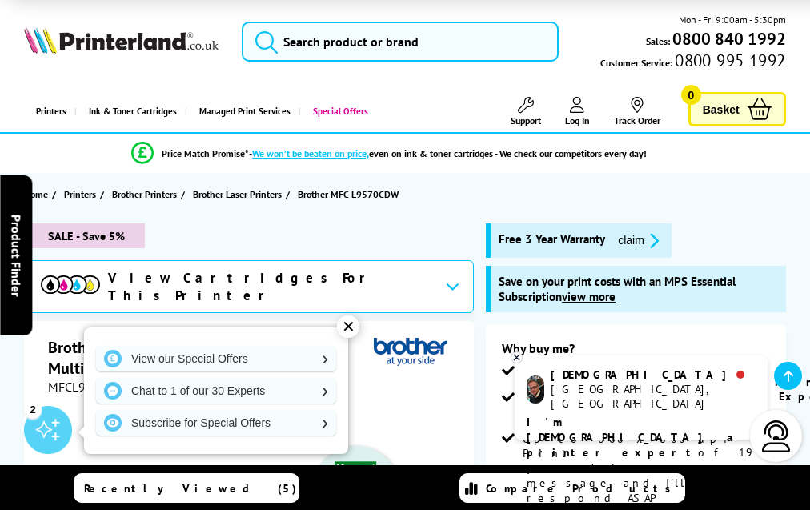
scroll to position [4481, 0]
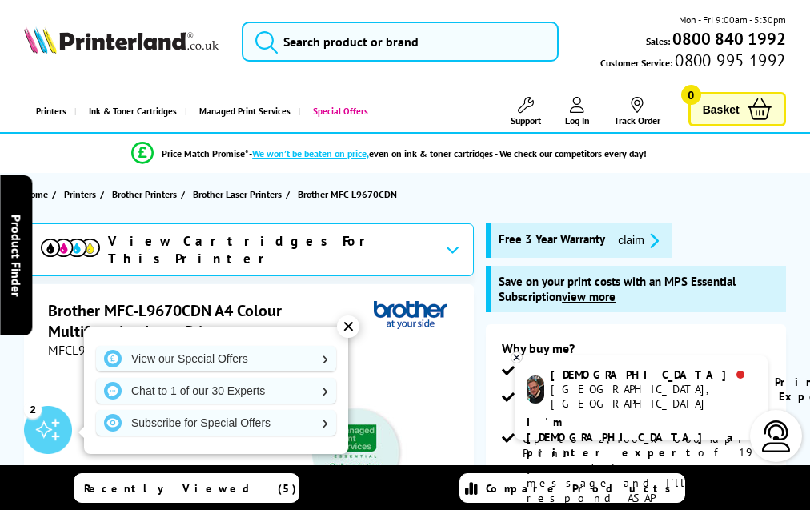
scroll to position [5449, 0]
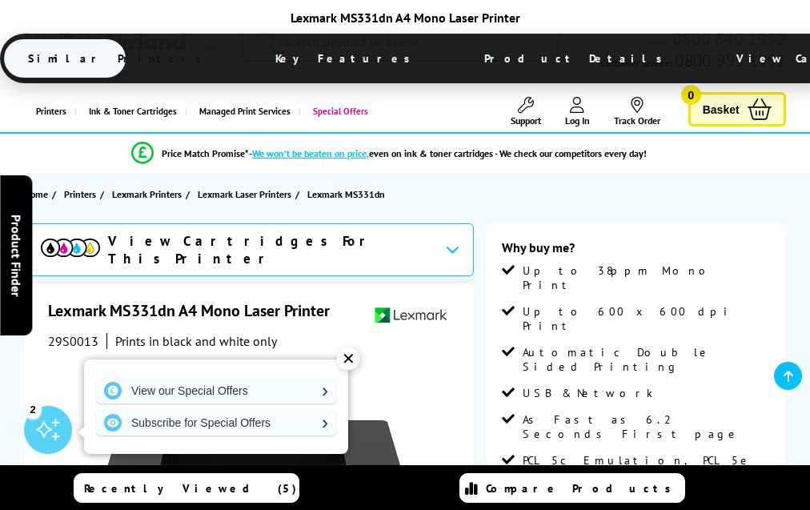
scroll to position [3971, 0]
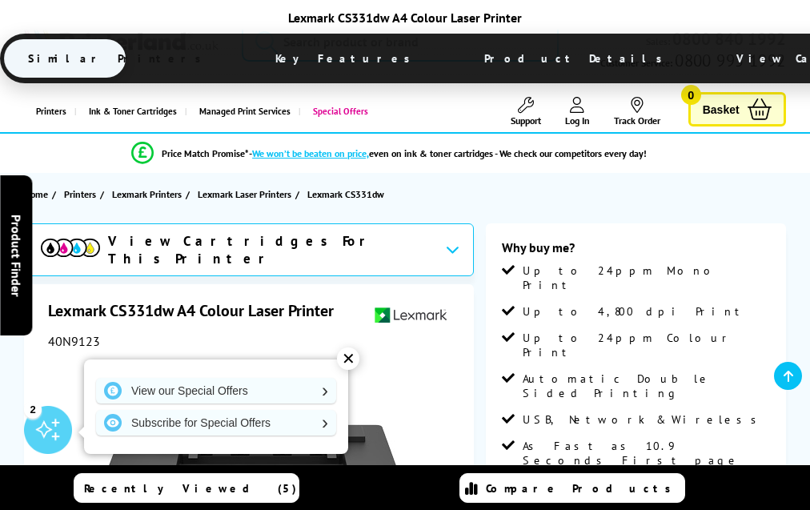
scroll to position [3657, 0]
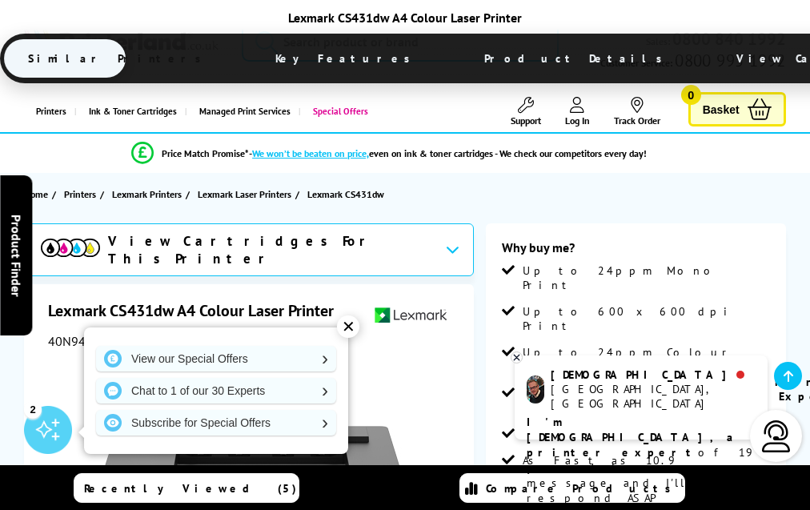
scroll to position [3490, 0]
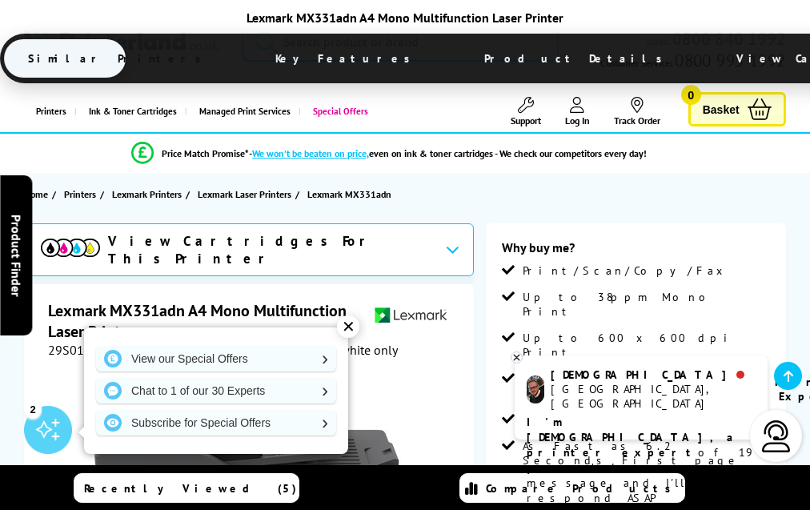
scroll to position [3592, 0]
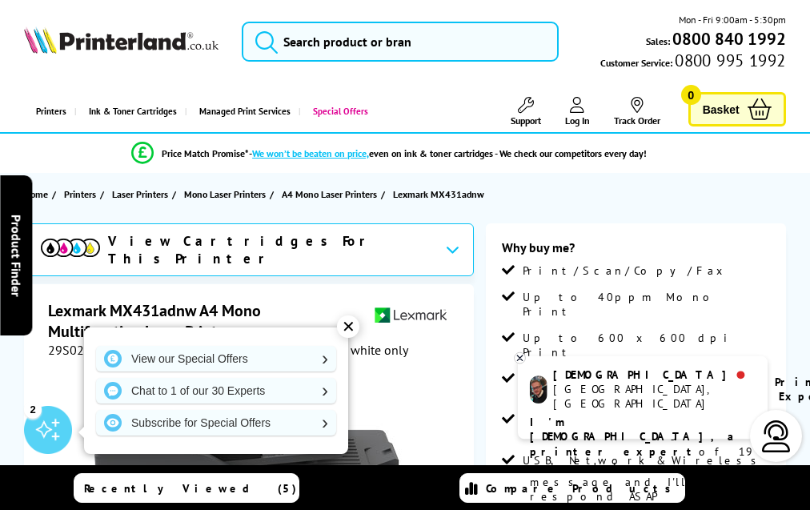
scroll to position [3649, 0]
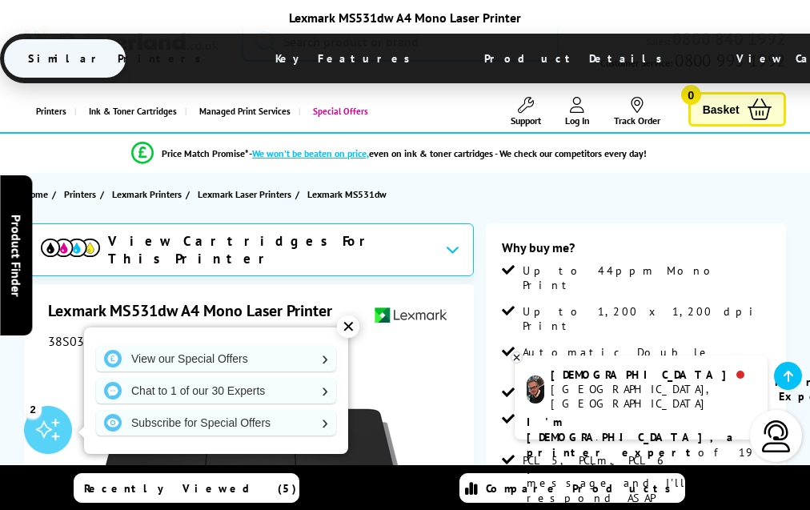
scroll to position [3843, 0]
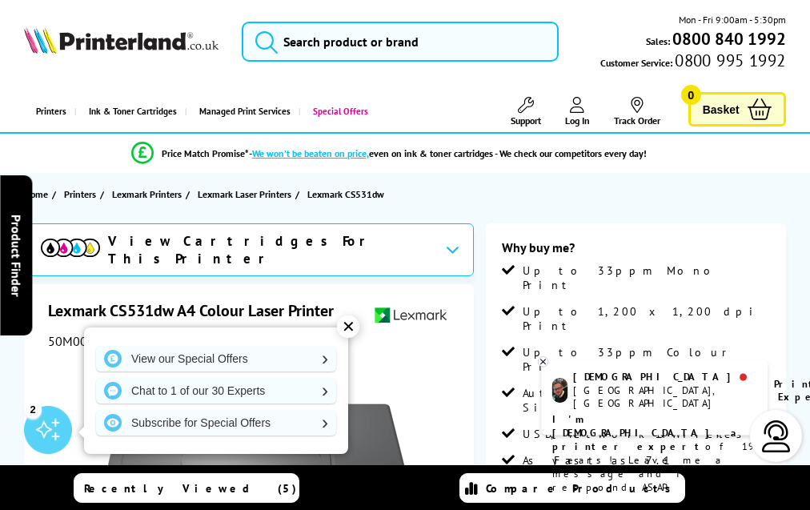
scroll to position [4570, 0]
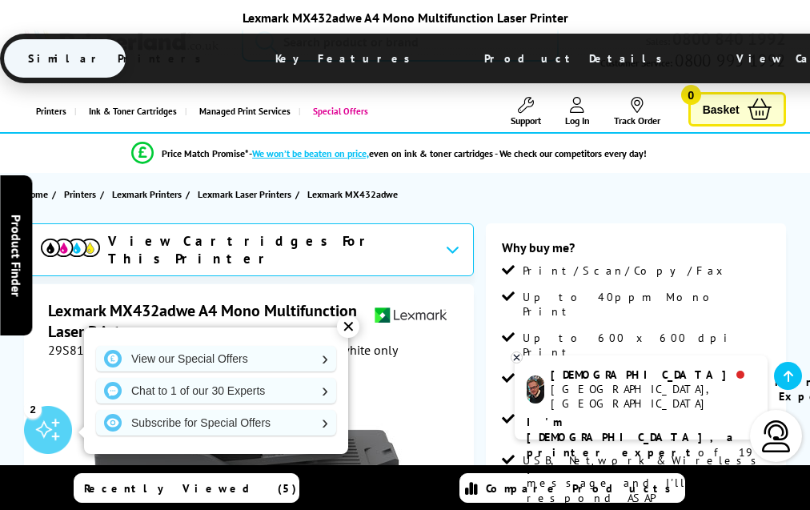
scroll to position [4628, 0]
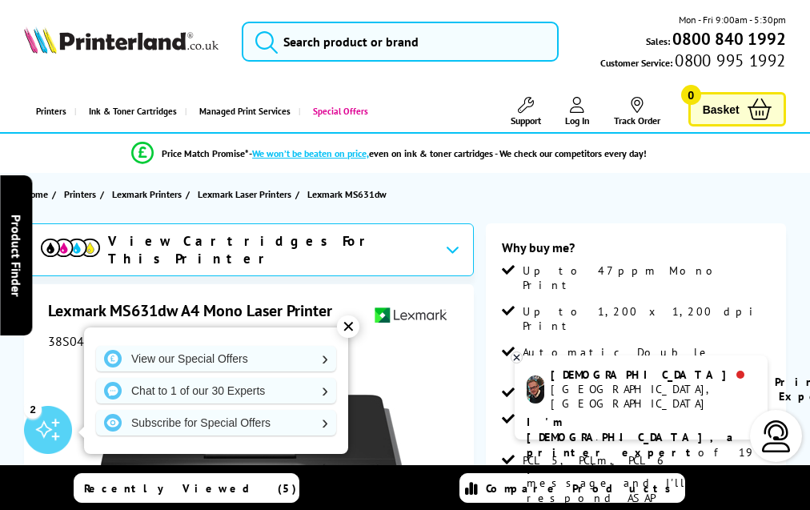
scroll to position [3843, 0]
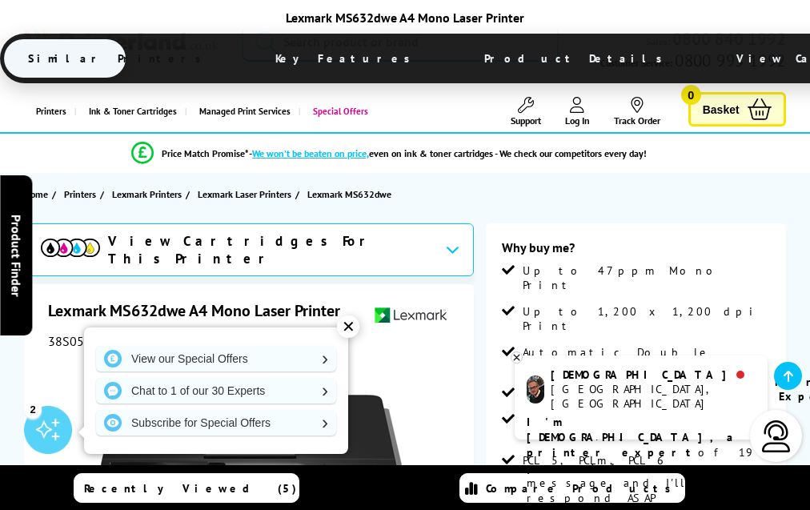
scroll to position [3920, 0]
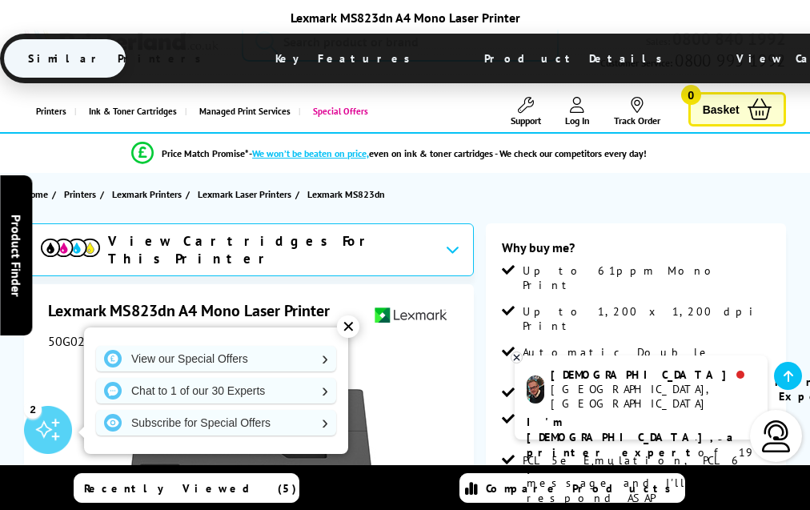
scroll to position [4335, 0]
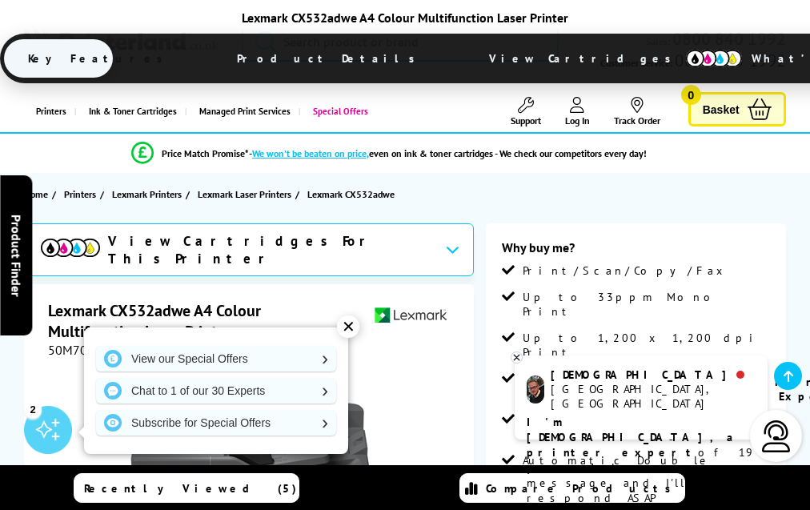
scroll to position [4048, 0]
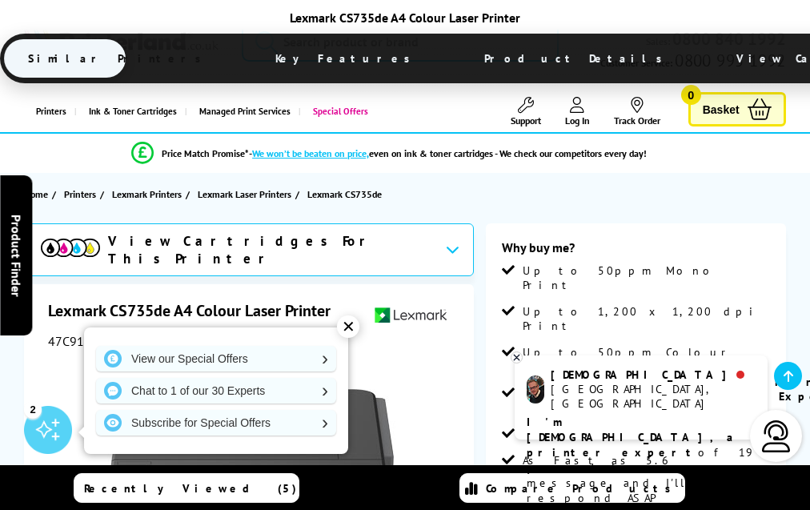
scroll to position [4670, 0]
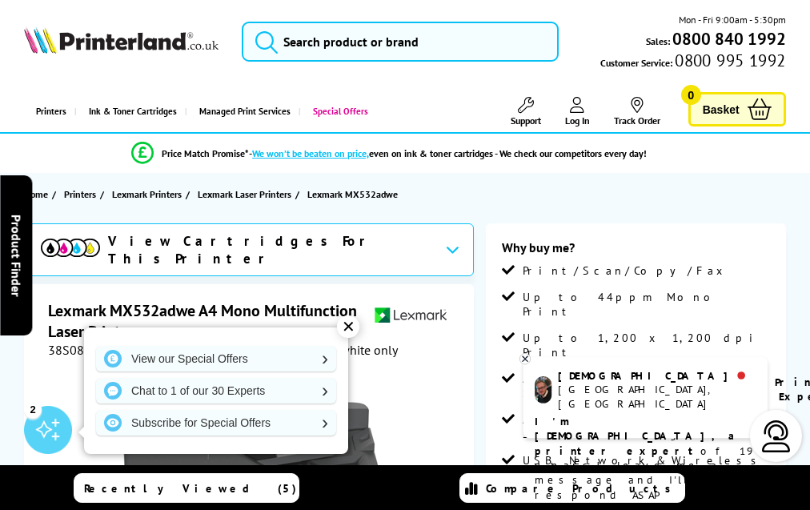
scroll to position [3602, 0]
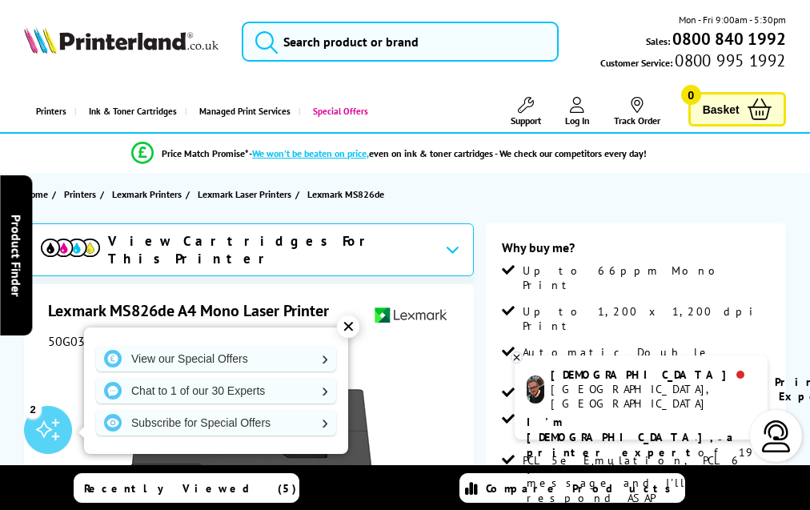
scroll to position [4198, 0]
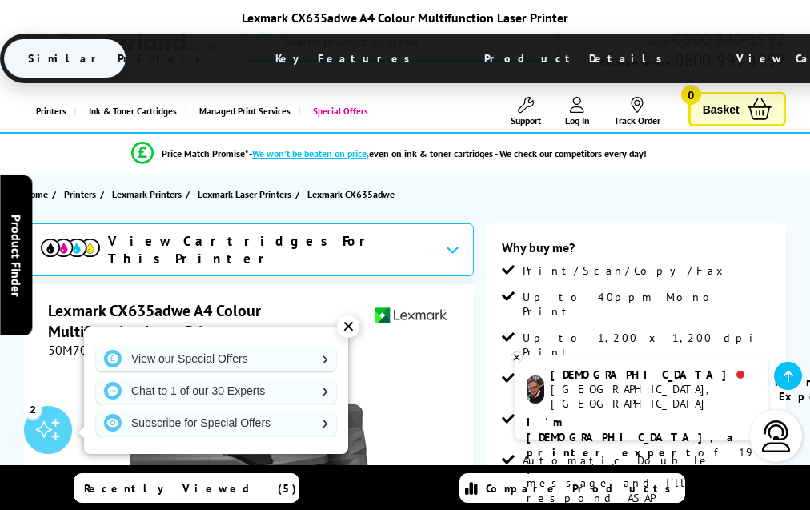
scroll to position [4647, 0]
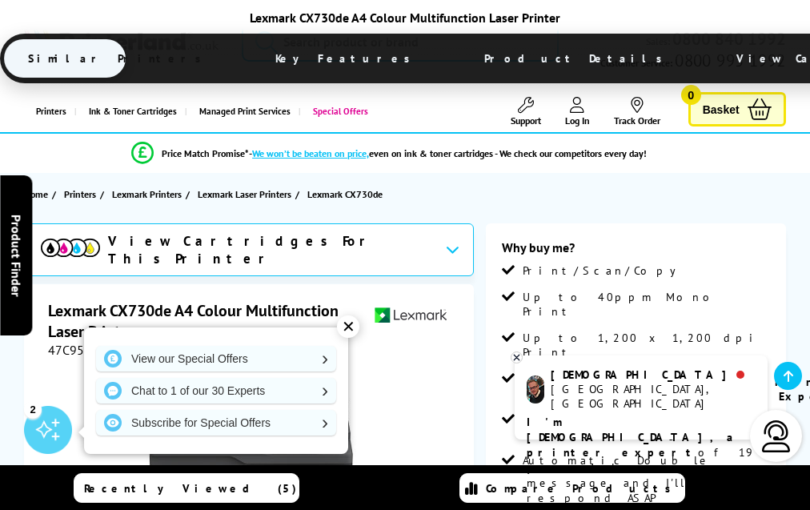
scroll to position [4968, 0]
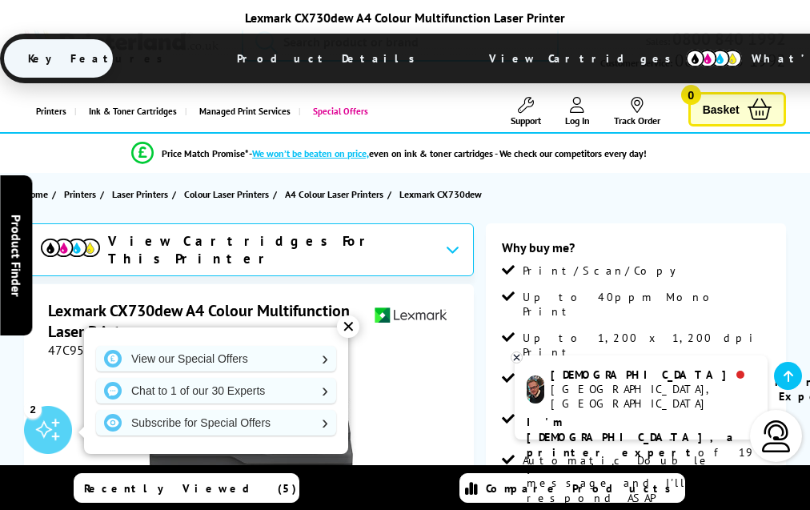
scroll to position [3665, 0]
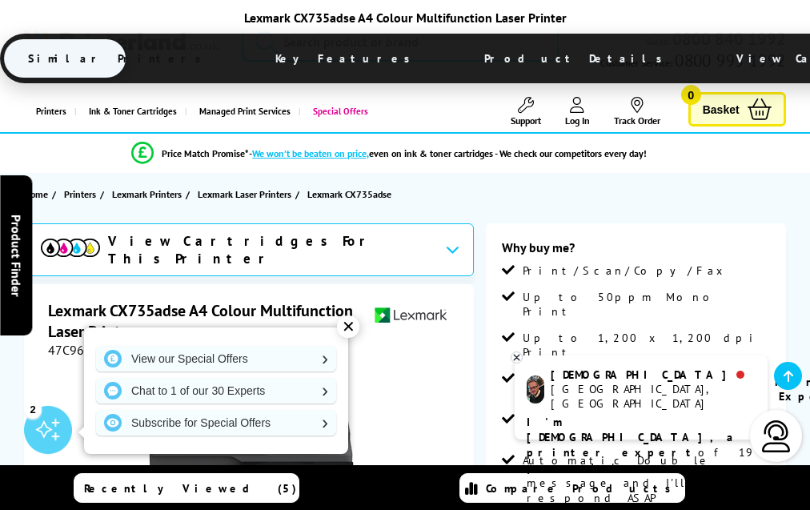
scroll to position [5113, 0]
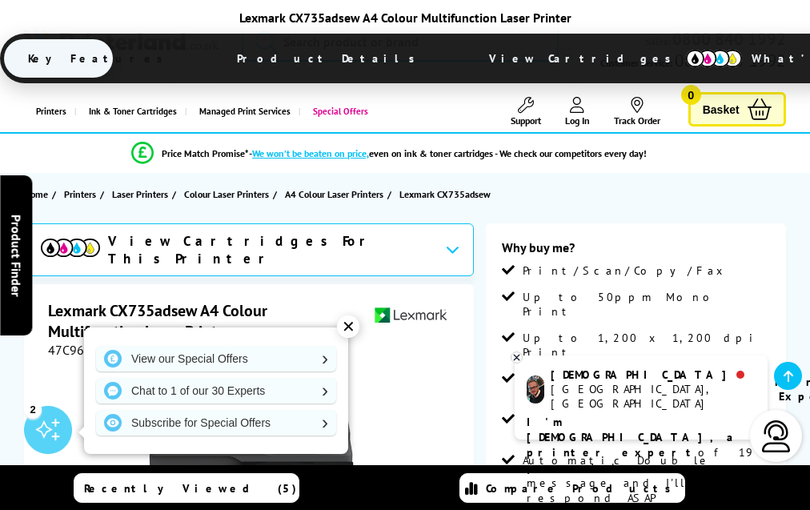
scroll to position [3750, 0]
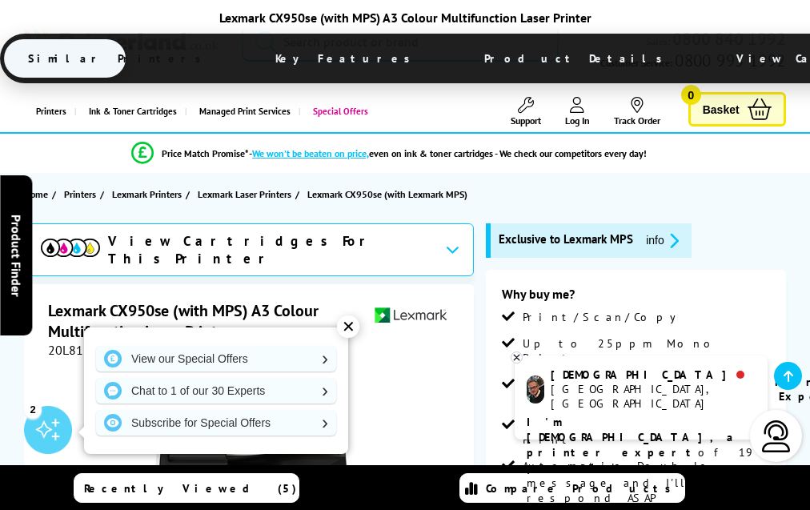
scroll to position [4228, 0]
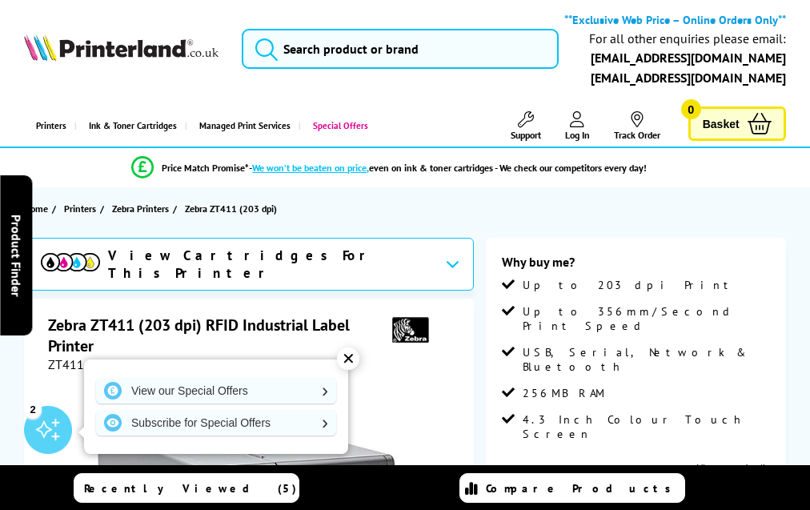
scroll to position [1678, 0]
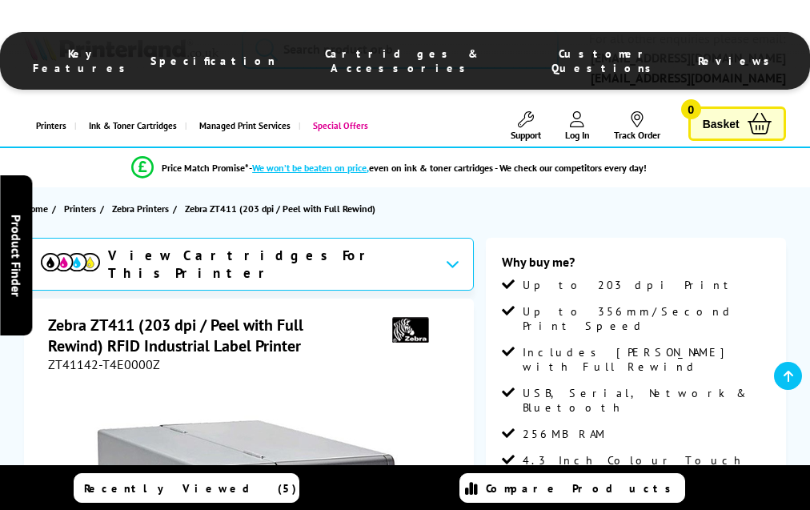
scroll to position [1687, 0]
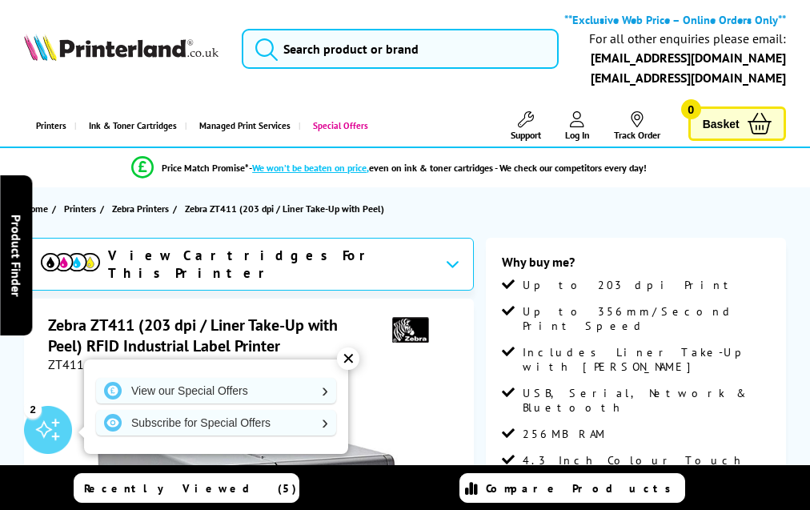
scroll to position [1687, 0]
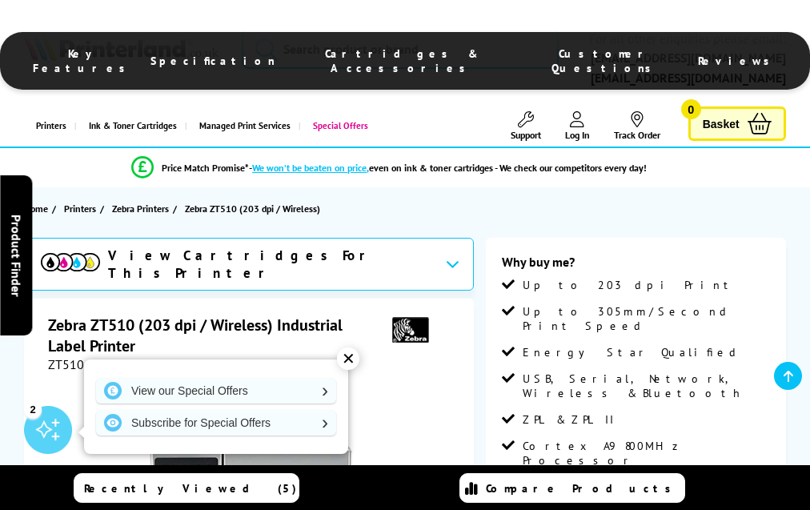
scroll to position [1764, 0]
